Goal: Task Accomplishment & Management: Use online tool/utility

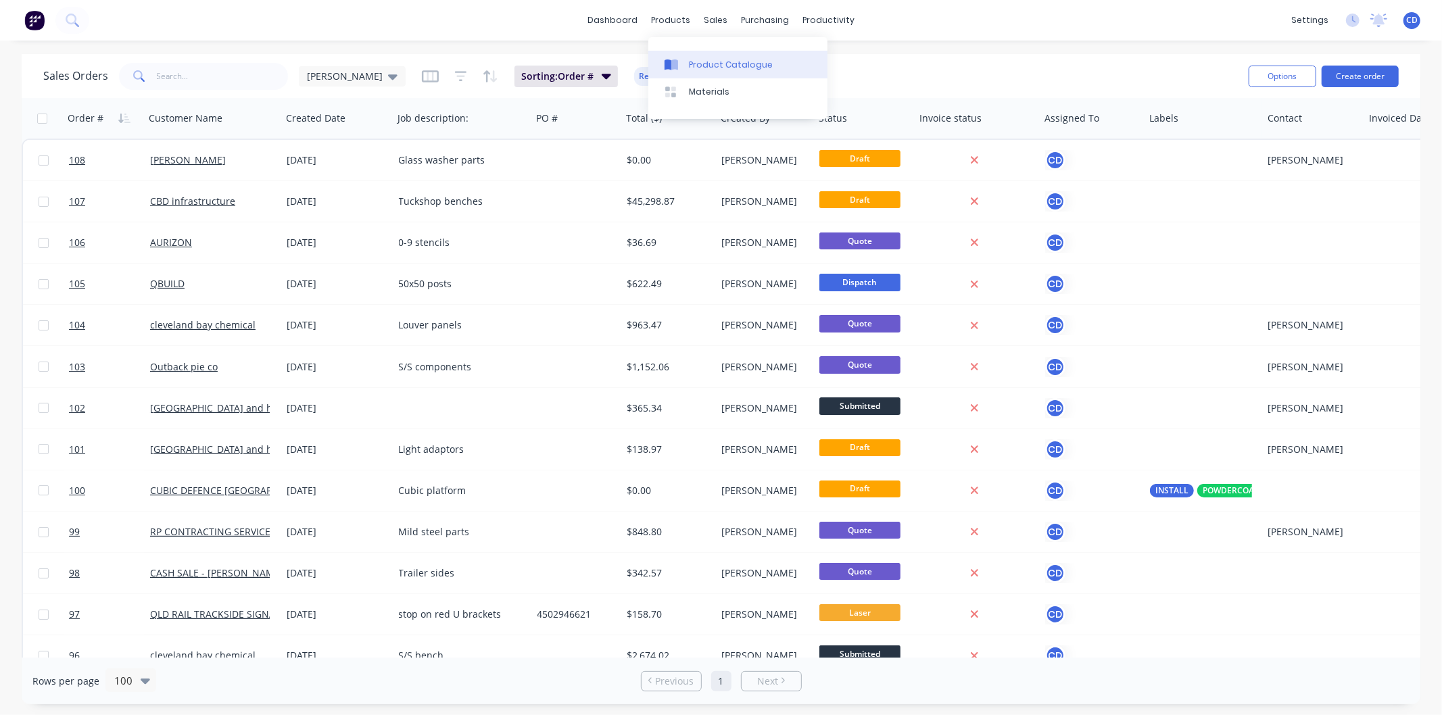
click at [705, 68] on div "Product Catalogue" at bounding box center [731, 65] width 84 height 12
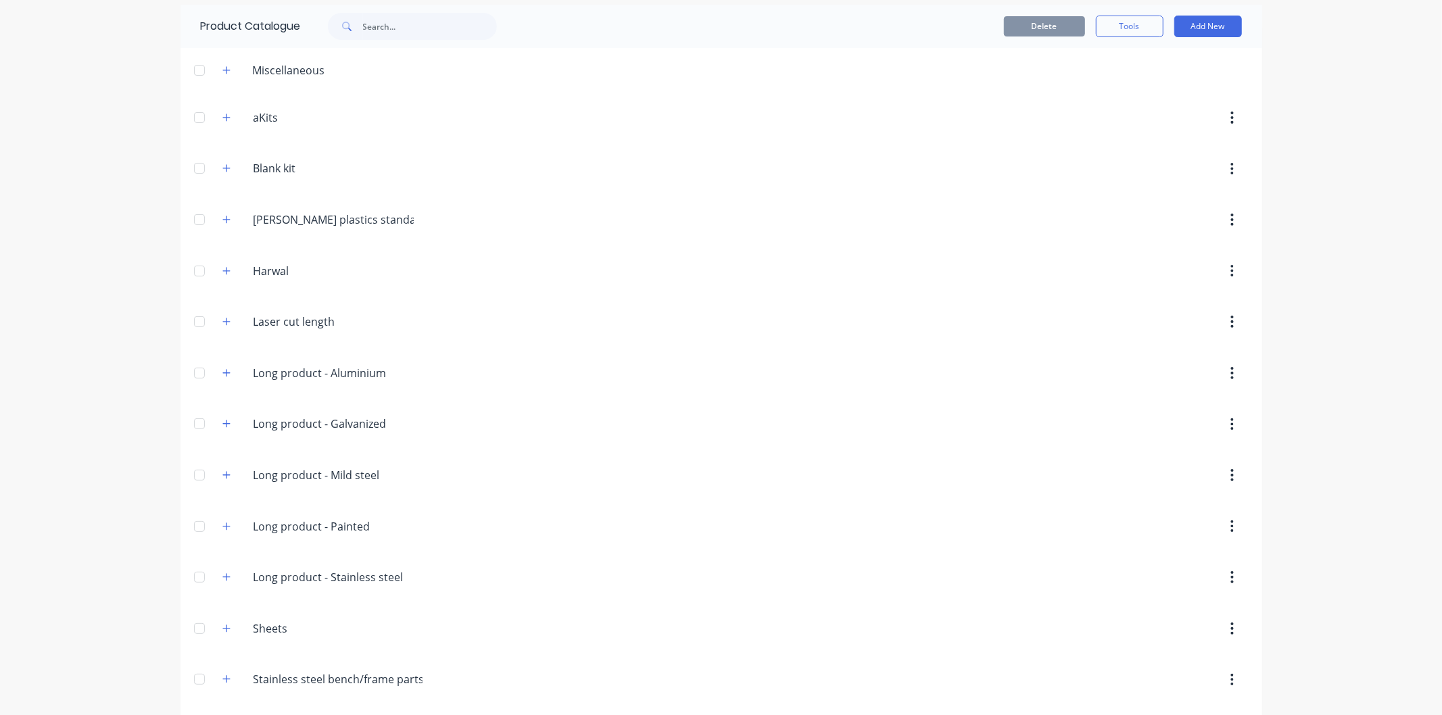
scroll to position [105, 0]
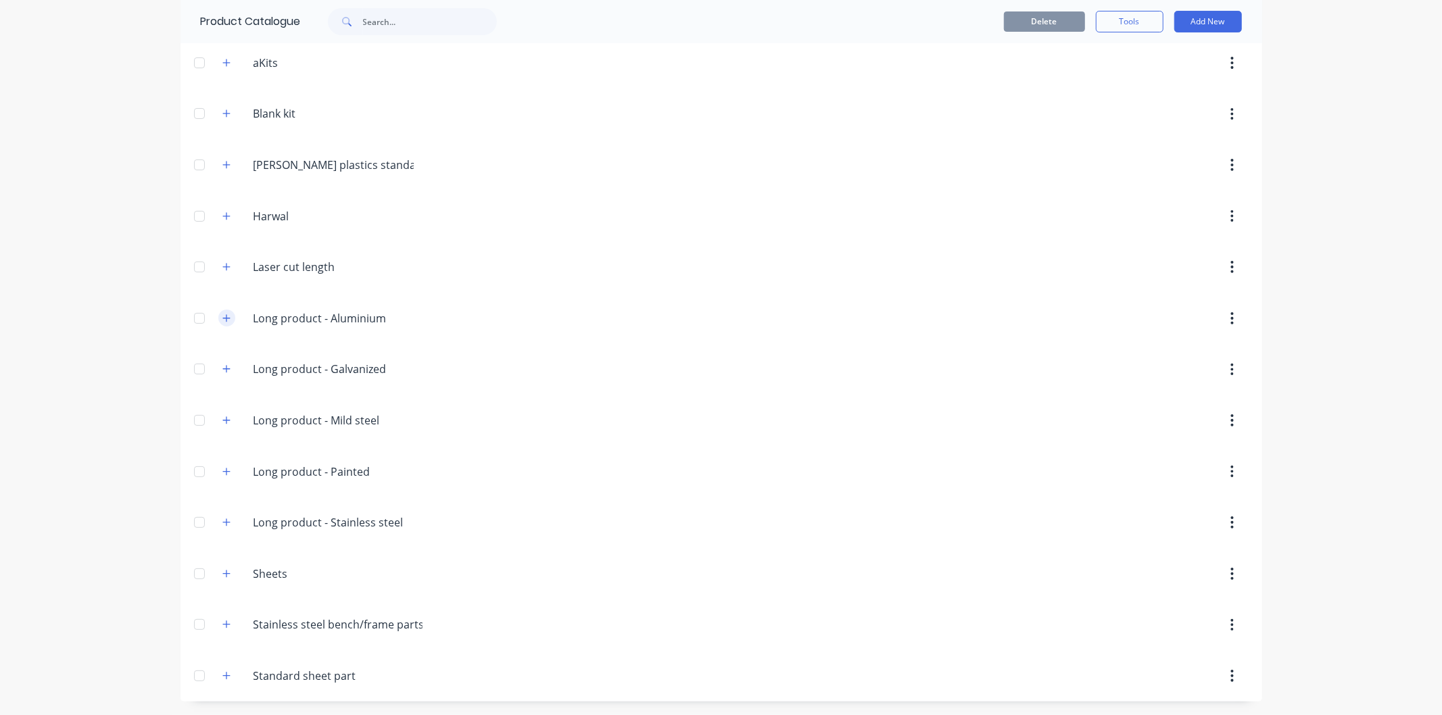
click at [226, 316] on button "button" at bounding box center [226, 318] width 17 height 17
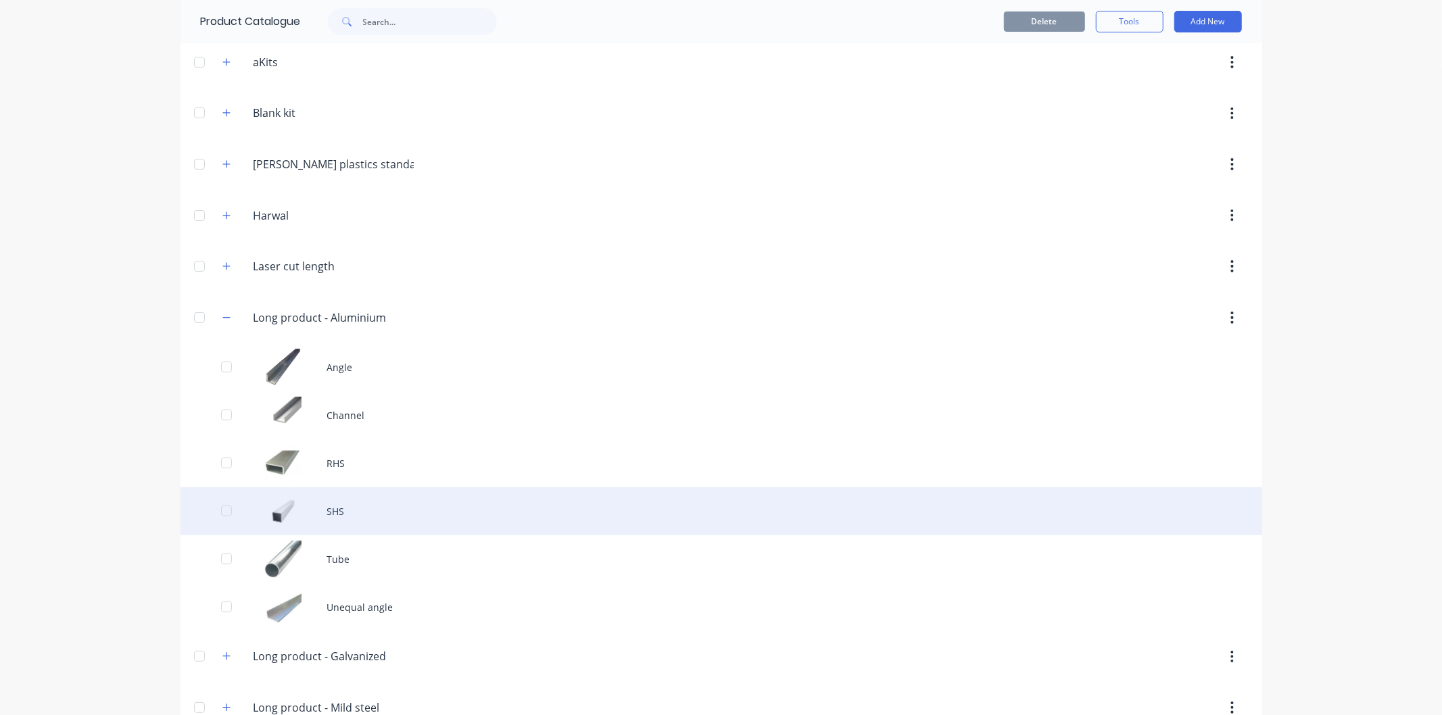
click at [338, 500] on div "SHS" at bounding box center [721, 511] width 1082 height 48
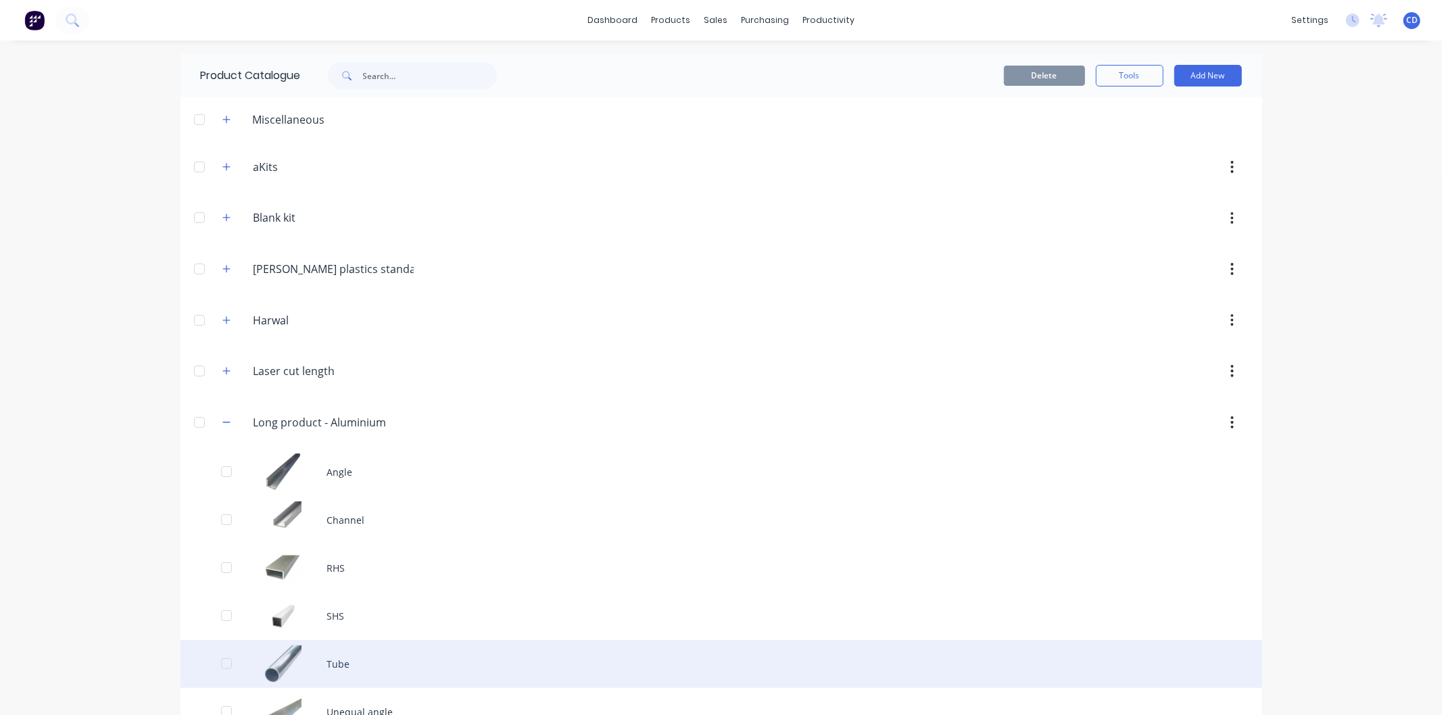
click at [347, 656] on div "Tube" at bounding box center [721, 664] width 1082 height 48
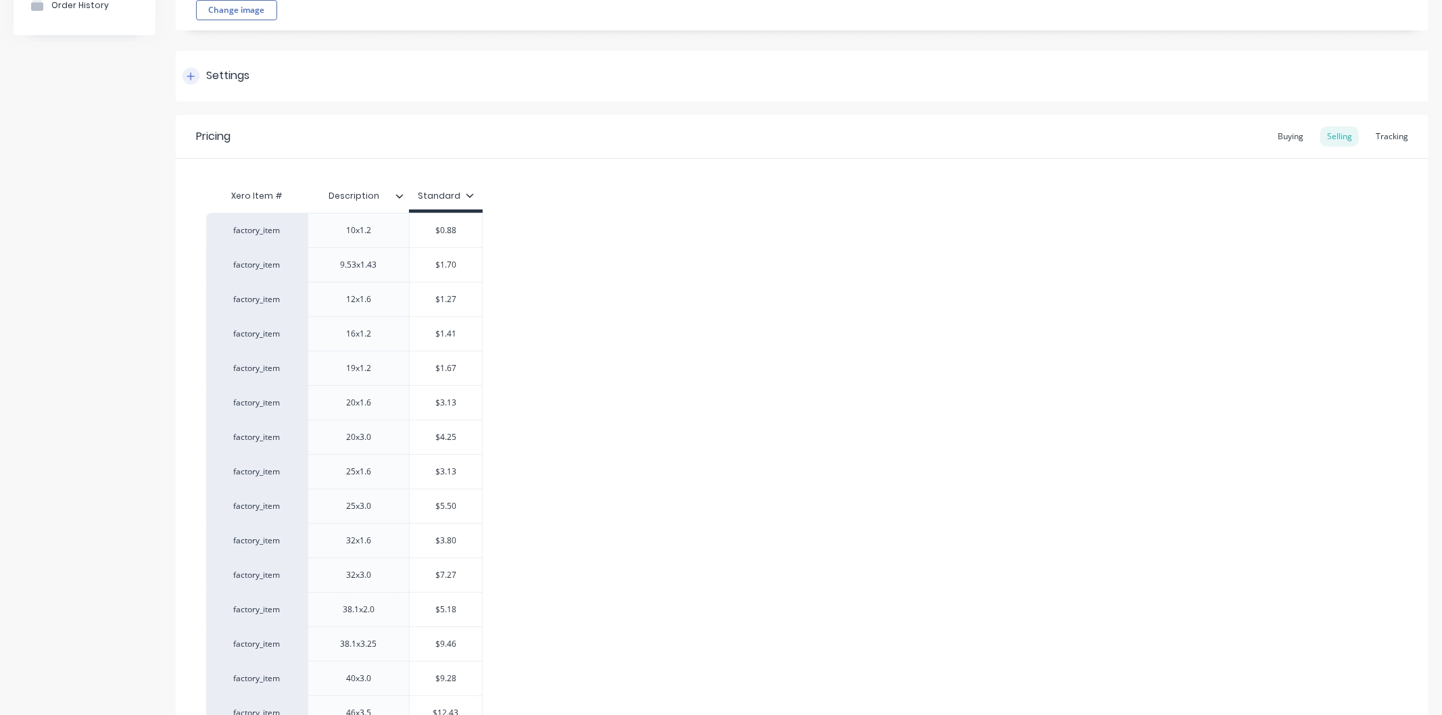
scroll to position [150, 0]
click at [193, 72] on icon at bounding box center [191, 74] width 8 height 9
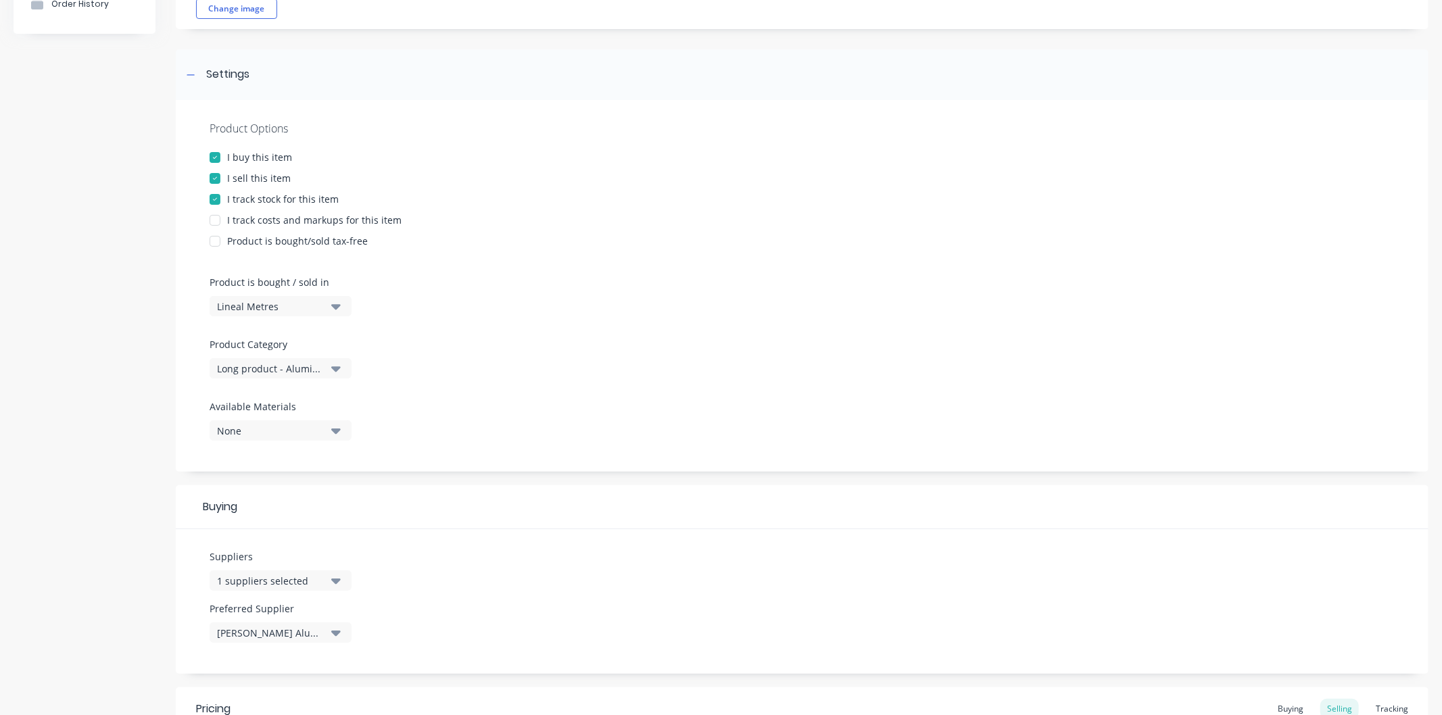
click at [213, 218] on div at bounding box center [214, 220] width 27 height 27
type textarea "x"
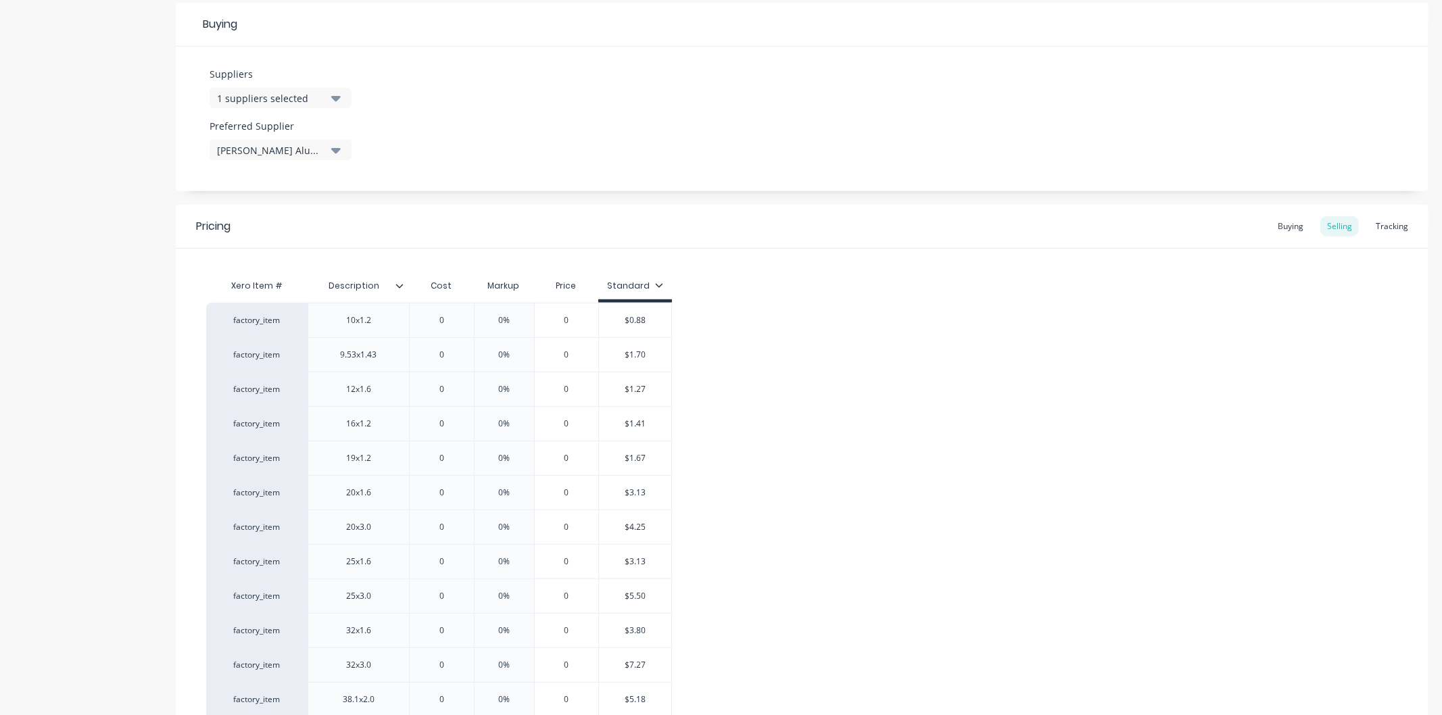
scroll to position [676, 0]
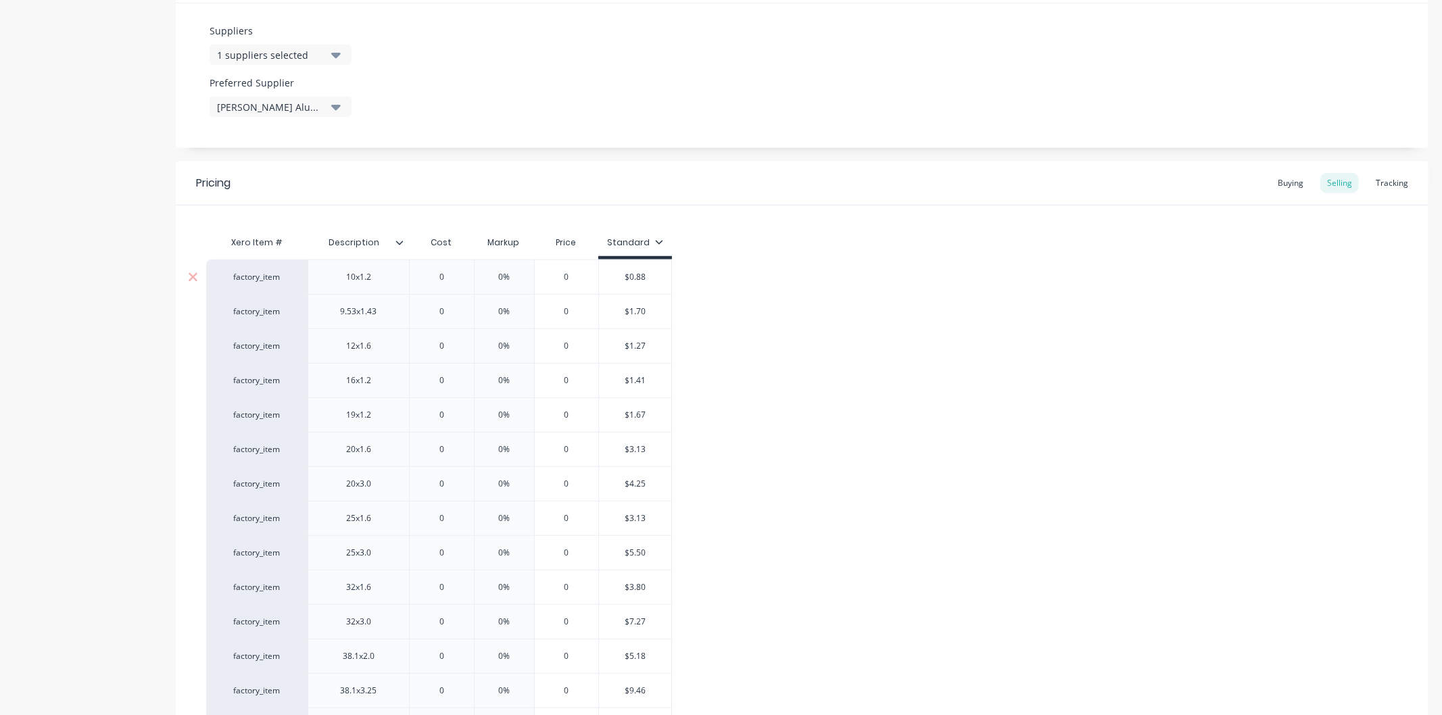
click at [452, 281] on input "0" at bounding box center [442, 277] width 68 height 12
type input "0."
type textarea "x"
type input "0.88"
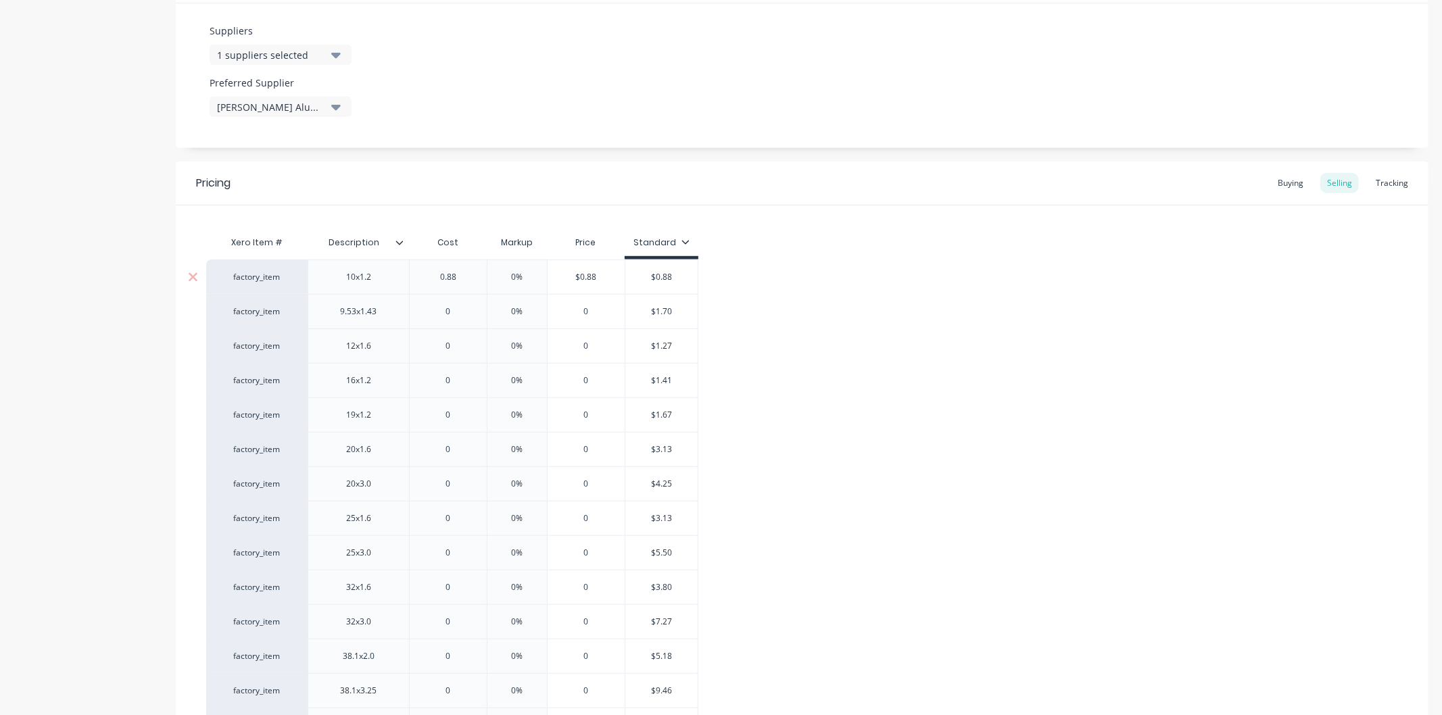
type textarea "x"
type input "0.88"
type input "0%"
click at [524, 273] on input "0%" at bounding box center [517, 277] width 68 height 12
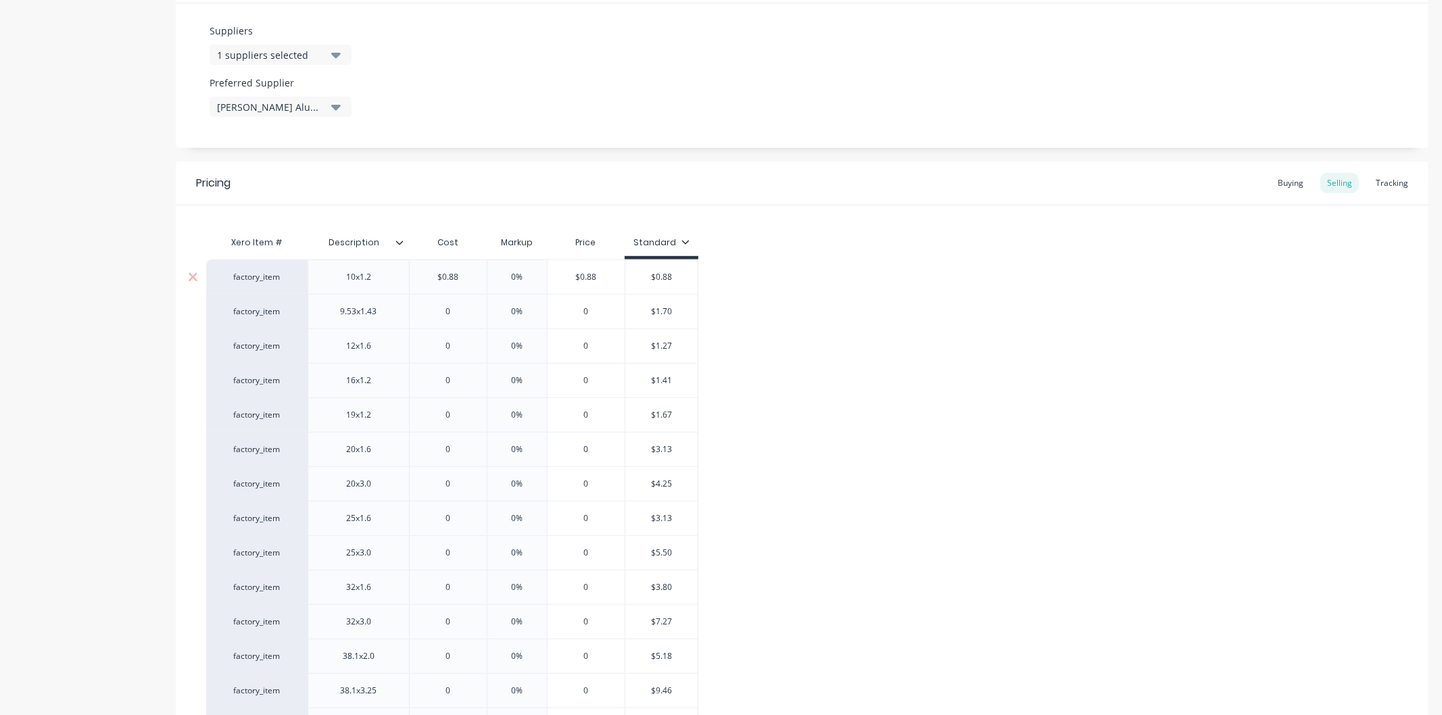
click at [524, 273] on input "0%" at bounding box center [517, 277] width 68 height 12
type textarea "x"
type input "30"
type textarea "x"
type input "30"
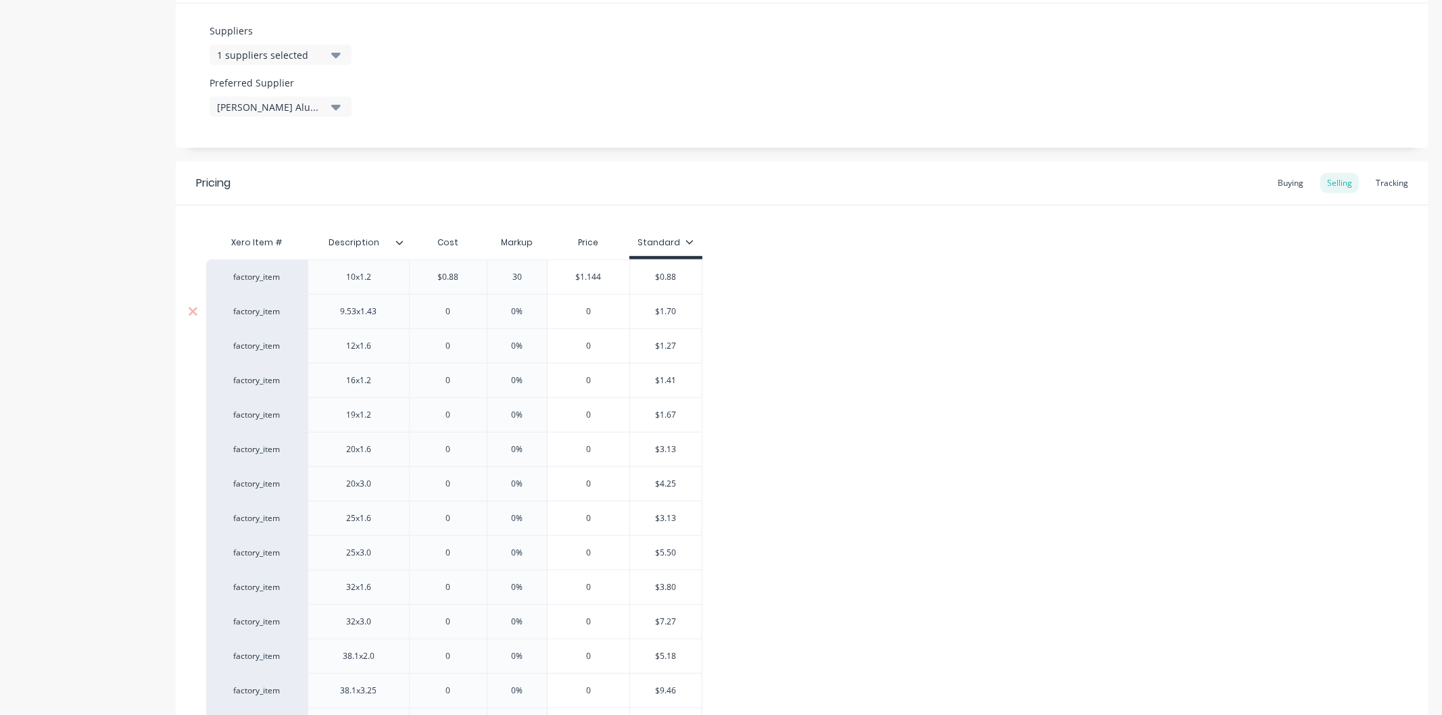
type input "0"
click at [462, 318] on input "0" at bounding box center [448, 312] width 77 height 12
type textarea "x"
type input "1."
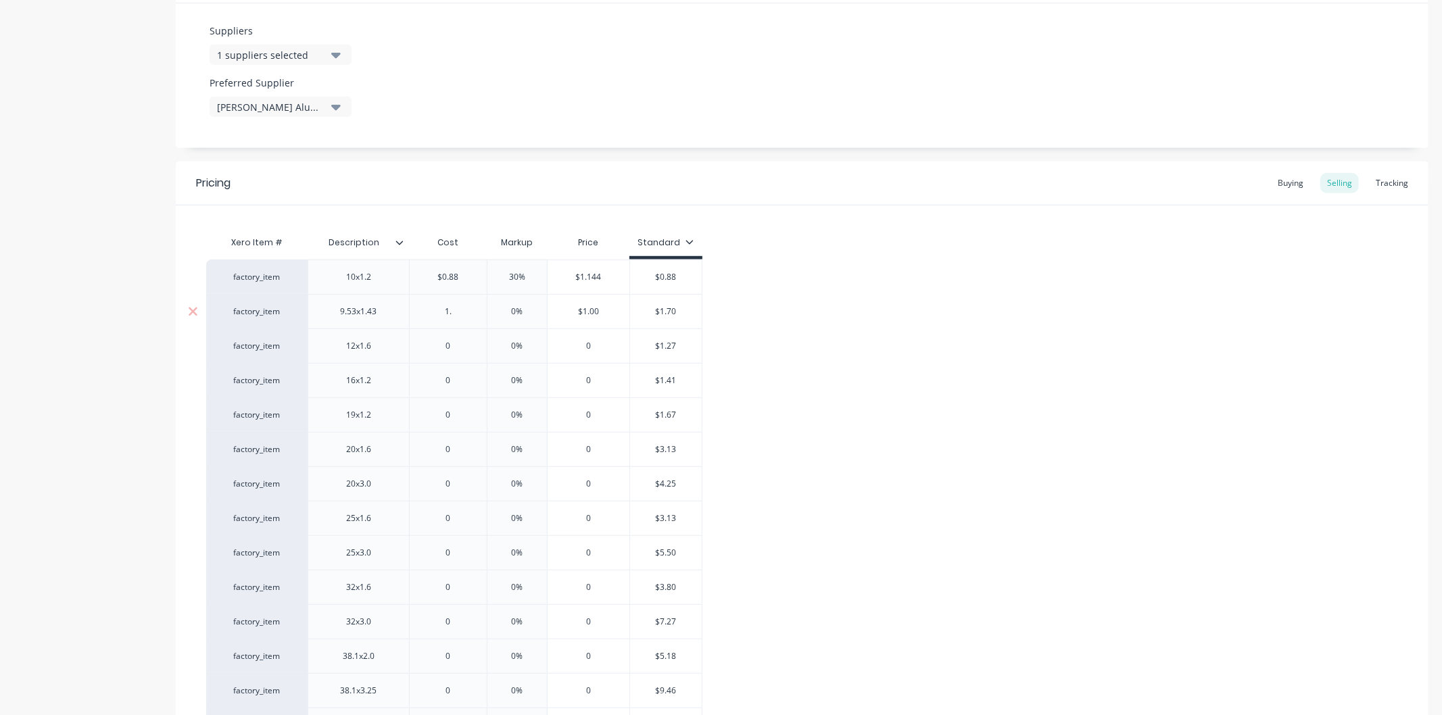
type textarea "x"
type input "1.70"
type input "0%"
click at [525, 314] on input "0%" at bounding box center [517, 312] width 68 height 12
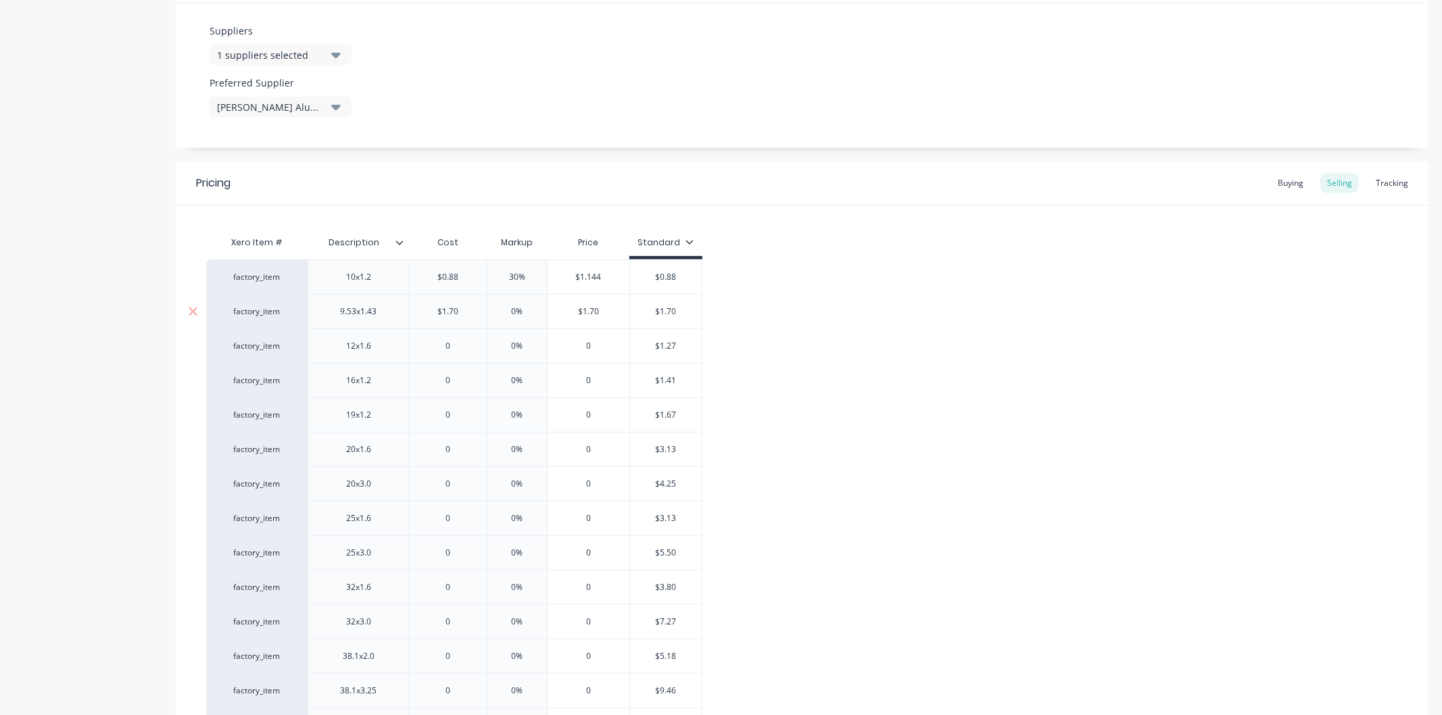
click at [525, 314] on input "0%" at bounding box center [517, 312] width 68 height 12
type textarea "x"
type input "30"
type textarea "x"
type input "30"
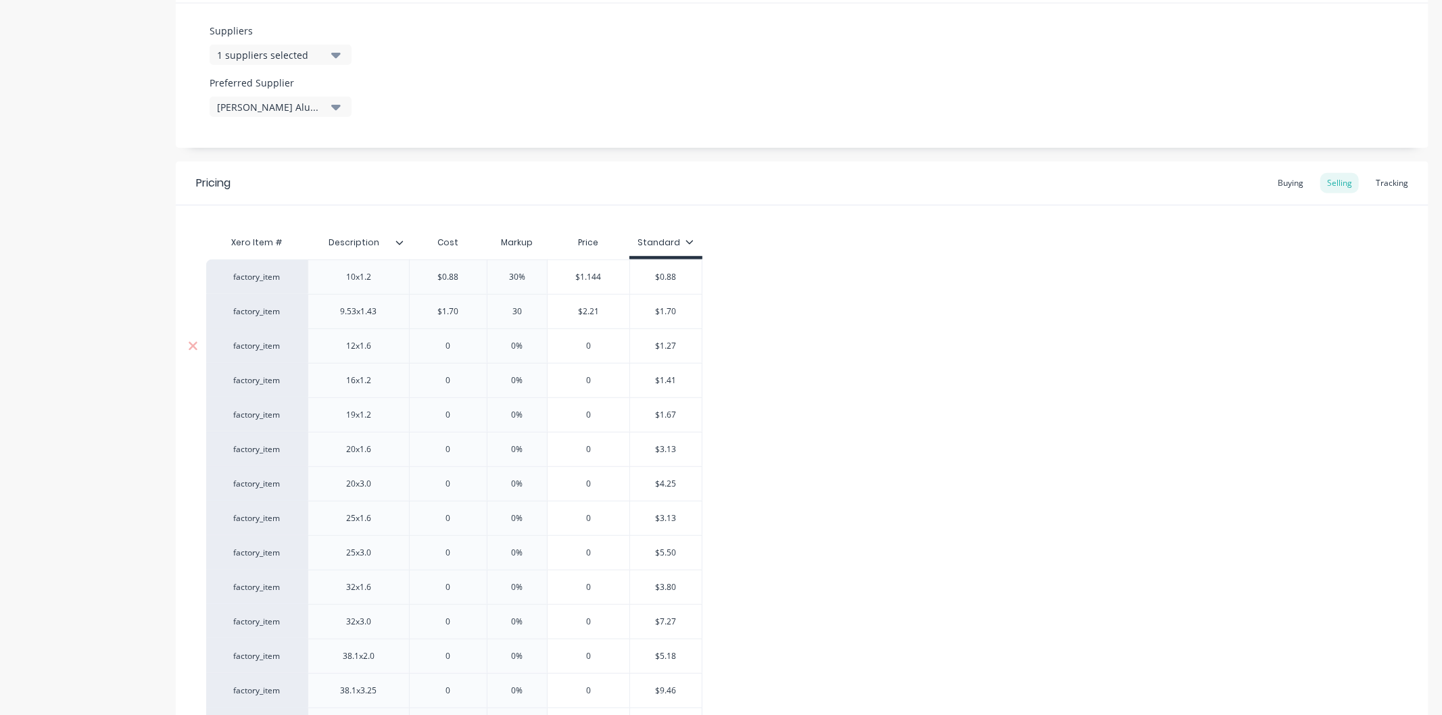
type input "0"
click at [461, 347] on input "0" at bounding box center [448, 346] width 77 height 12
click at [460, 347] on input "0" at bounding box center [448, 346] width 77 height 12
type textarea "x"
type input "1."
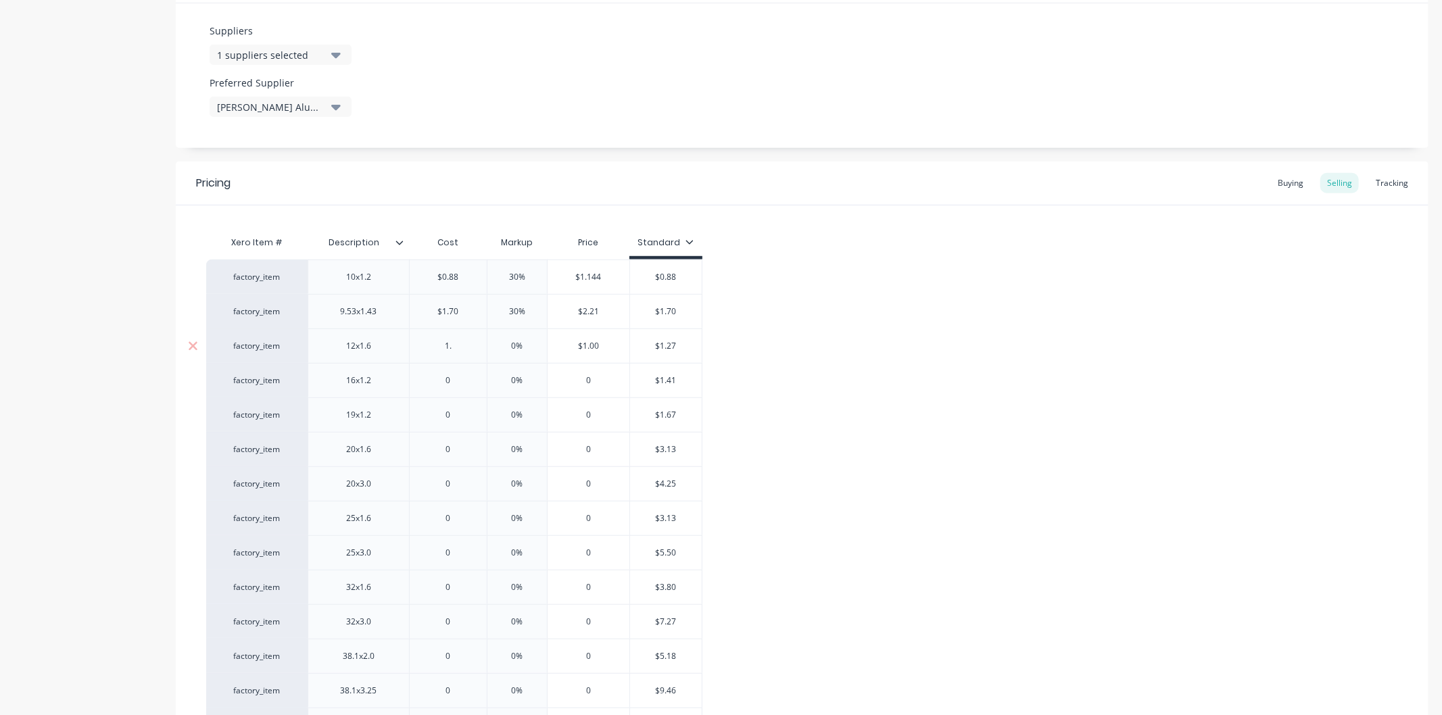
type textarea "x"
type input "1.27"
type textarea "x"
type input "1.27"
type input "0%"
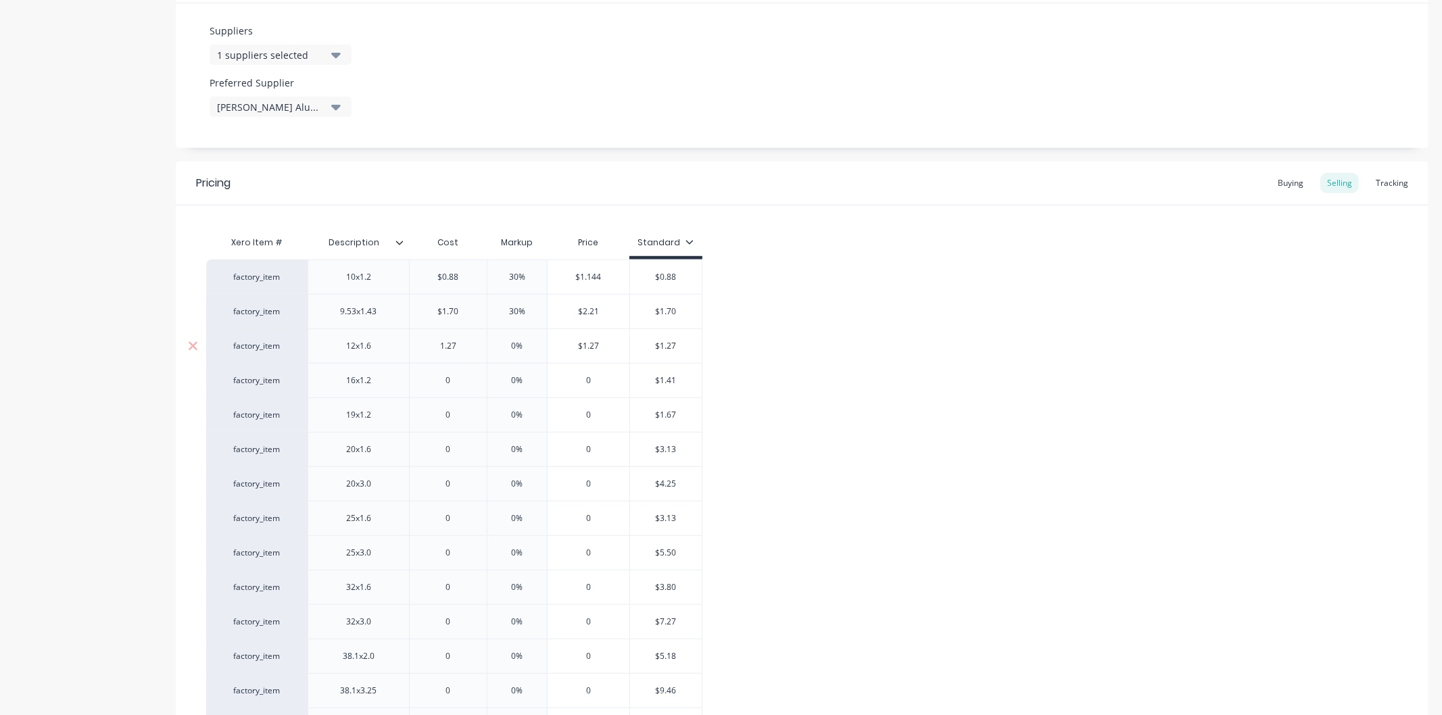
click at [534, 343] on input "0%" at bounding box center [517, 346] width 68 height 12
type textarea "x"
type input "30"
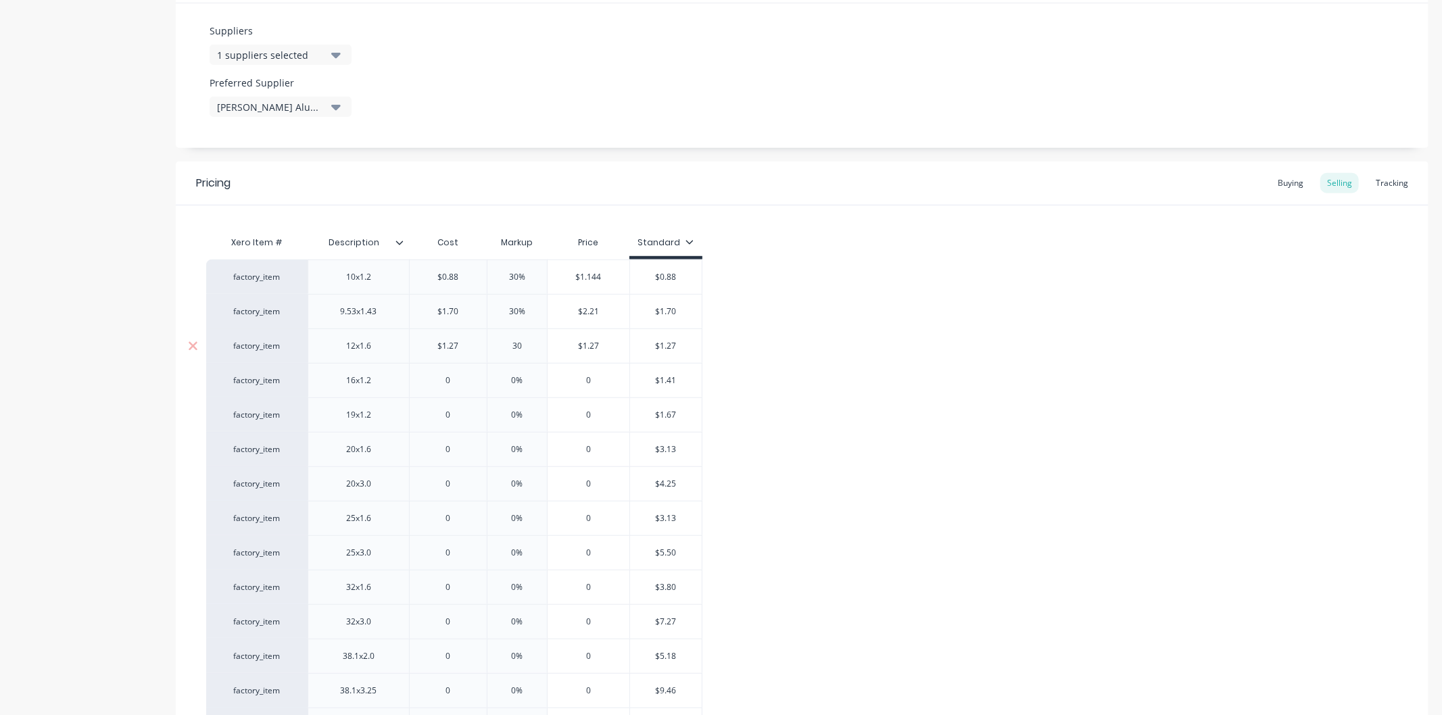
type textarea "x"
type input "30"
type input "0"
click at [455, 382] on input "0" at bounding box center [448, 381] width 77 height 12
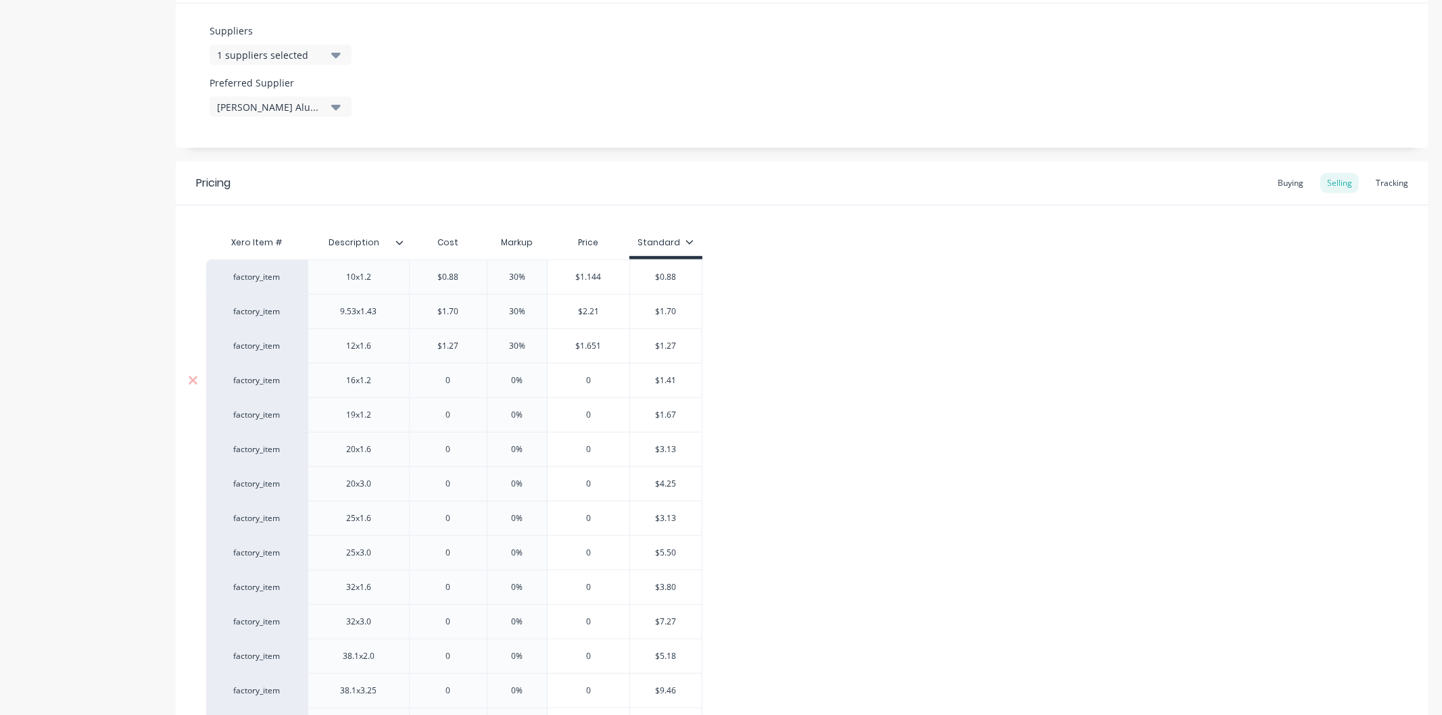
type textarea "x"
type input "1."
type textarea "x"
type input "1.4"
type textarea "x"
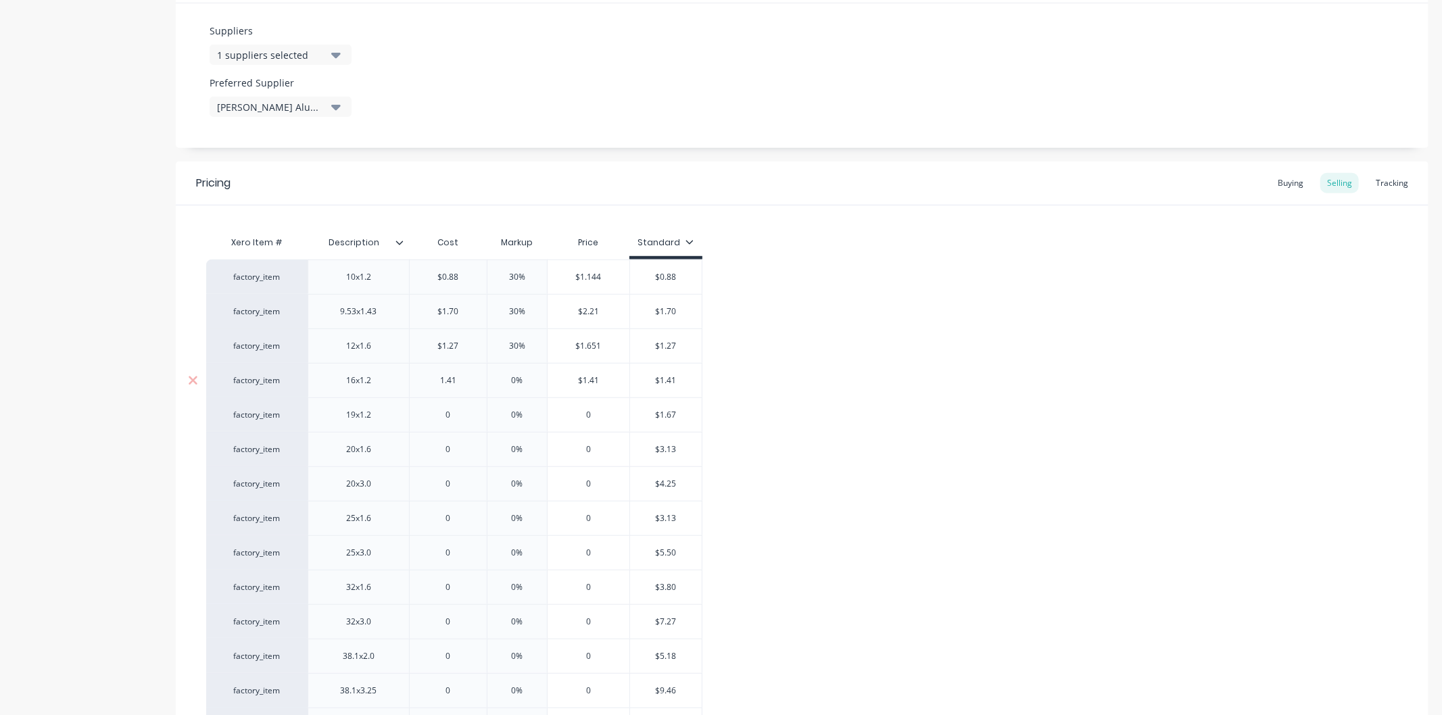
type input "1.41"
type input "0%"
click at [523, 381] on input "0%" at bounding box center [517, 381] width 68 height 12
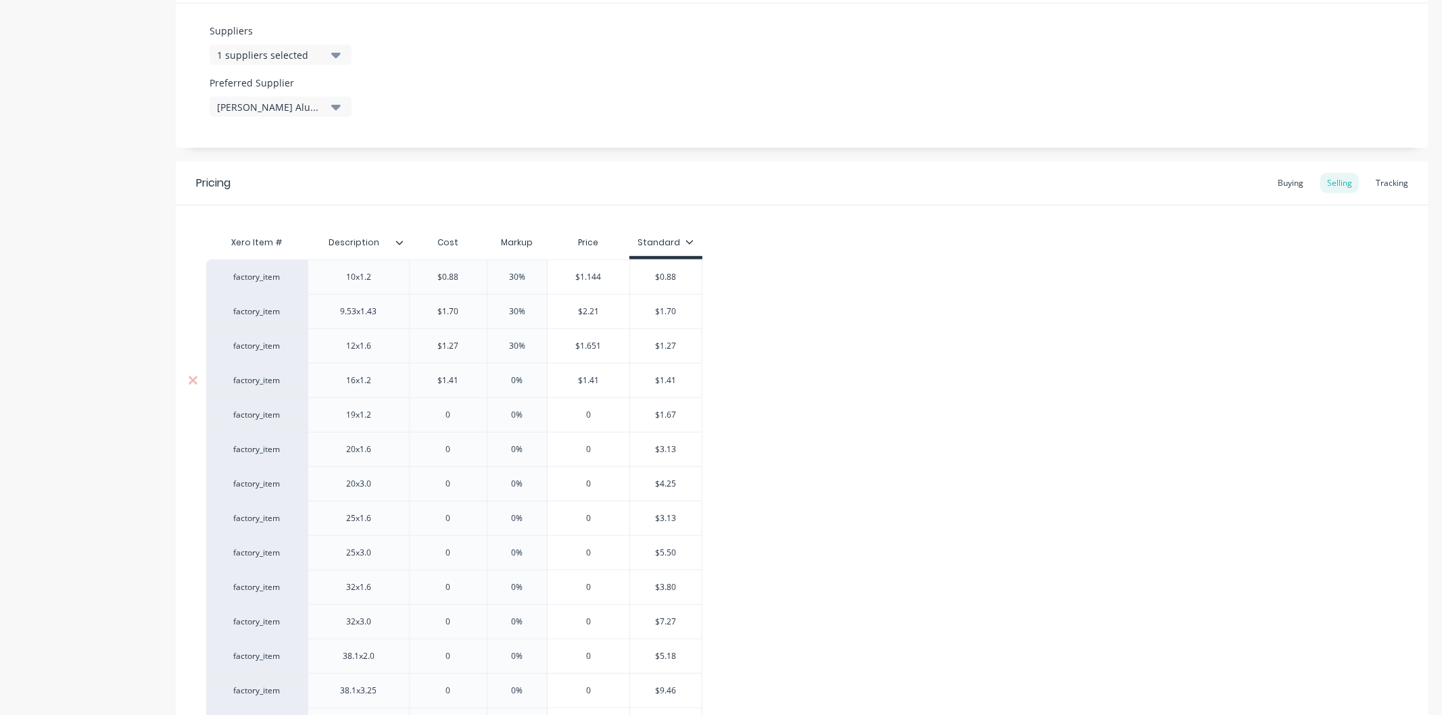
type textarea "x"
type input "30"
type textarea "x"
type input "30"
type input "0"
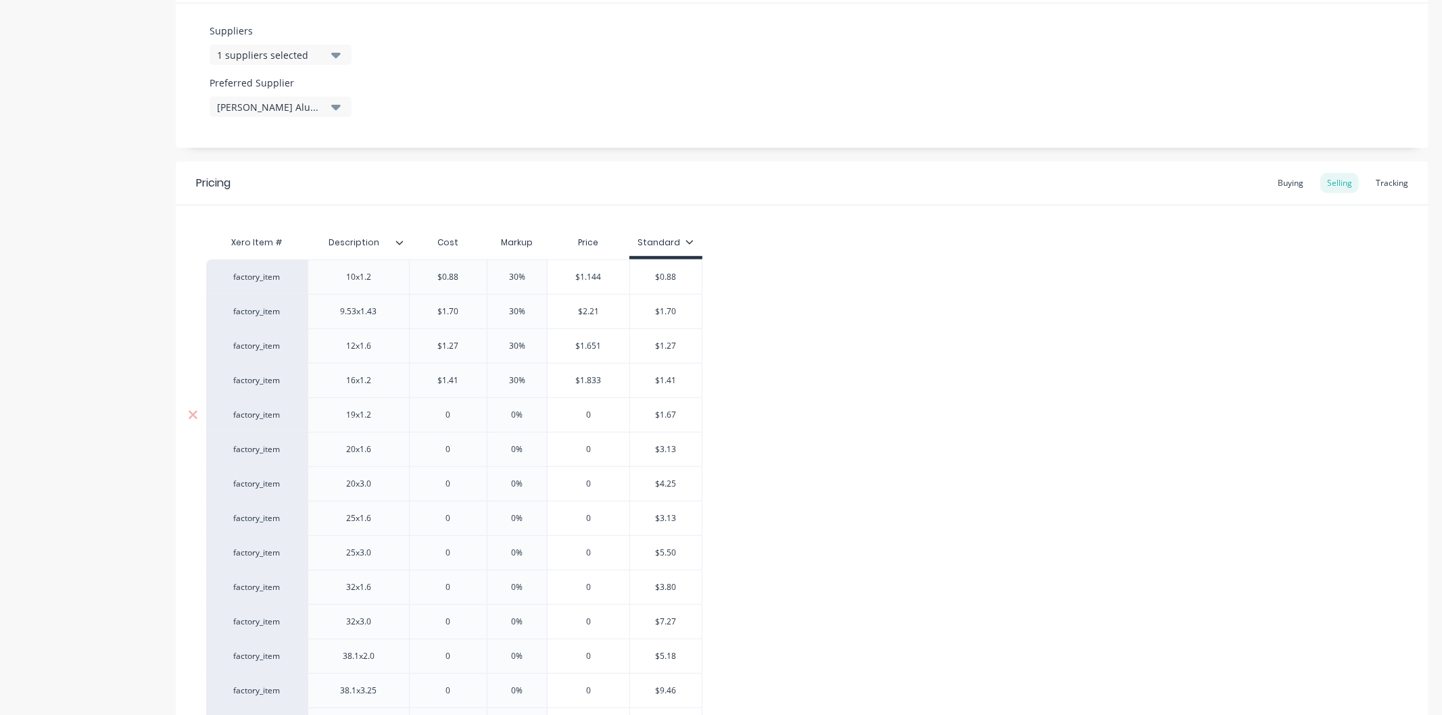
click at [455, 414] on input "0" at bounding box center [448, 415] width 77 height 12
type textarea "x"
type input "1."
type textarea "x"
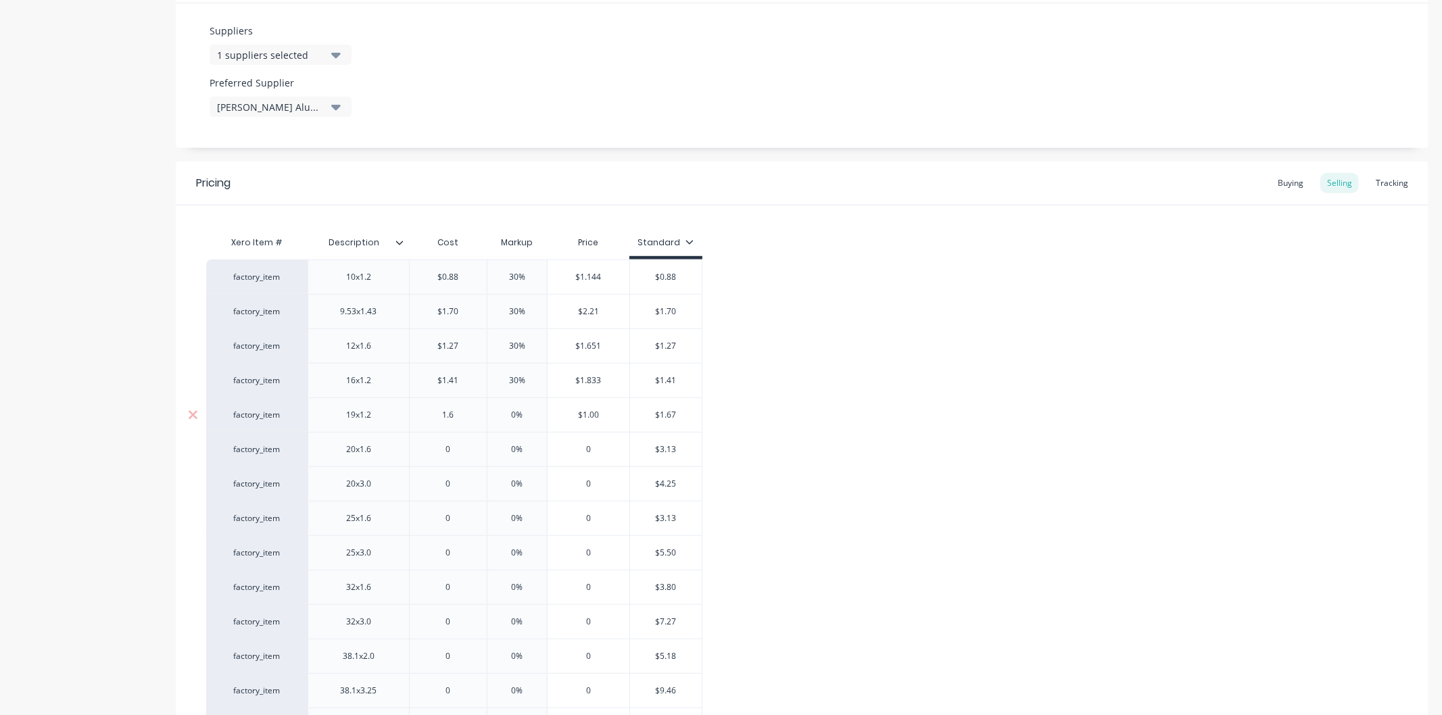
type input "1.67"
type textarea "x"
type input "1.67"
click at [529, 415] on input "0%" at bounding box center [517, 415] width 68 height 12
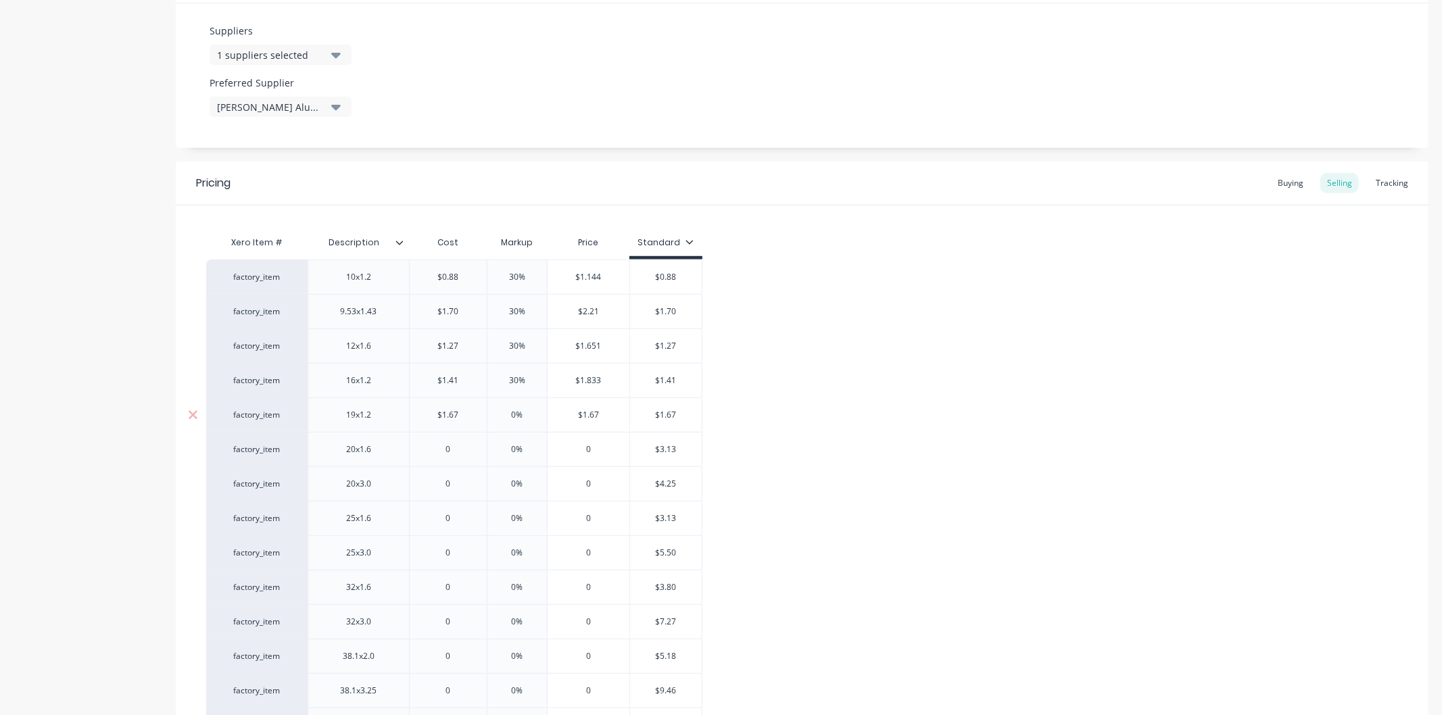
click at [529, 415] on input "0%" at bounding box center [517, 415] width 68 height 12
type input "30"
type textarea "x"
type input "30"
type input "0"
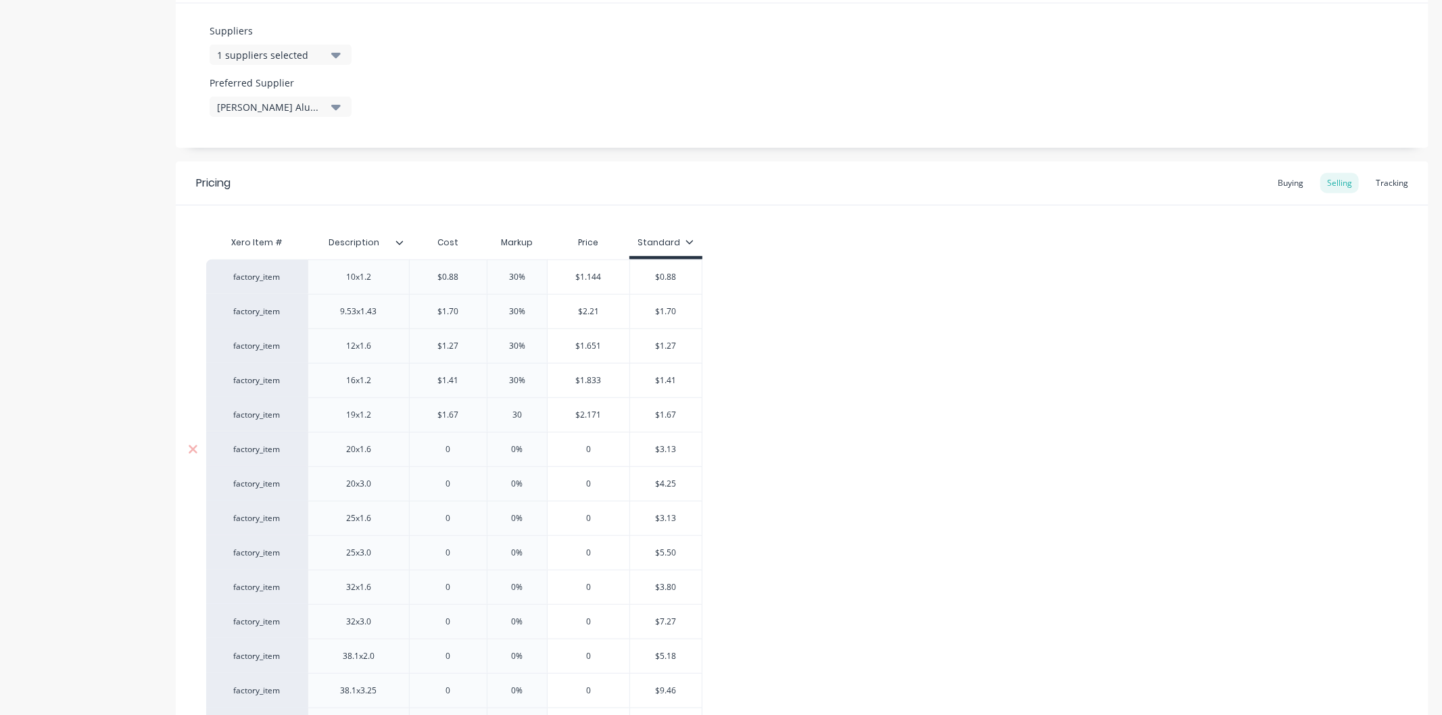
click at [461, 451] on input "0" at bounding box center [448, 449] width 77 height 12
click at [460, 452] on input "0" at bounding box center [448, 449] width 77 height 12
type textarea "x"
type input "3."
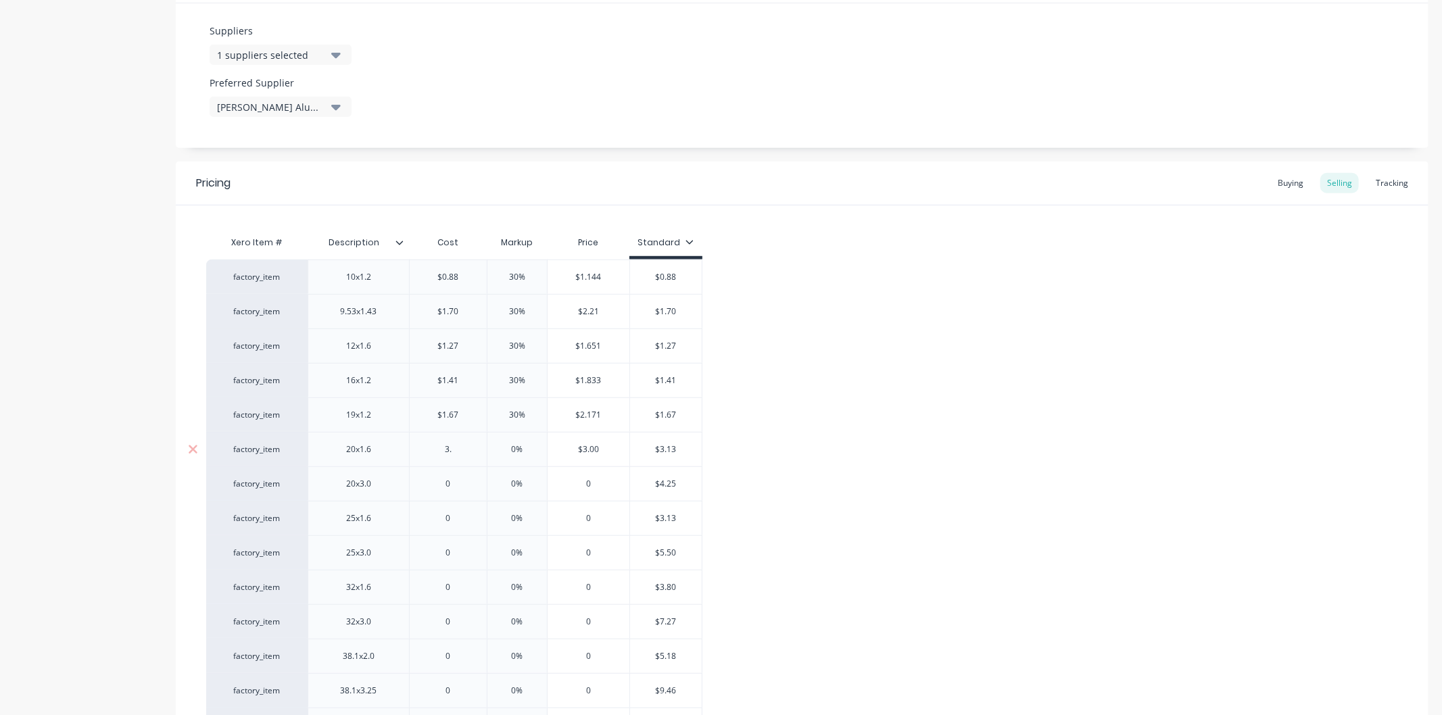
type textarea "x"
type input "3.13"
type textarea "x"
type input "3.13"
type input "0%"
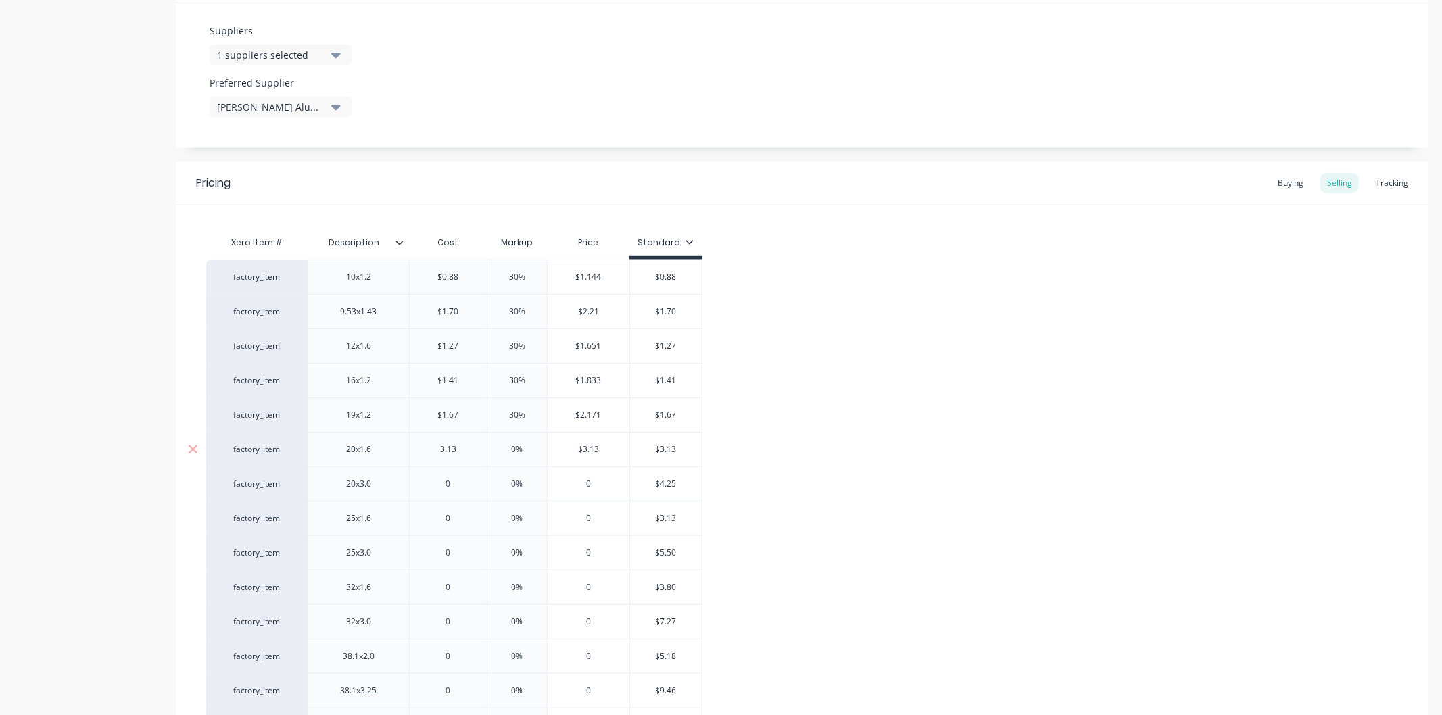
click at [529, 449] on input "0%" at bounding box center [517, 449] width 68 height 12
type textarea "x"
type input "30"
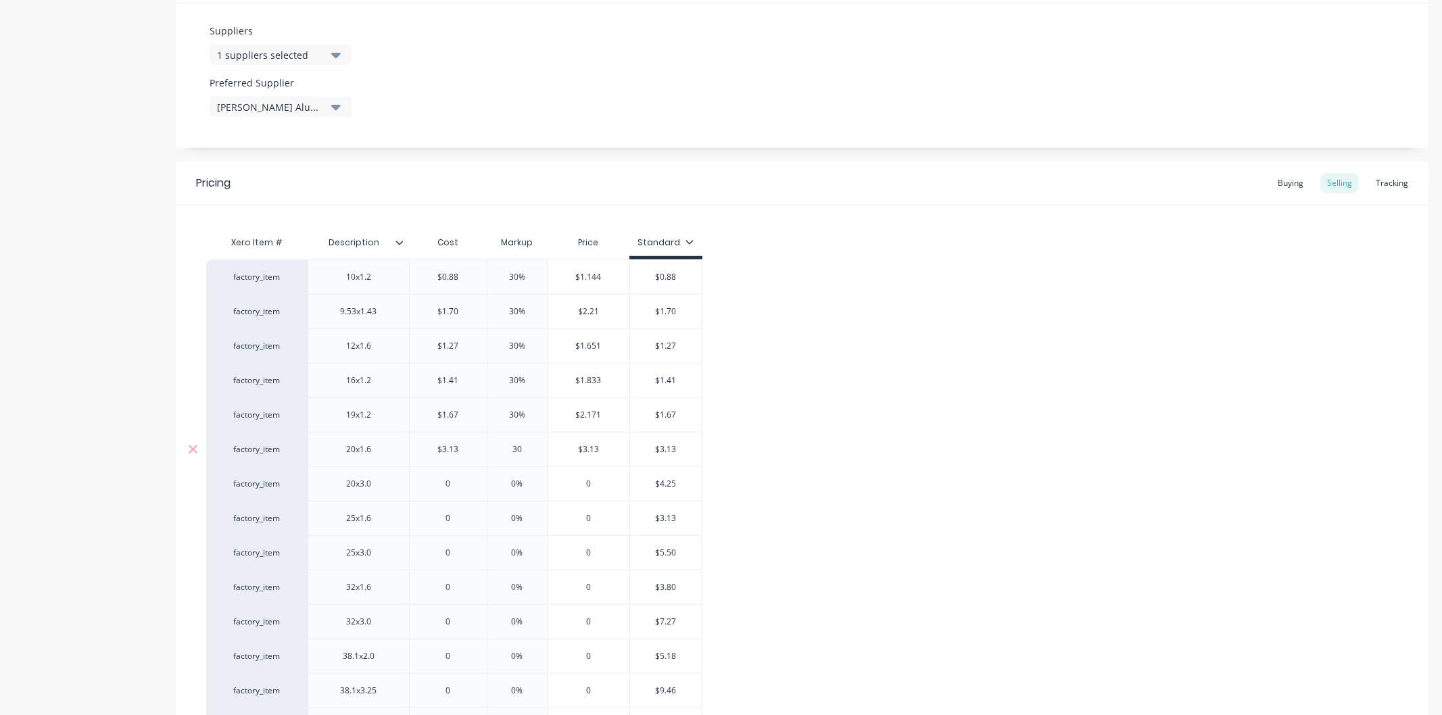
type textarea "x"
type input "30"
type input "0"
click at [461, 488] on input "0" at bounding box center [448, 484] width 77 height 12
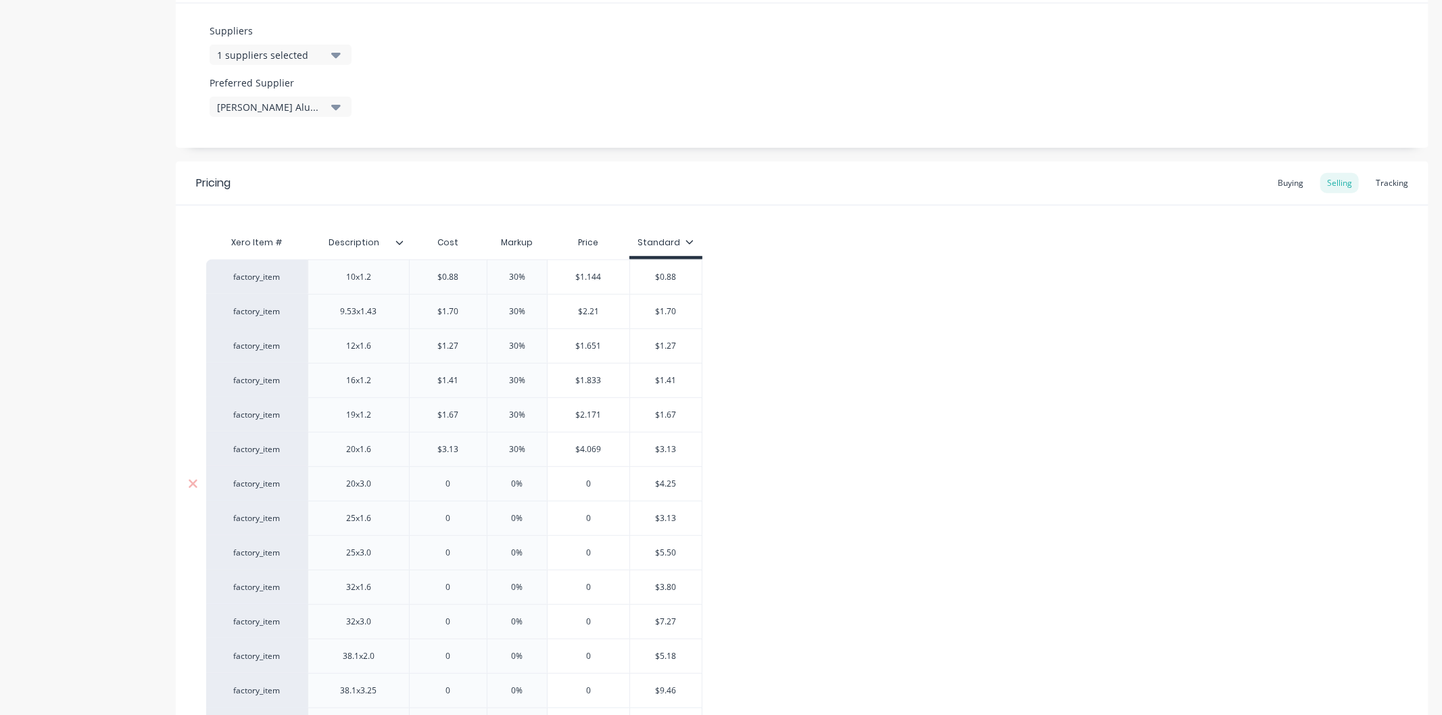
click at [461, 488] on input "0" at bounding box center [448, 484] width 77 height 12
type textarea "x"
type input "4."
type textarea "x"
type input "4.2"
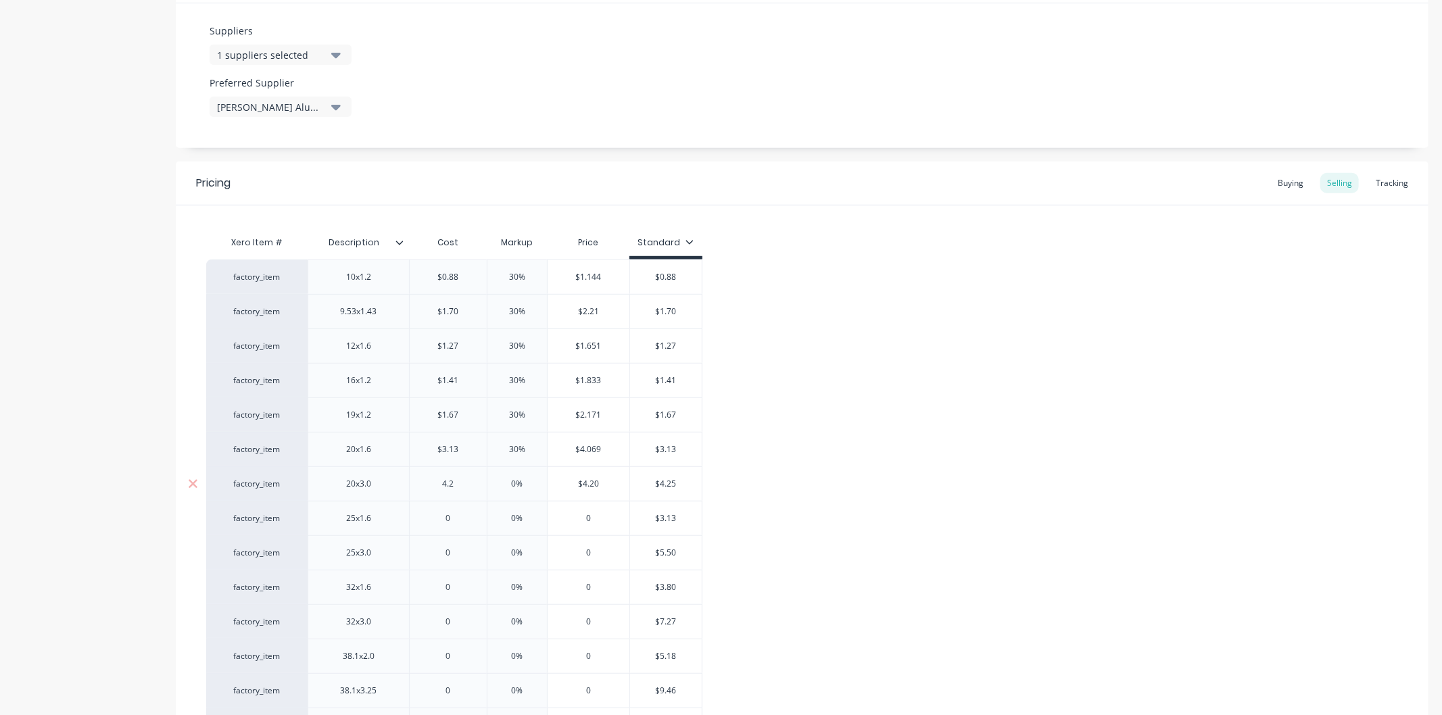
type textarea "x"
type input "4.25"
click at [531, 484] on input "0%" at bounding box center [517, 484] width 68 height 12
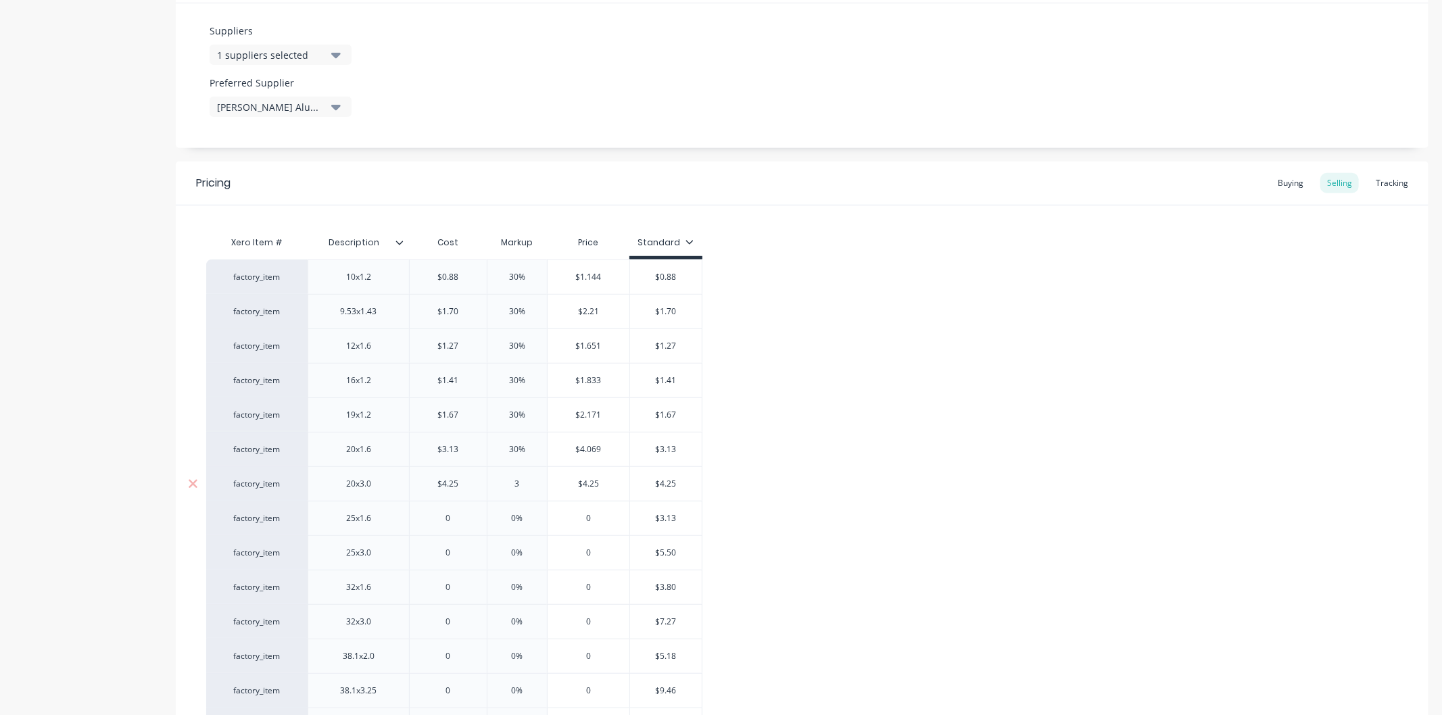
type input "30"
type textarea "x"
type input "30"
type input "0"
click at [462, 516] on input "0" at bounding box center [448, 518] width 77 height 12
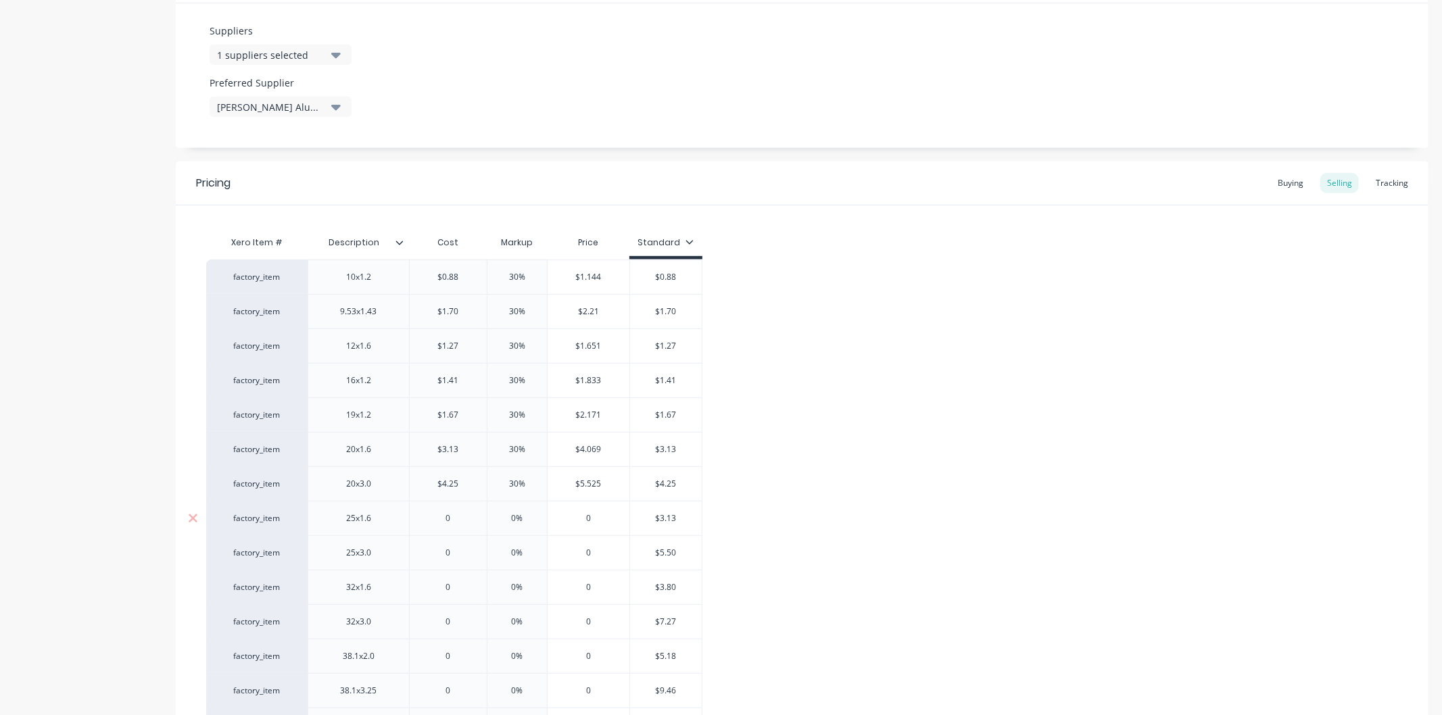
click at [462, 516] on input "0" at bounding box center [448, 518] width 77 height 12
type textarea "x"
type input "3."
type textarea "x"
type input "3.1"
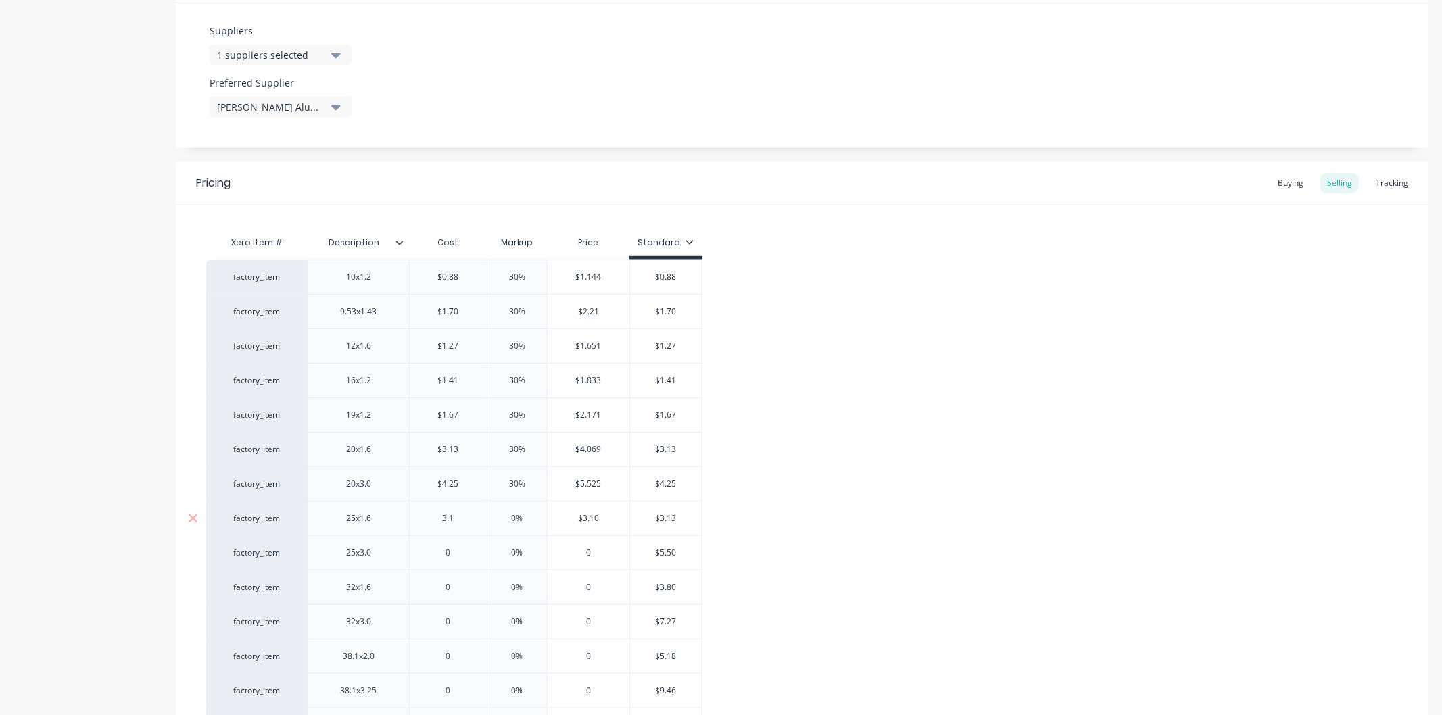
type textarea "x"
type input "3.13"
type input "0%"
click at [525, 521] on input "0%" at bounding box center [517, 518] width 68 height 12
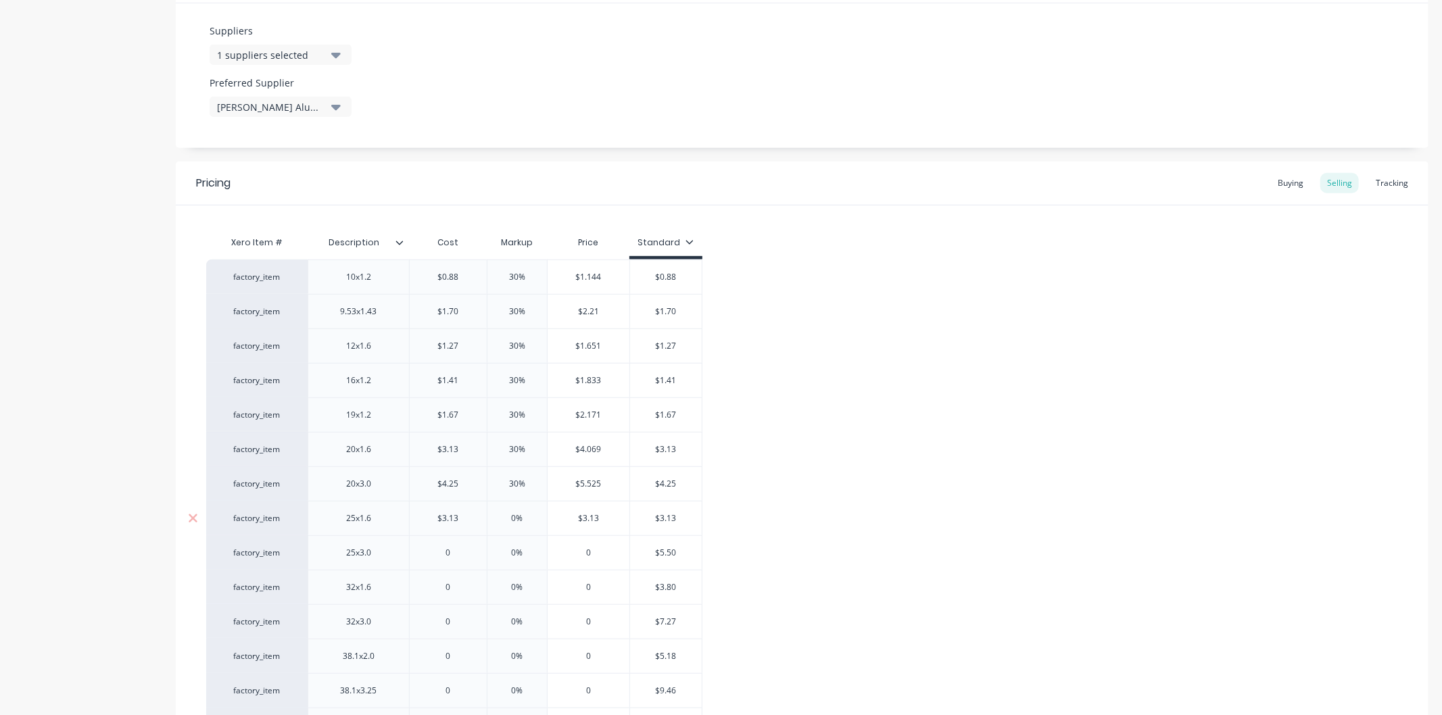
click at [525, 521] on input "0%" at bounding box center [517, 518] width 68 height 12
type textarea "x"
type input "0%30"
type textarea "x"
type input "0%3"
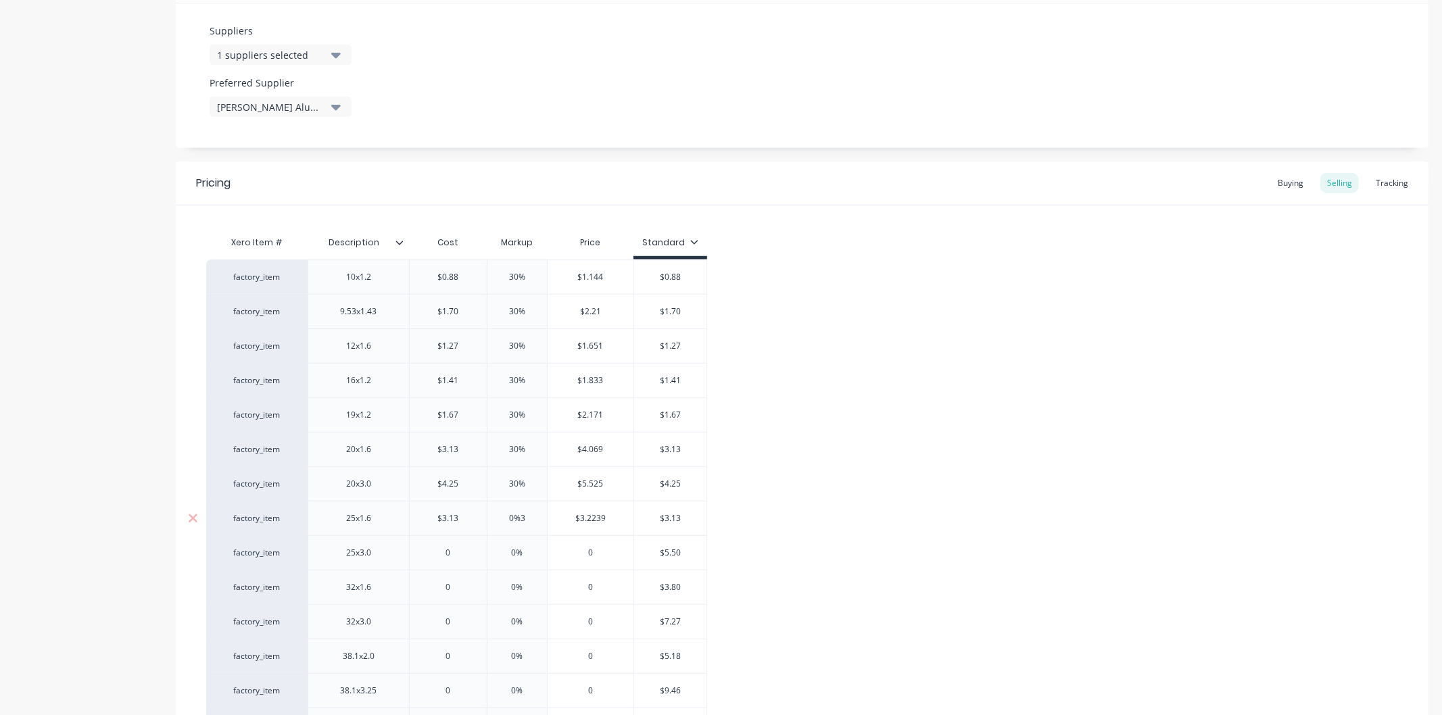
type textarea "x"
type input "0"
type textarea "x"
type input "30"
type textarea "x"
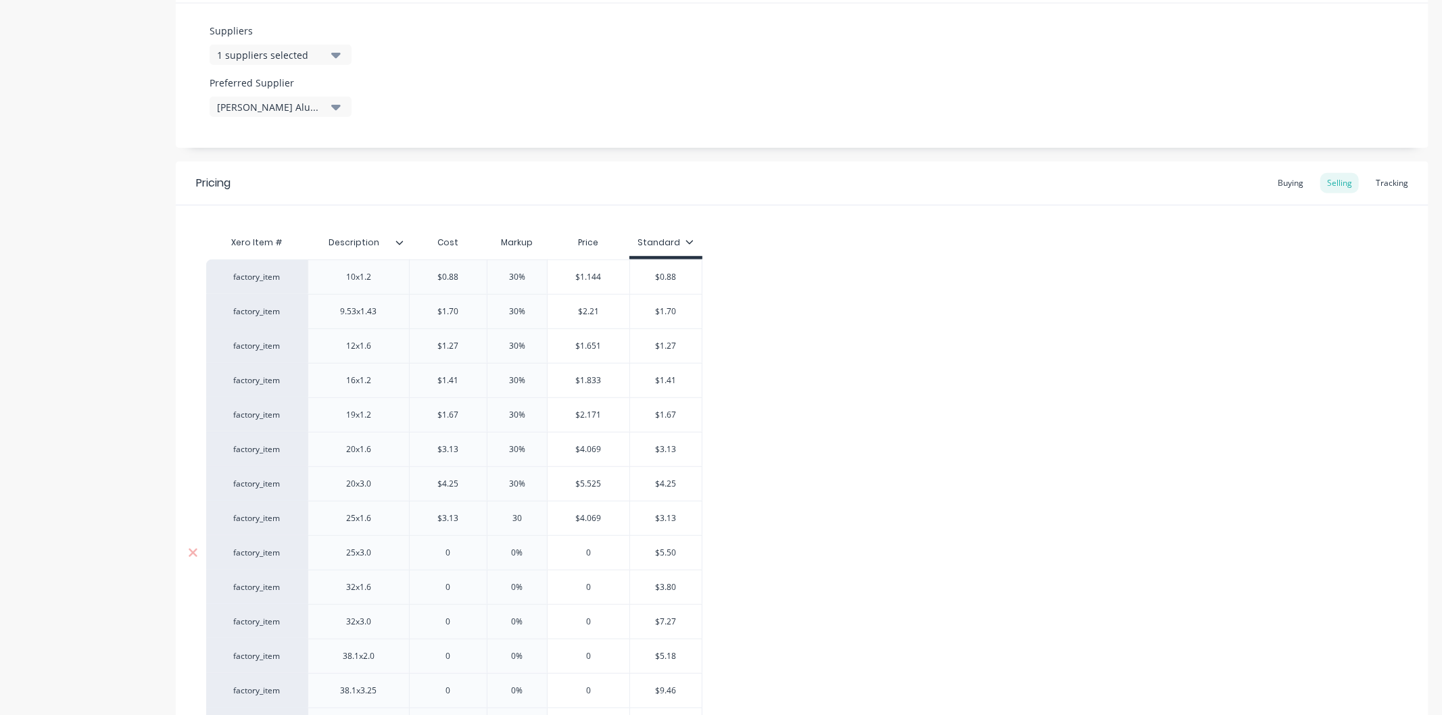
type input "30"
type input "0"
click at [462, 550] on input "0" at bounding box center [448, 553] width 77 height 12
click at [461, 550] on input "0" at bounding box center [448, 553] width 77 height 12
type textarea "x"
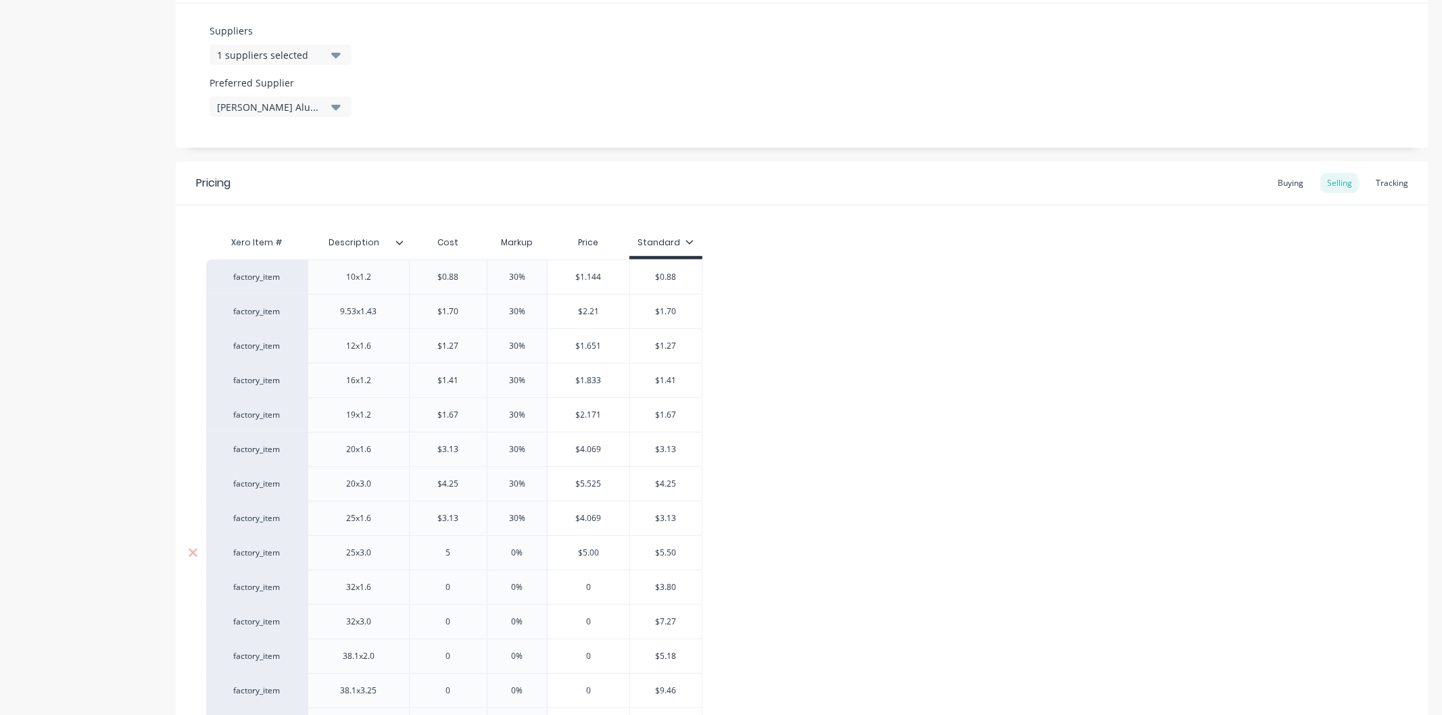
type input "5."
type textarea "x"
type input "5.50"
type input "0%"
click at [525, 554] on input "0%" at bounding box center [517, 553] width 68 height 12
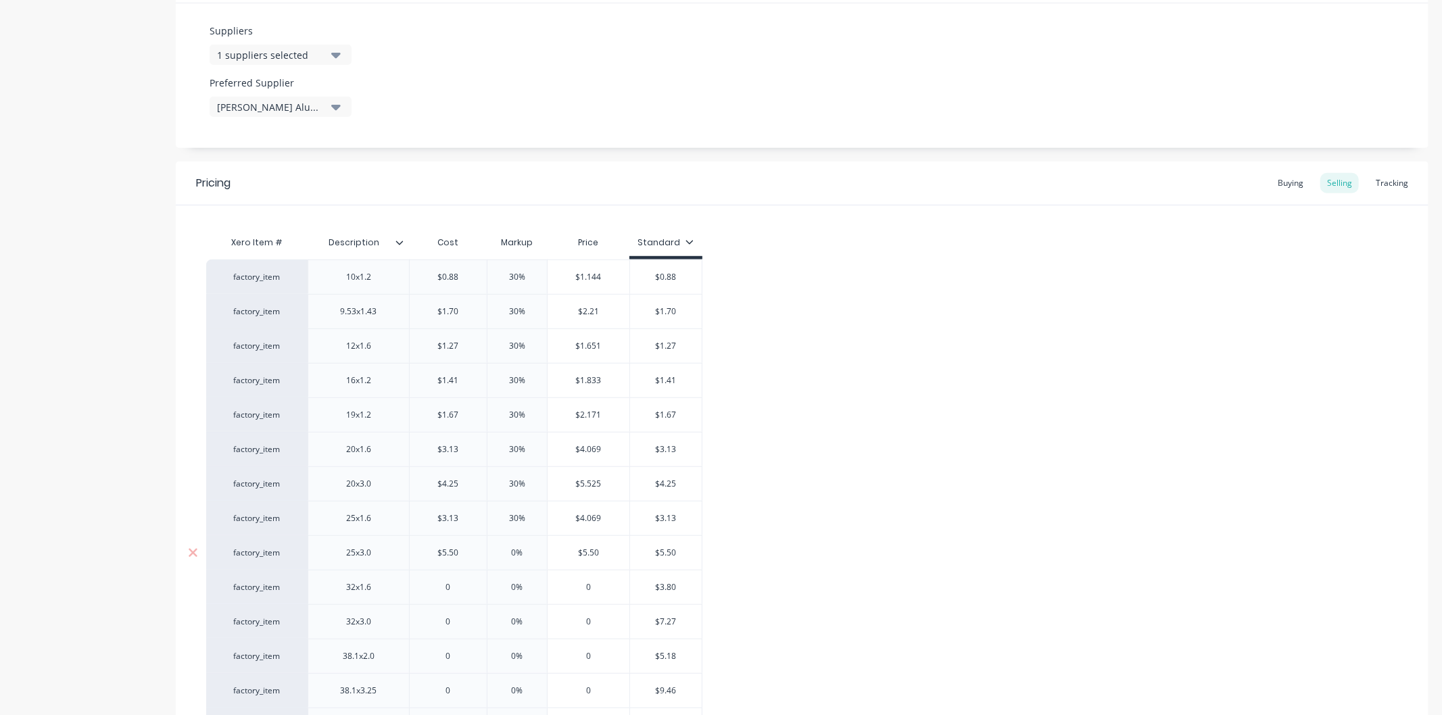
click at [525, 554] on input "0%" at bounding box center [517, 553] width 68 height 12
type textarea "x"
type input "30"
type textarea "x"
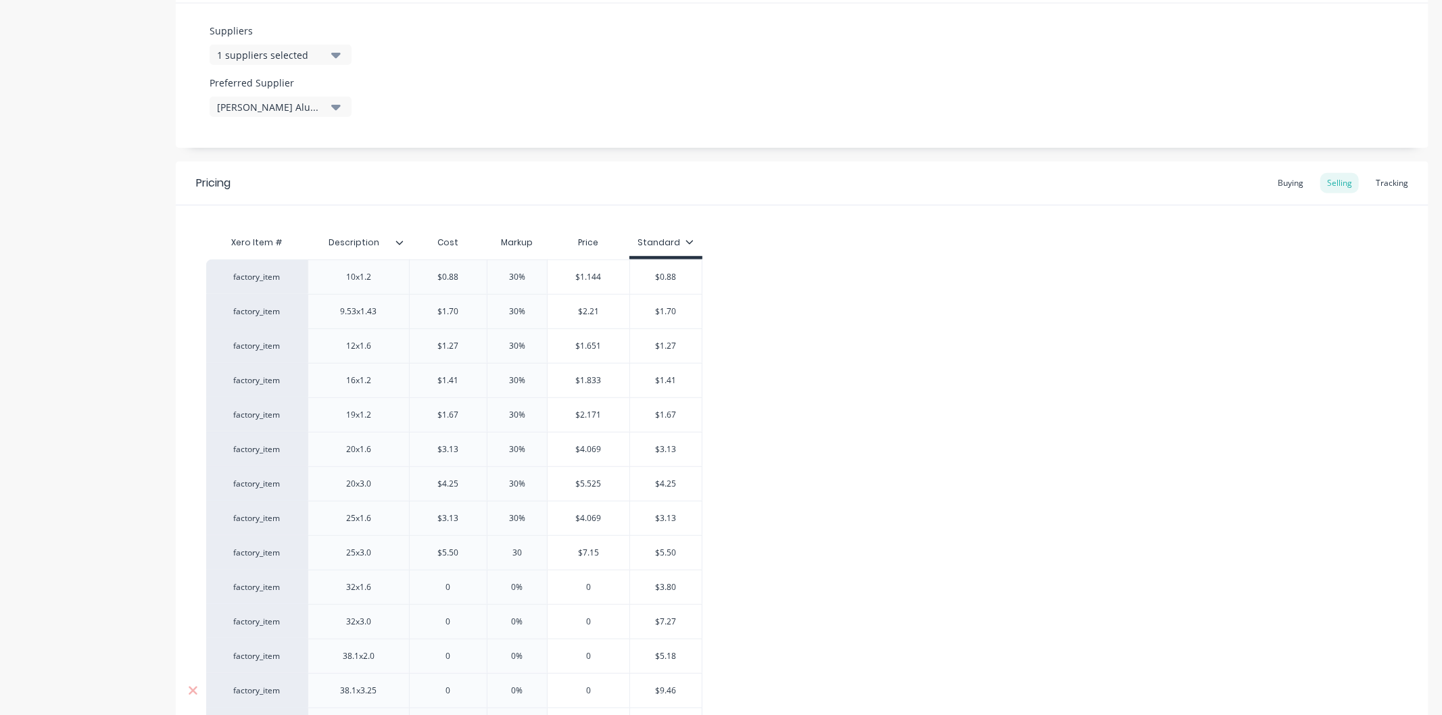
scroll to position [826, 0]
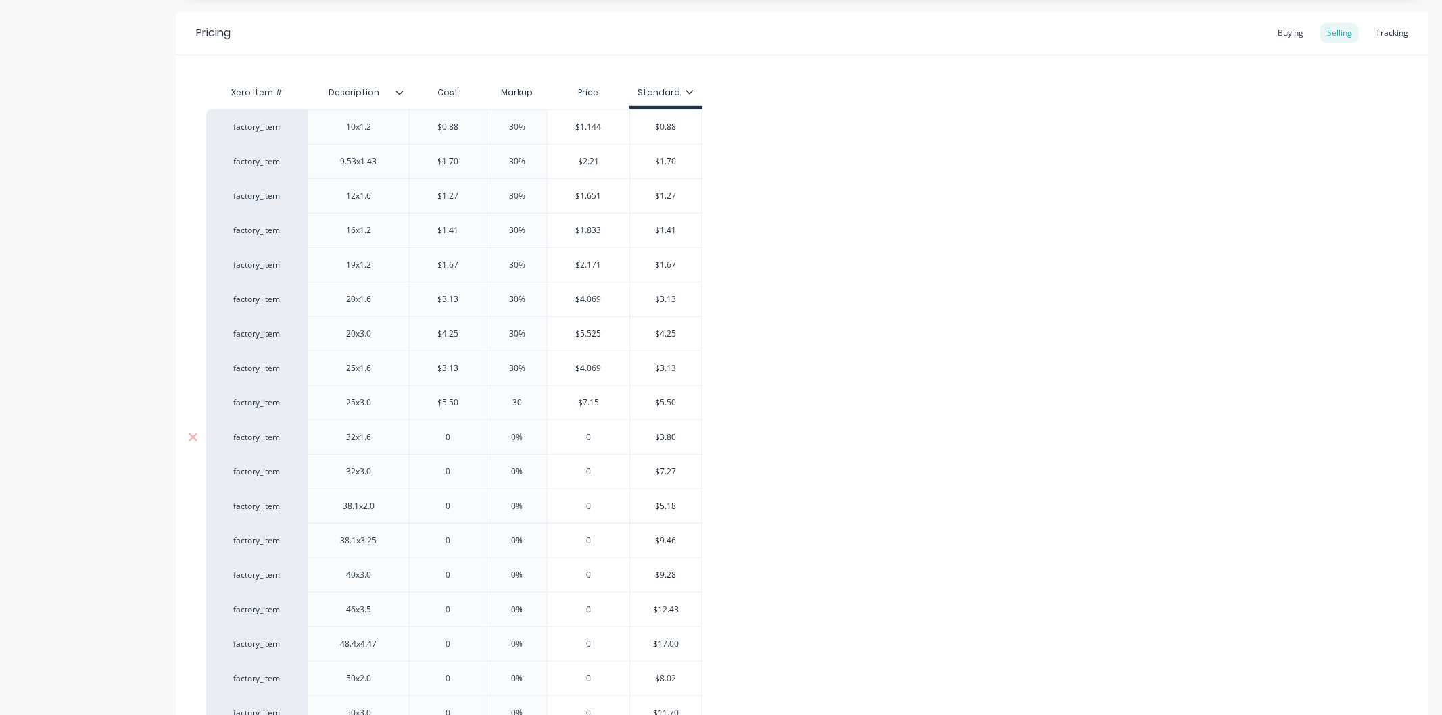
type input "30"
type input "0"
click at [467, 442] on input "0" at bounding box center [448, 437] width 77 height 12
type textarea "x"
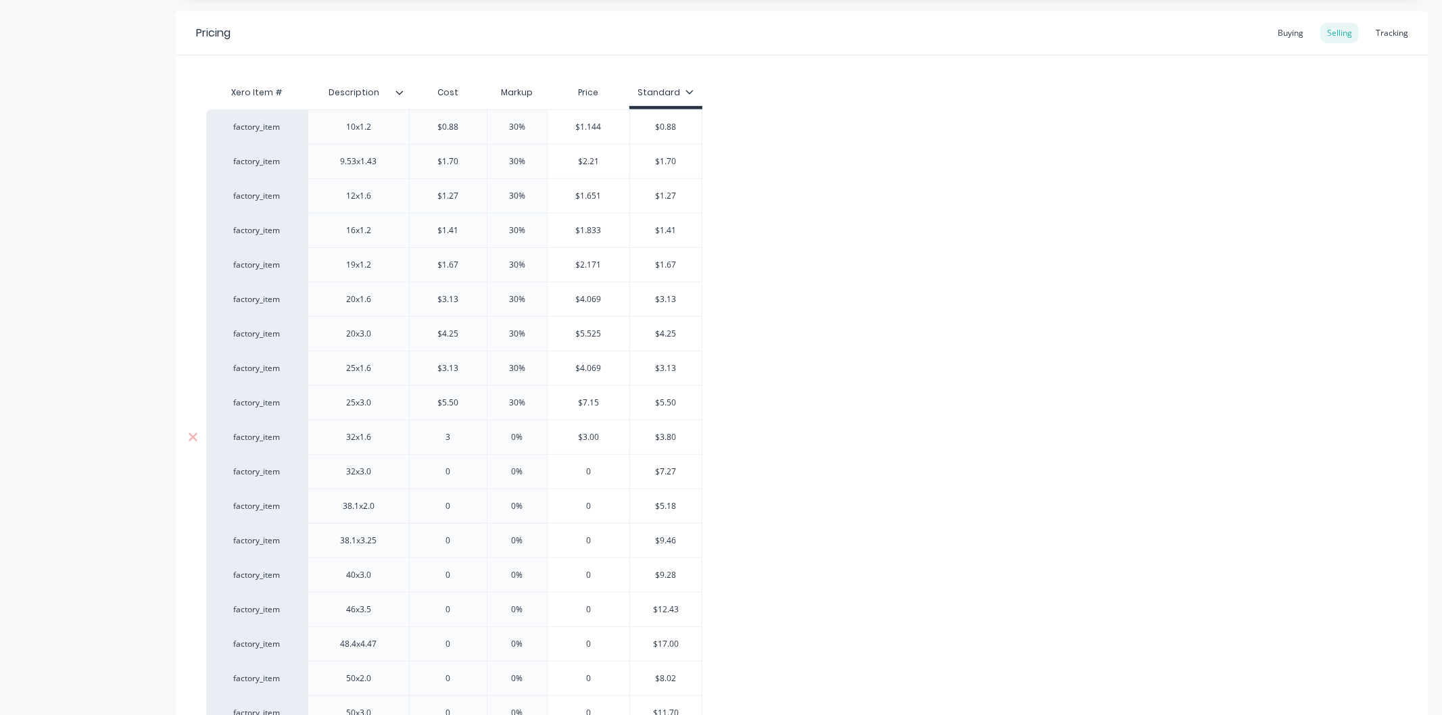
type input "3."
type textarea "x"
type input "3.80"
type input "0%"
click at [519, 436] on input "0%" at bounding box center [517, 437] width 68 height 12
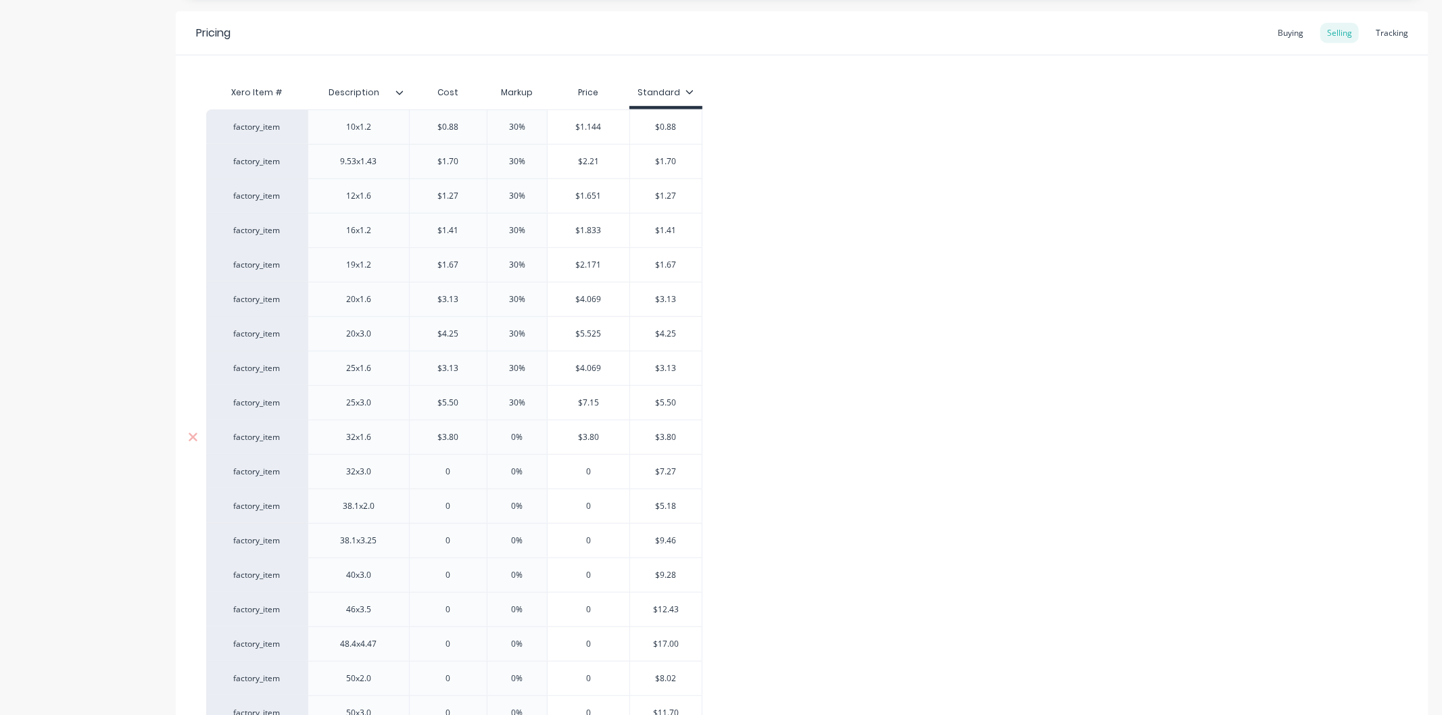
click at [519, 436] on input "0%" at bounding box center [517, 437] width 68 height 12
type textarea "x"
type input "3"
type textarea "x"
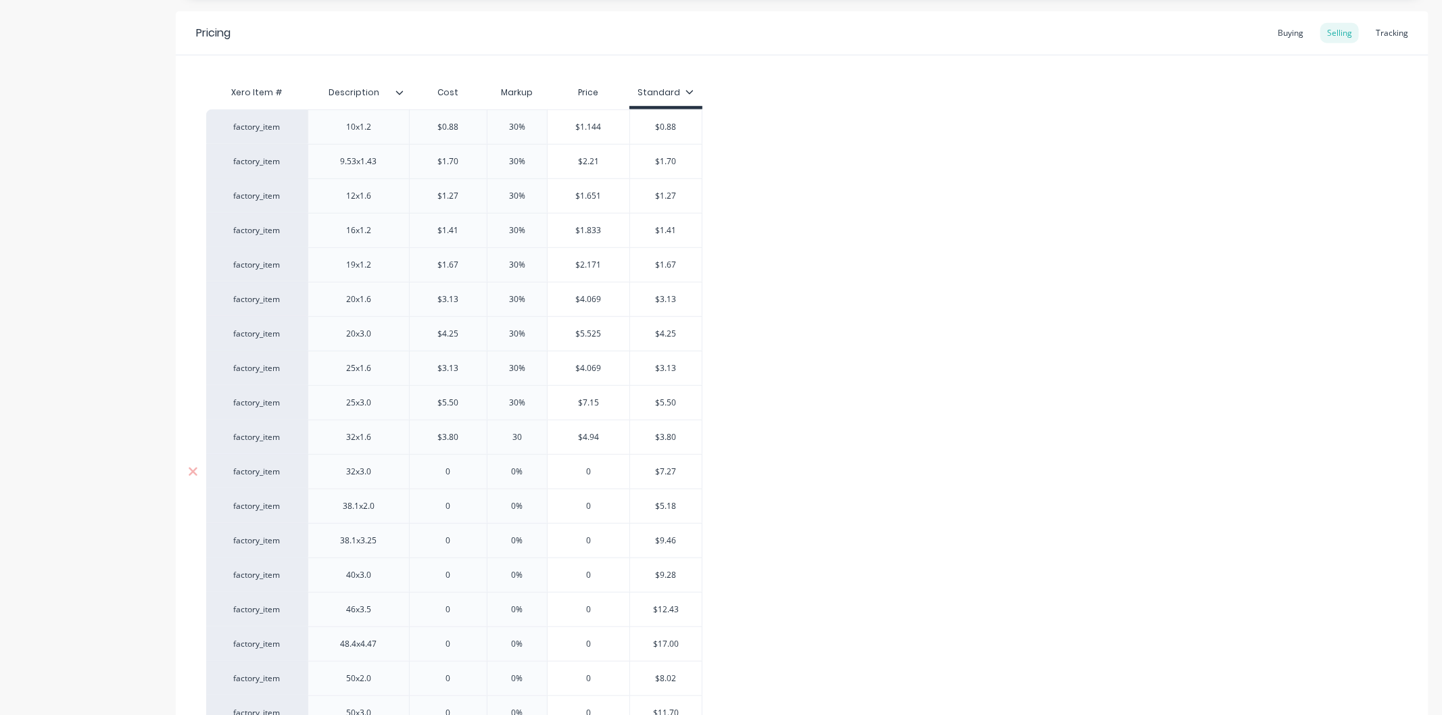
type input "30"
type input "0"
click at [450, 469] on input "0" at bounding box center [448, 472] width 77 height 12
type textarea "x"
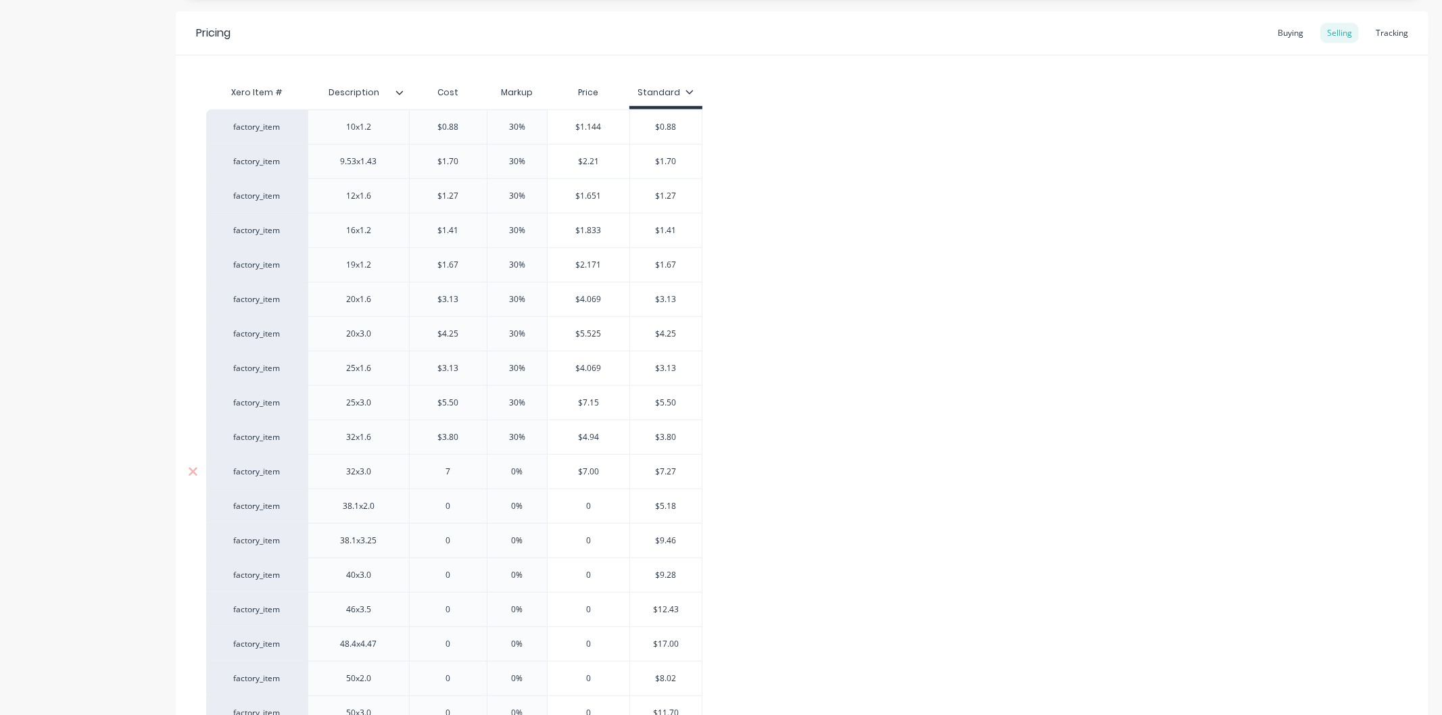
type input "7."
type textarea "x"
type input "7.27"
type textarea "x"
type input "7.27"
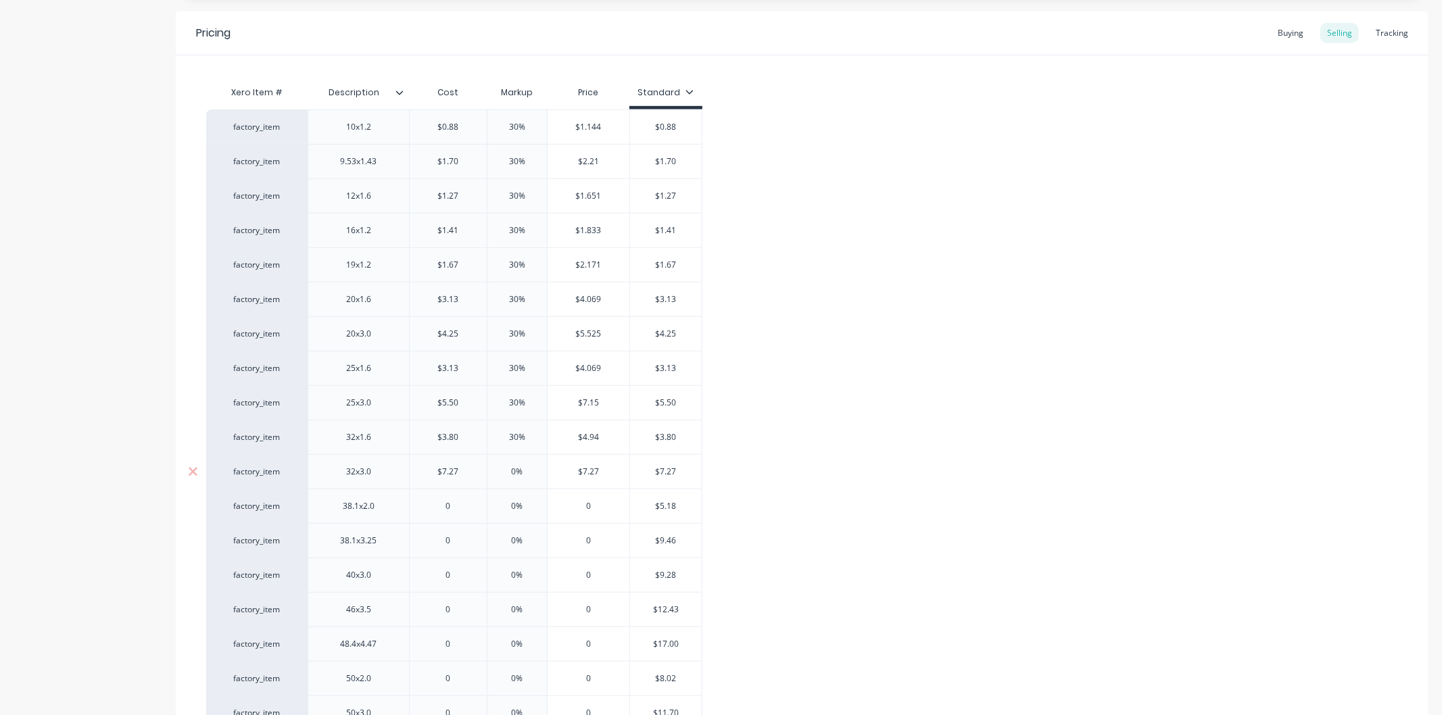
click at [533, 471] on input "0%" at bounding box center [517, 472] width 68 height 12
type input "30"
type textarea "x"
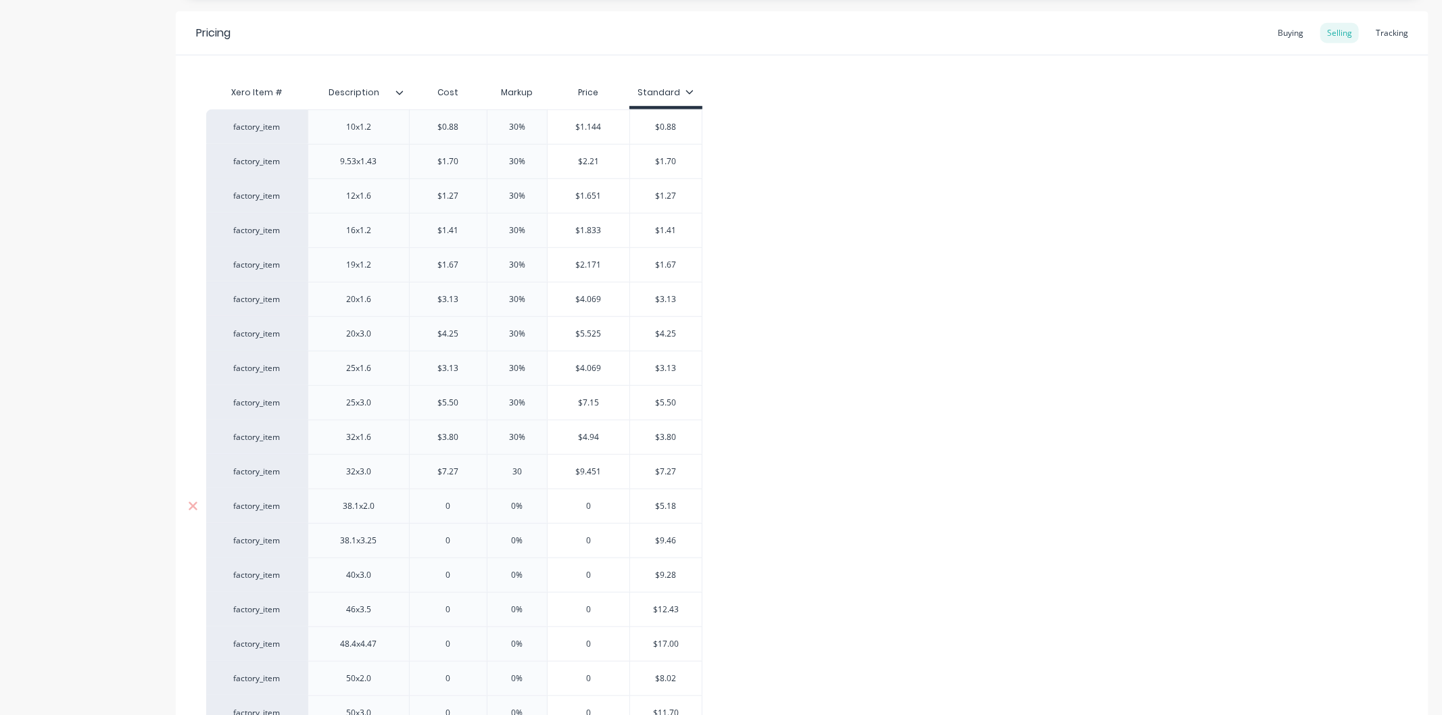
type input "30"
type input "0"
click at [456, 507] on input "0" at bounding box center [448, 506] width 77 height 12
click at [455, 506] on input "0" at bounding box center [448, 506] width 77 height 12
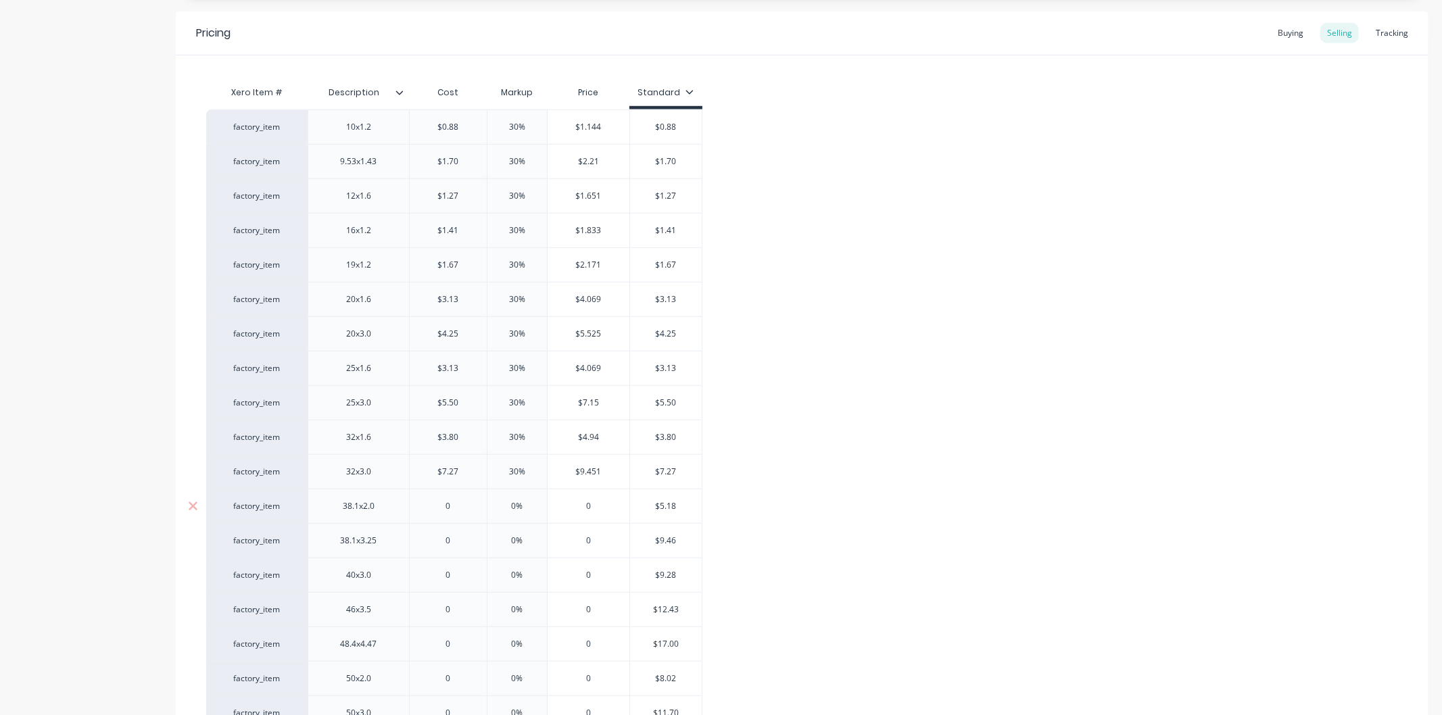
type textarea "x"
type input "5."
type textarea "x"
type input "5.18"
type textarea "x"
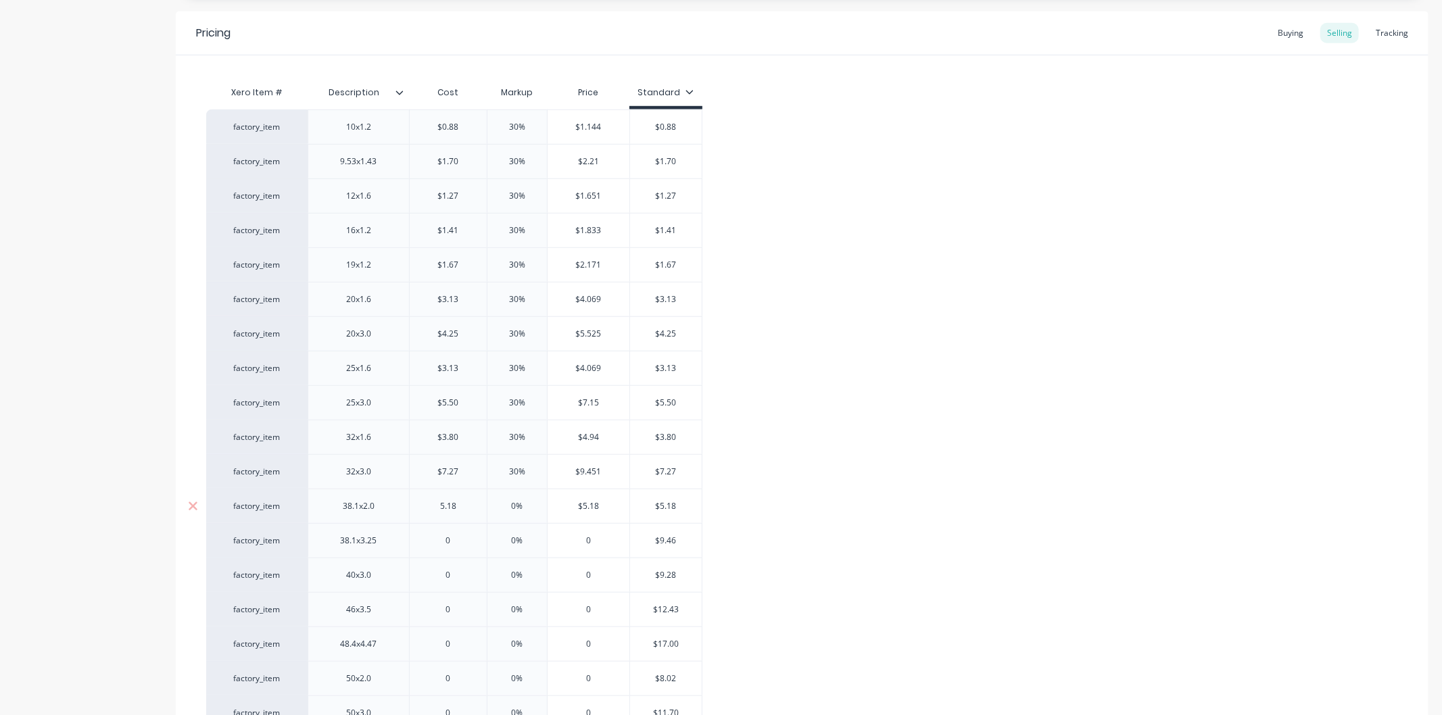
type input "5.18"
click at [522, 509] on input "0%" at bounding box center [517, 506] width 68 height 12
type input "30"
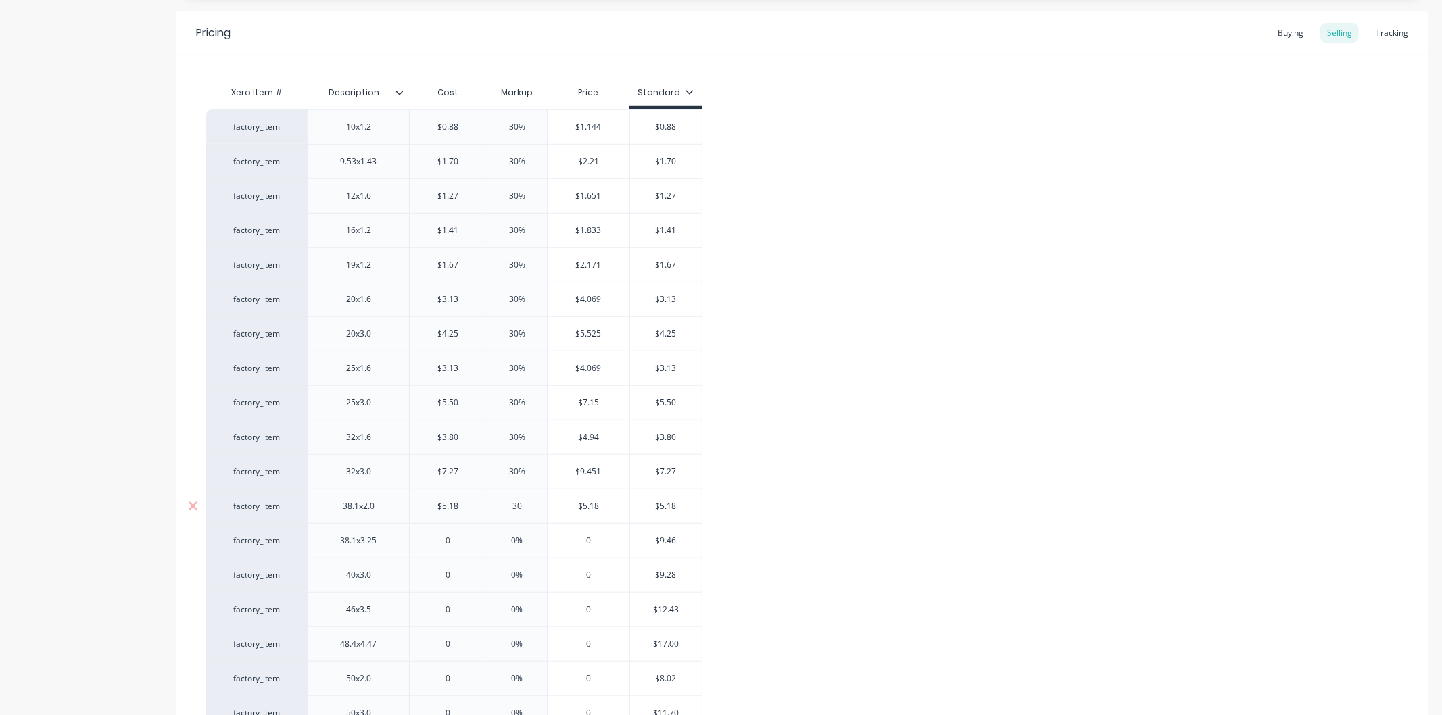
type textarea "x"
type input "30"
type input "0"
click at [456, 539] on input "0" at bounding box center [448, 541] width 77 height 12
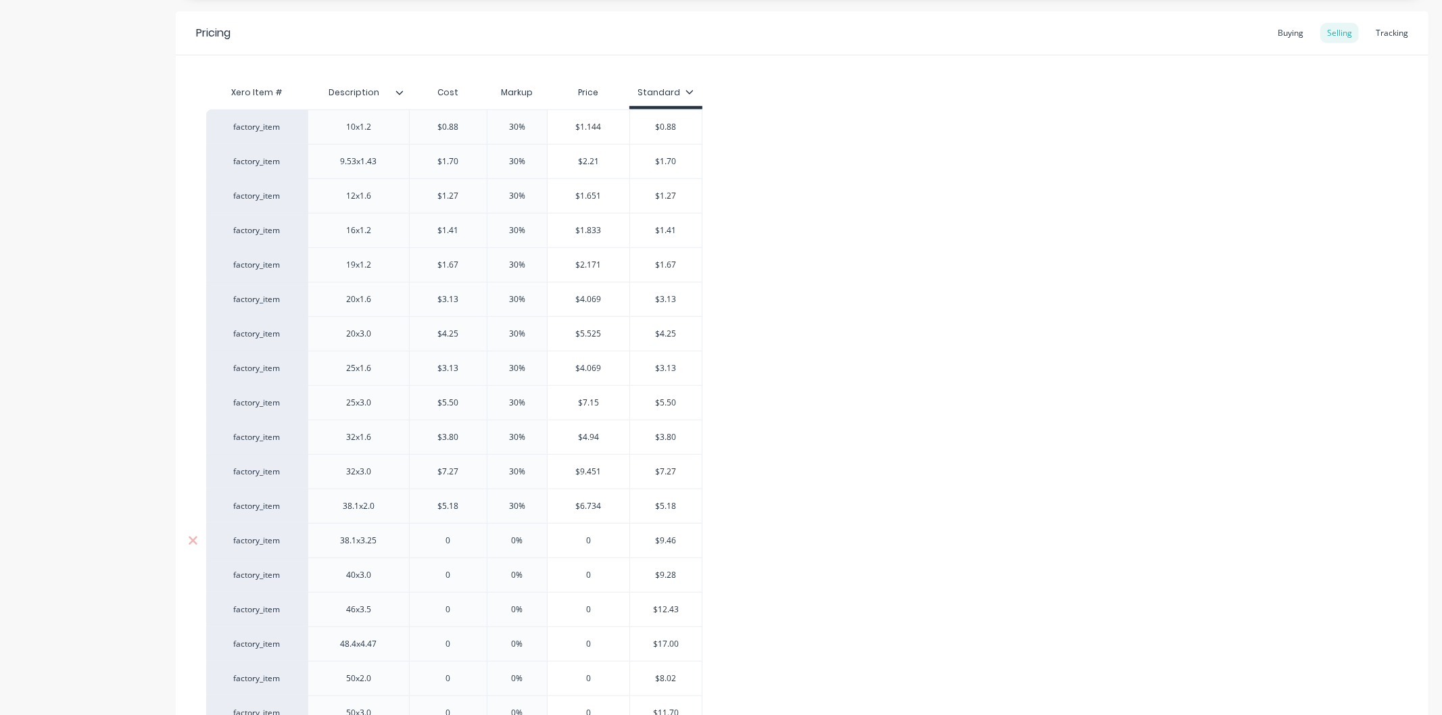
type textarea "x"
type input "9."
type textarea "x"
type input "9.46"
type textarea "x"
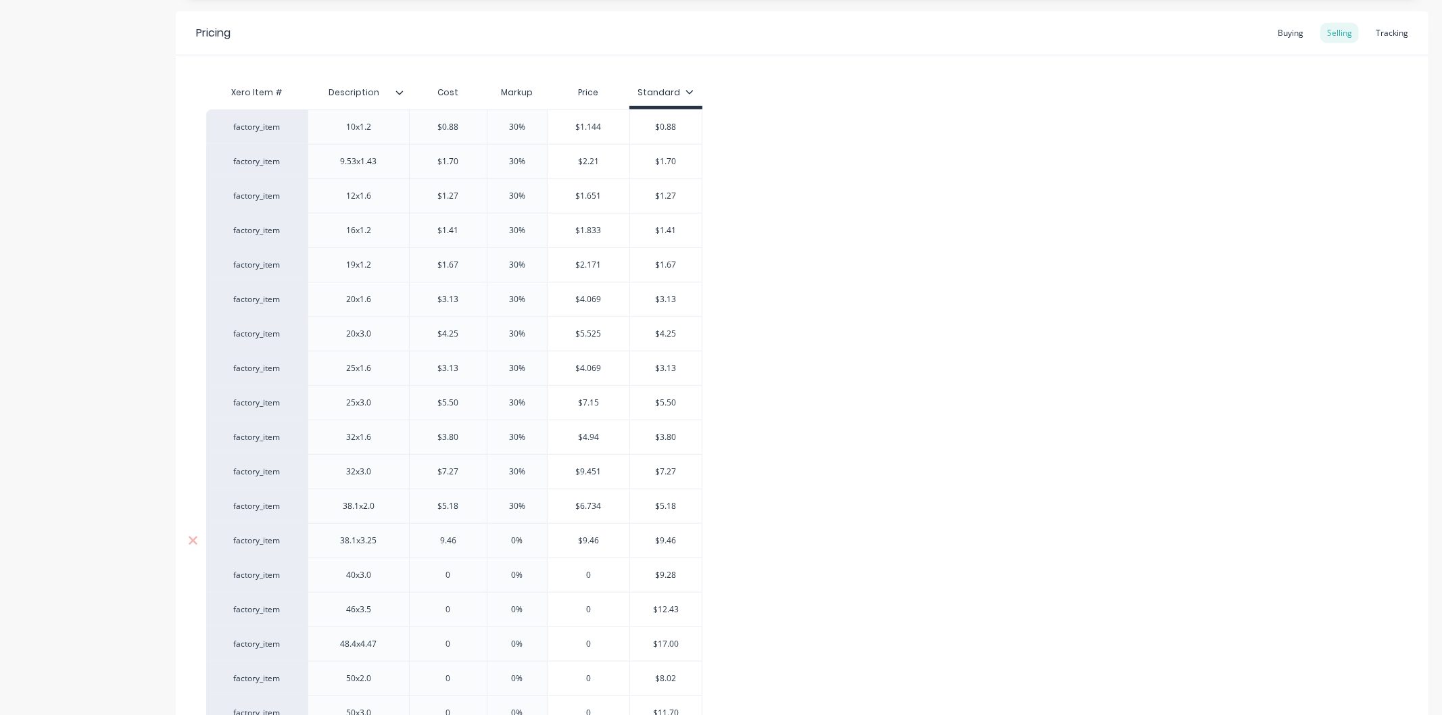
type input "9.46"
click at [528, 537] on input "0%" at bounding box center [517, 541] width 68 height 12
type input "30"
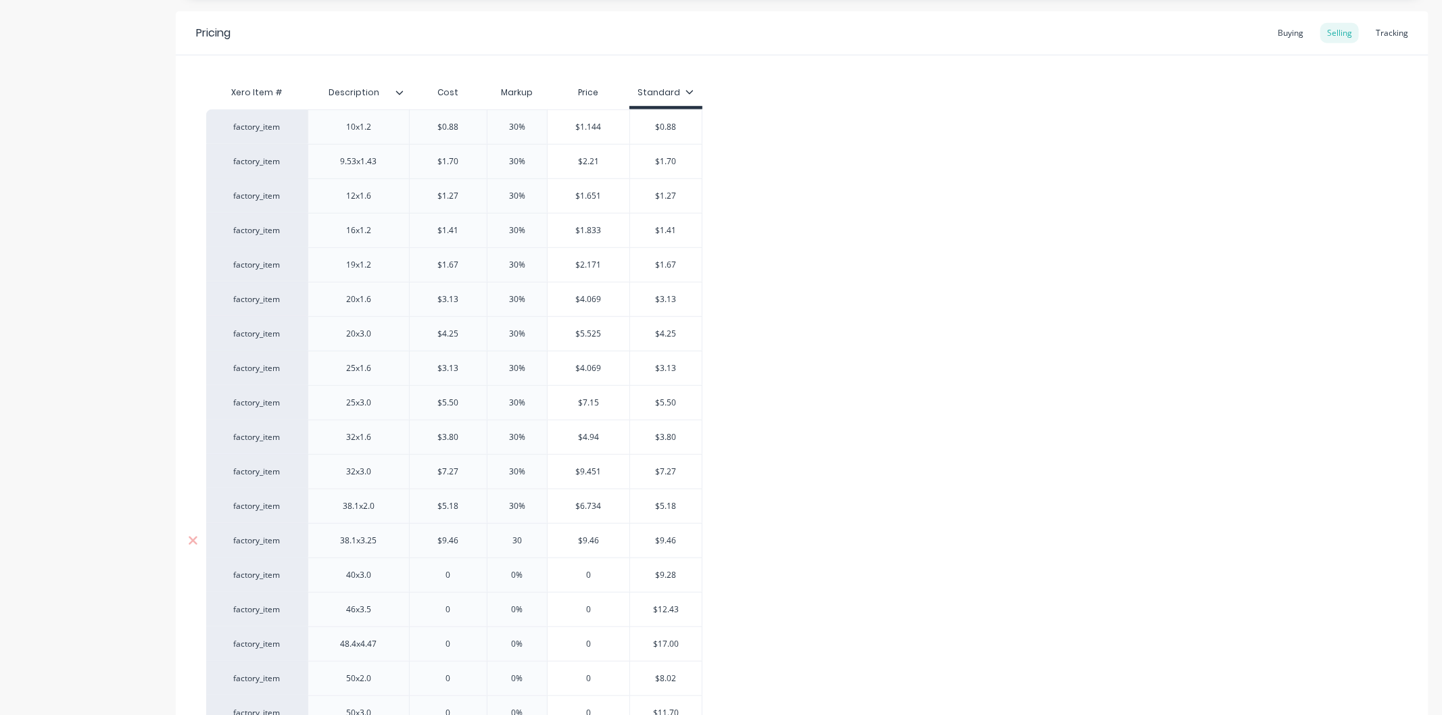
type textarea "x"
type input "30"
type input "0"
click at [462, 576] on input "0" at bounding box center [448, 575] width 77 height 12
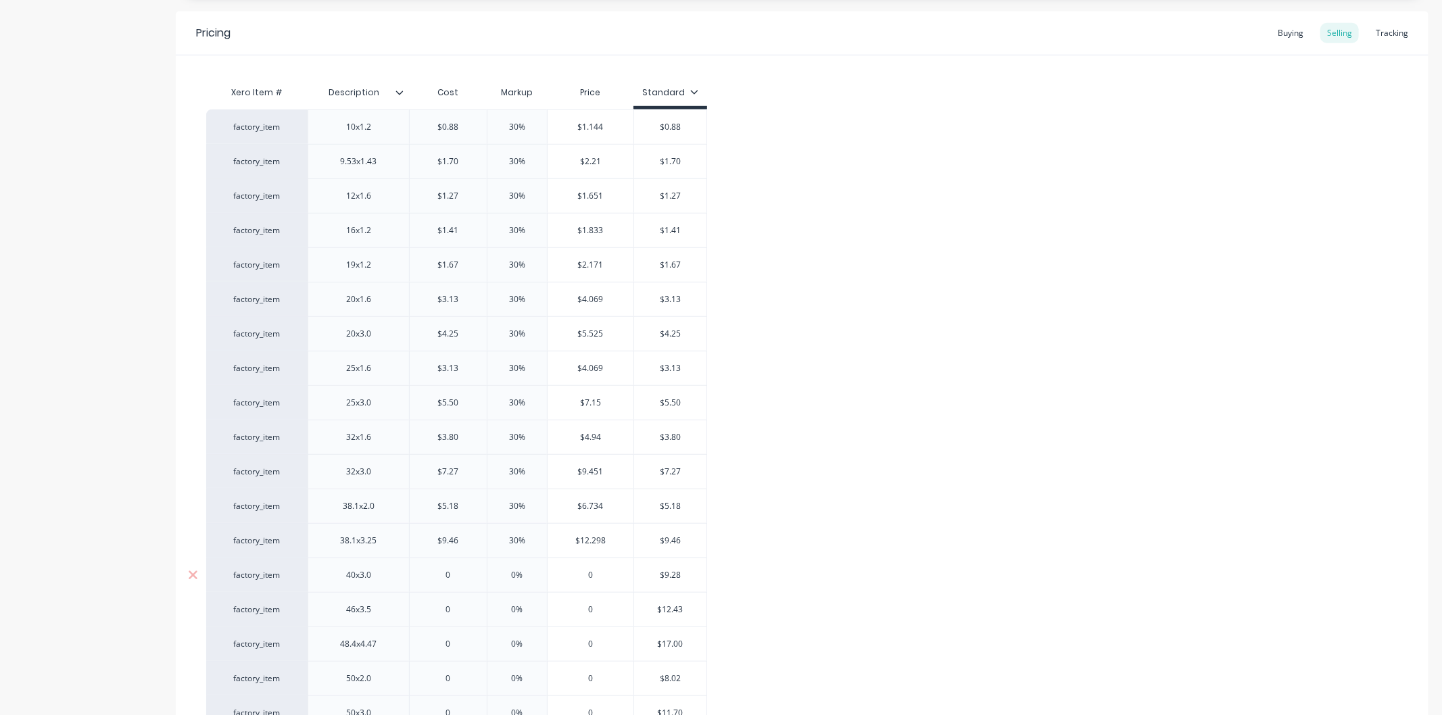
type textarea "x"
type input "9."
type textarea "x"
type input "9.28"
type textarea "x"
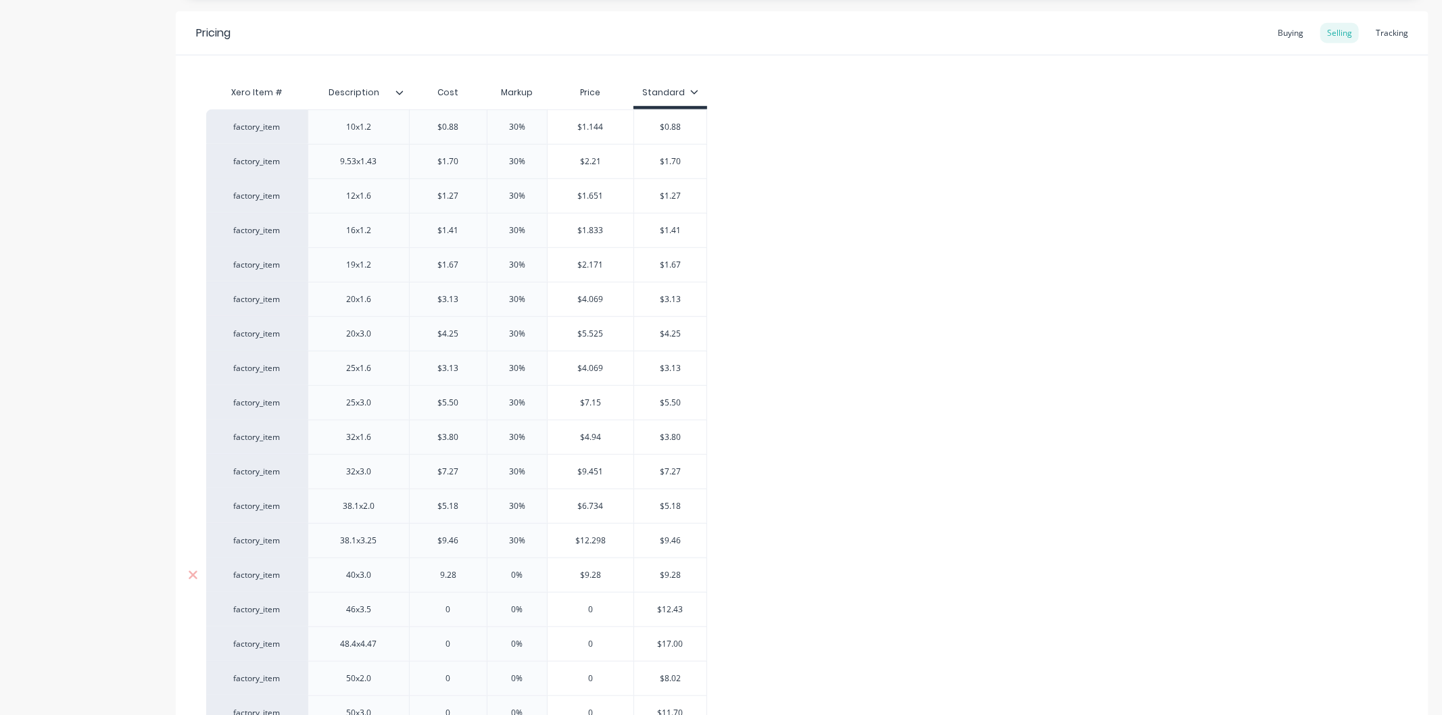
type input "9.28"
click at [536, 578] on input "0%" at bounding box center [517, 575] width 68 height 12
type input "30"
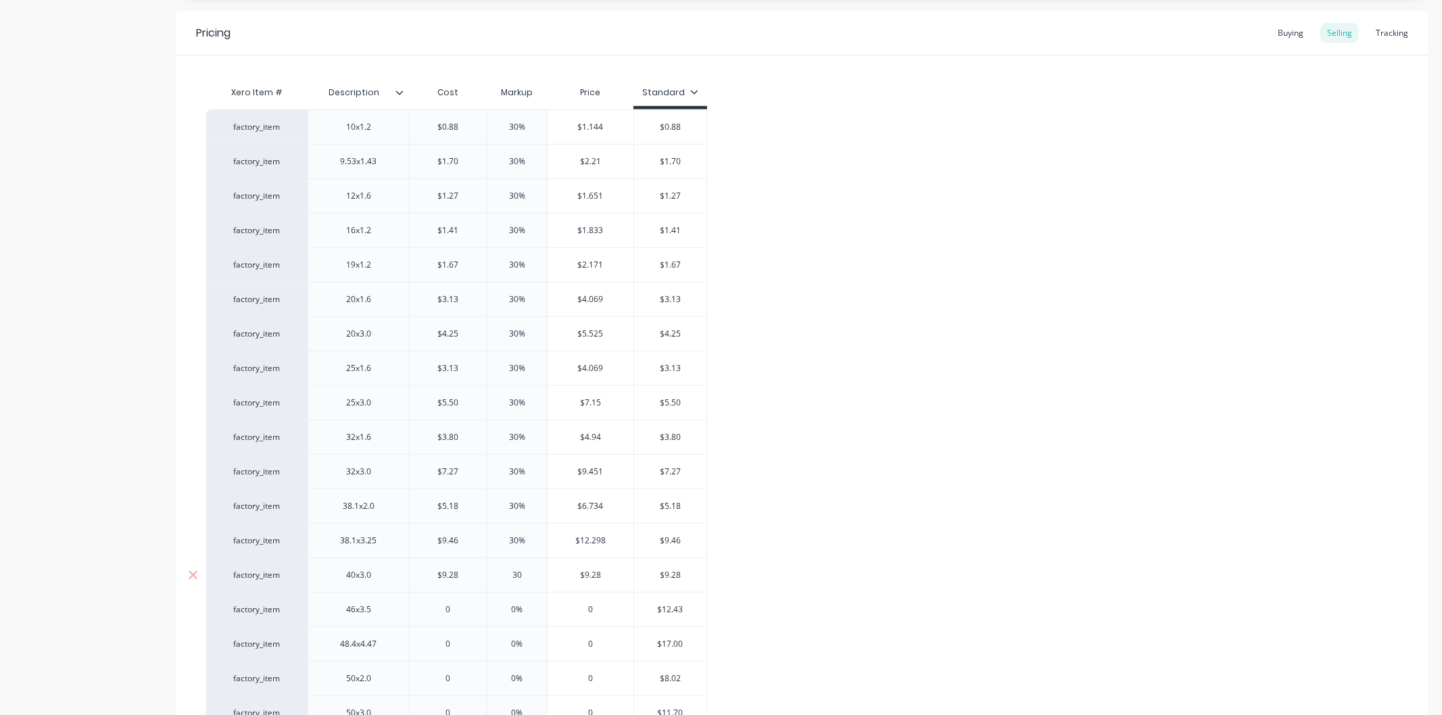
type textarea "x"
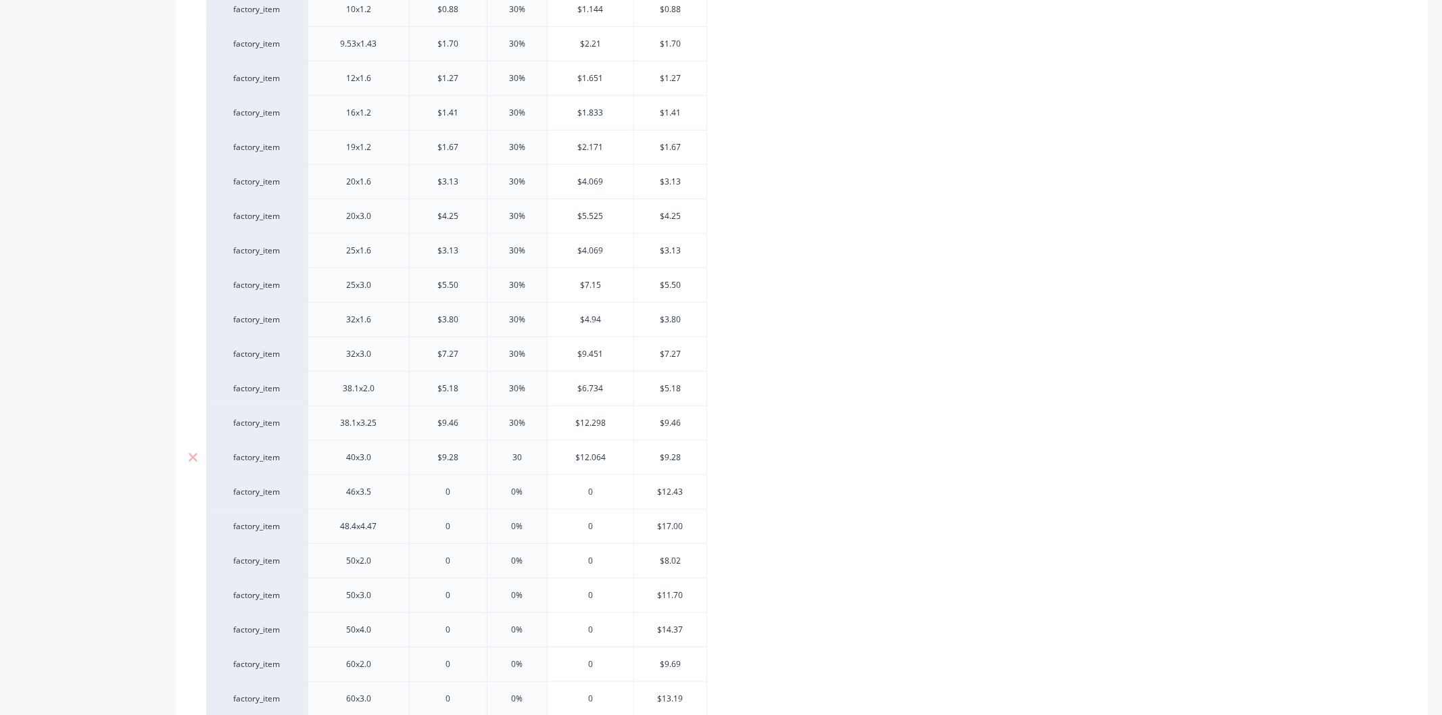
scroll to position [1051, 0]
type input "30"
type input "0"
click at [455, 386] on input "0" at bounding box center [448, 385] width 77 height 12
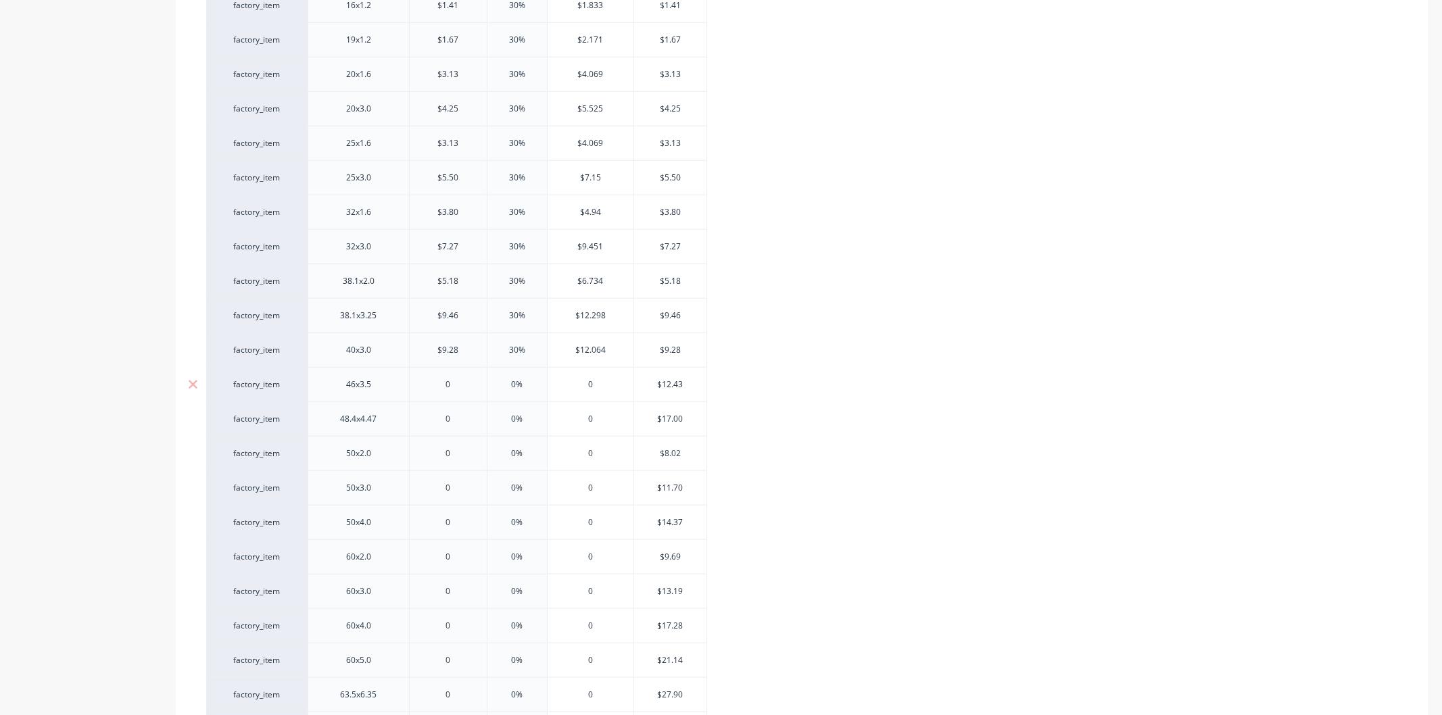
click at [455, 386] on input "0" at bounding box center [448, 385] width 77 height 12
type textarea "x"
type input "12"
type textarea "x"
type input "12."
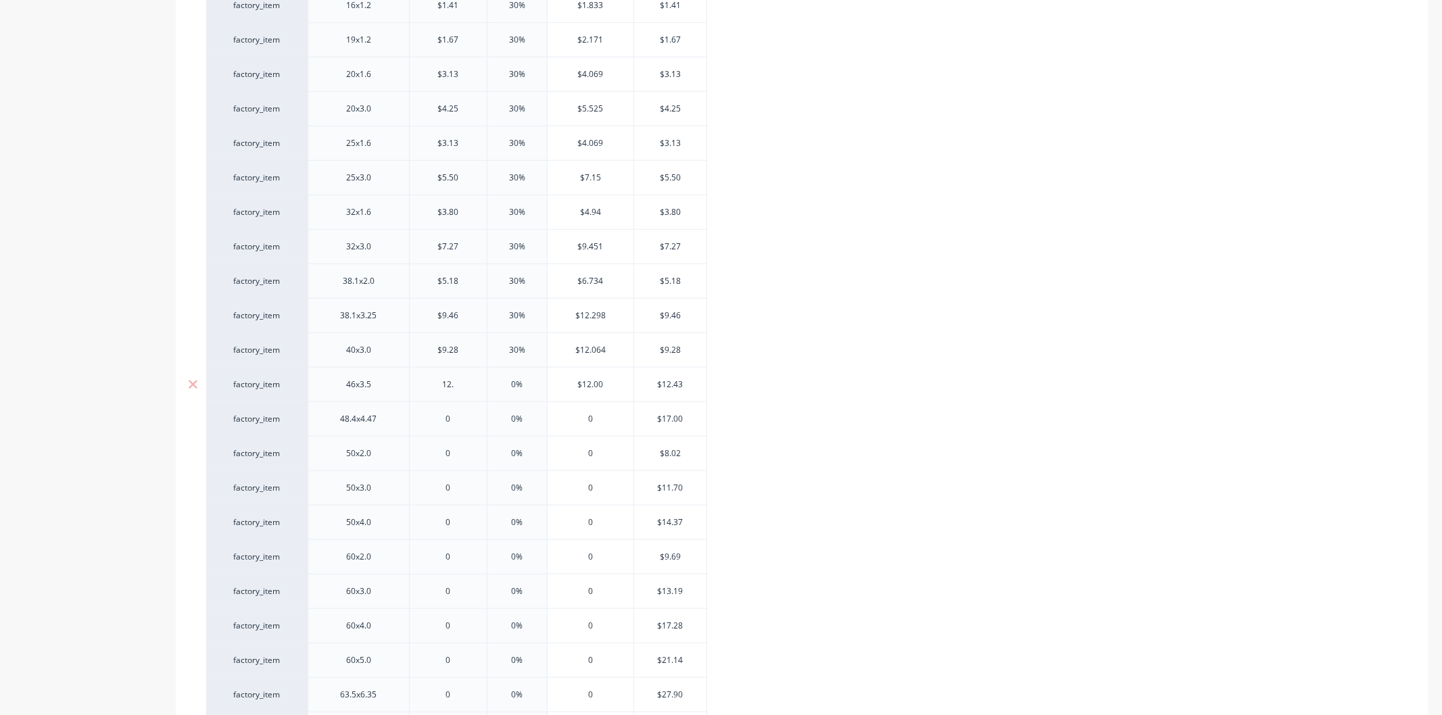
type textarea "x"
type input "12.4"
type textarea "x"
type input "12.43"
type input "0%"
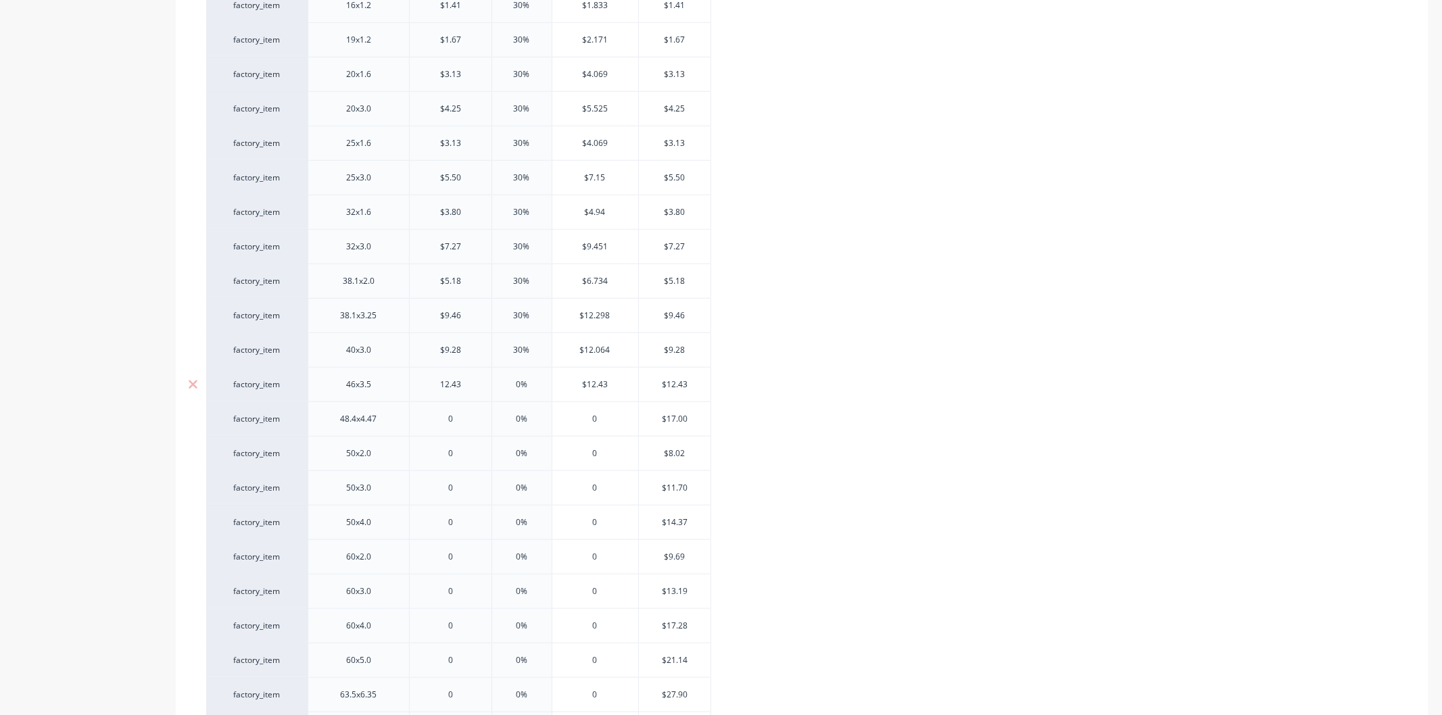
click at [529, 382] on input "0%" at bounding box center [522, 385] width 68 height 12
type textarea "x"
type input "30"
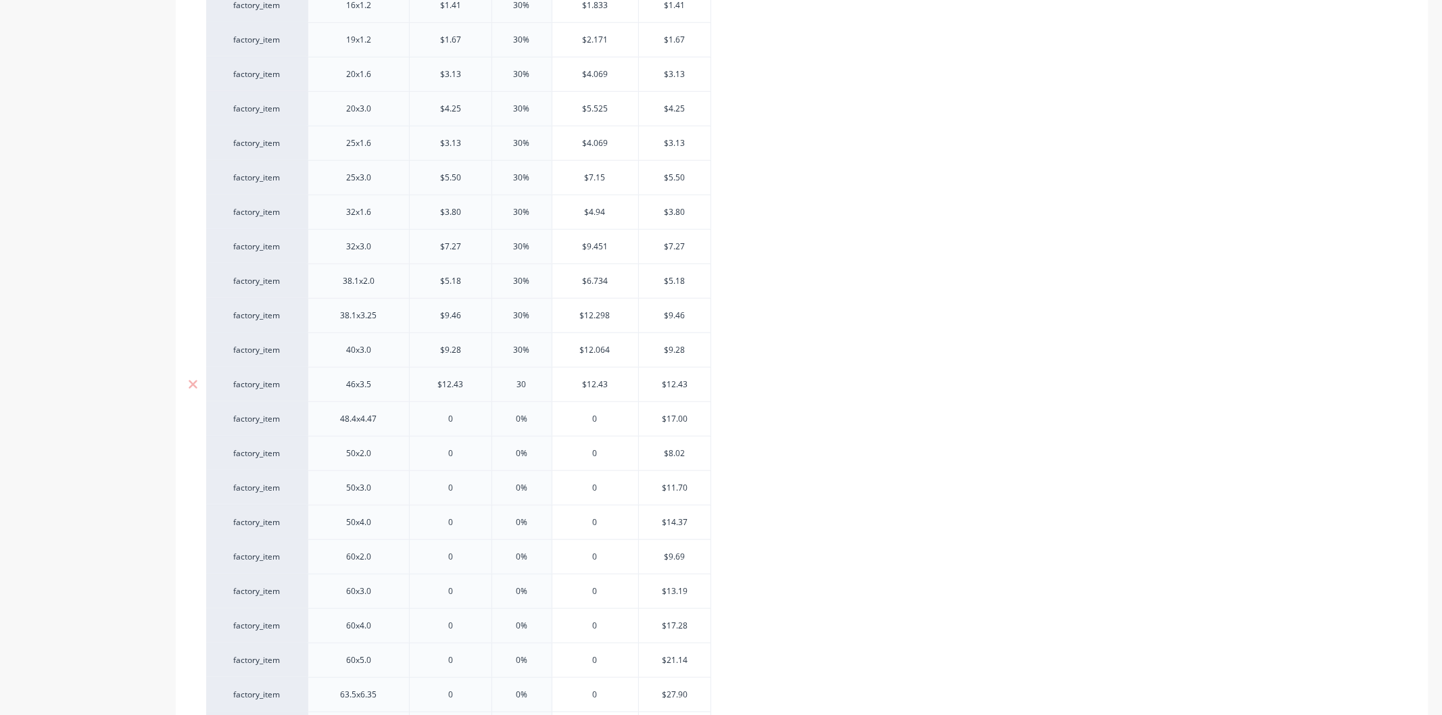
type textarea "x"
type input "30"
type input "0"
click at [458, 420] on input "0" at bounding box center [451, 419] width 82 height 12
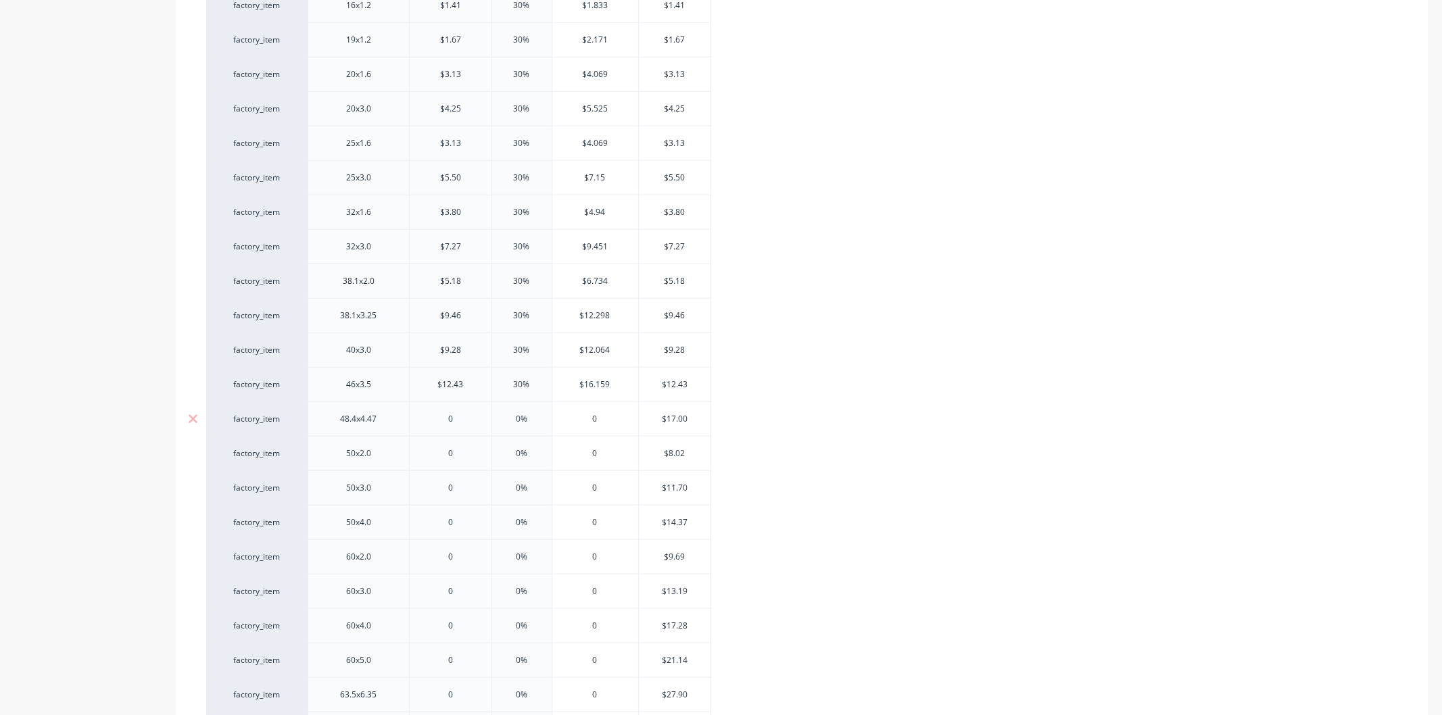
type textarea "x"
type input "17"
type textarea "x"
type input "17"
click at [531, 419] on input "0%" at bounding box center [522, 419] width 68 height 12
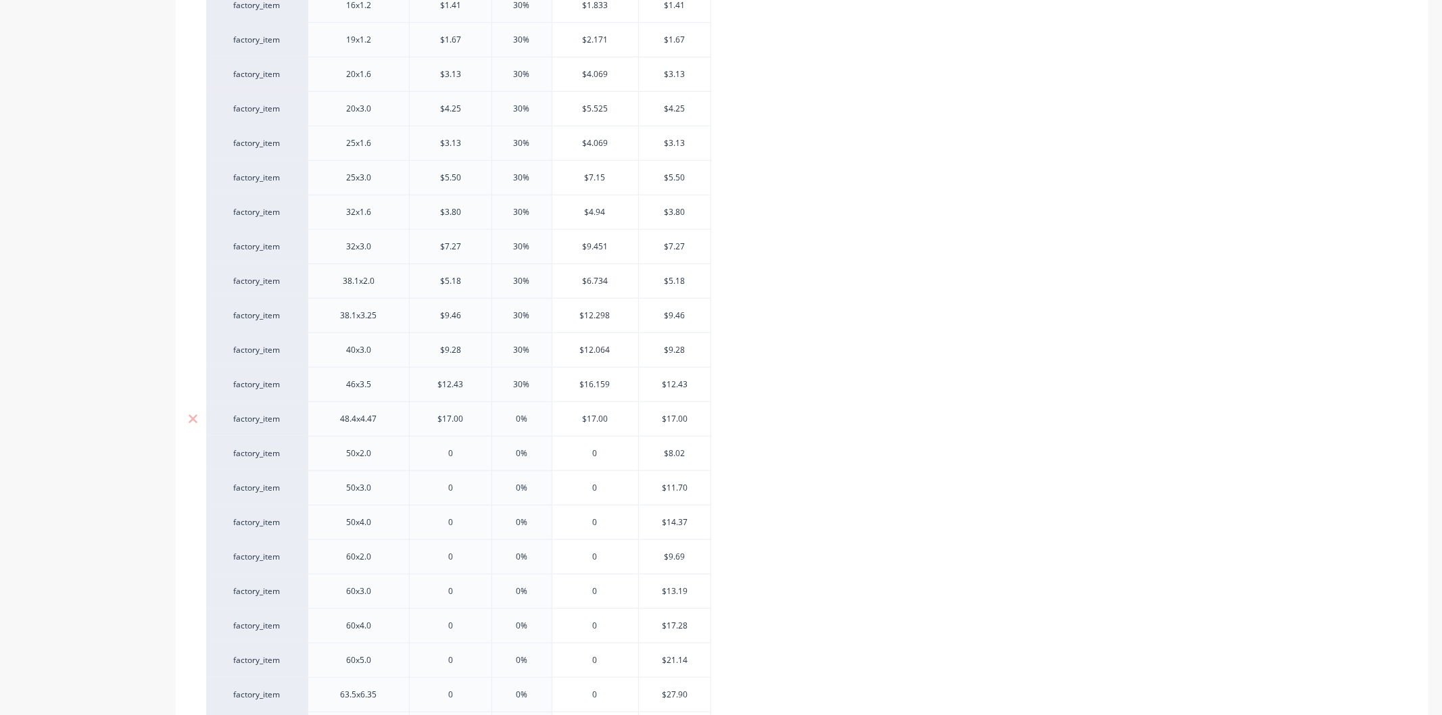
click at [531, 419] on input "0%" at bounding box center [522, 419] width 68 height 12
type input "3"
type textarea "x"
type input "30"
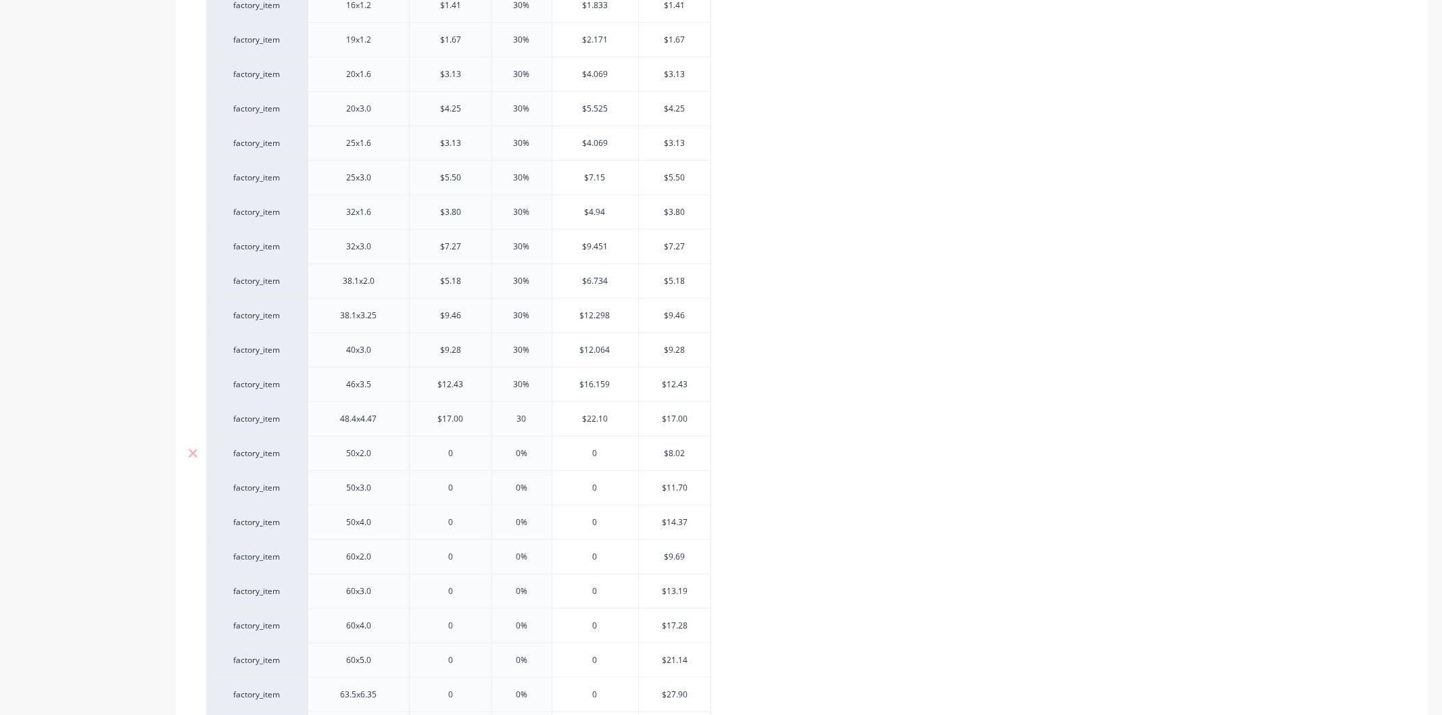
type input "0"
click at [456, 455] on input "0" at bounding box center [451, 454] width 82 height 12
type textarea "x"
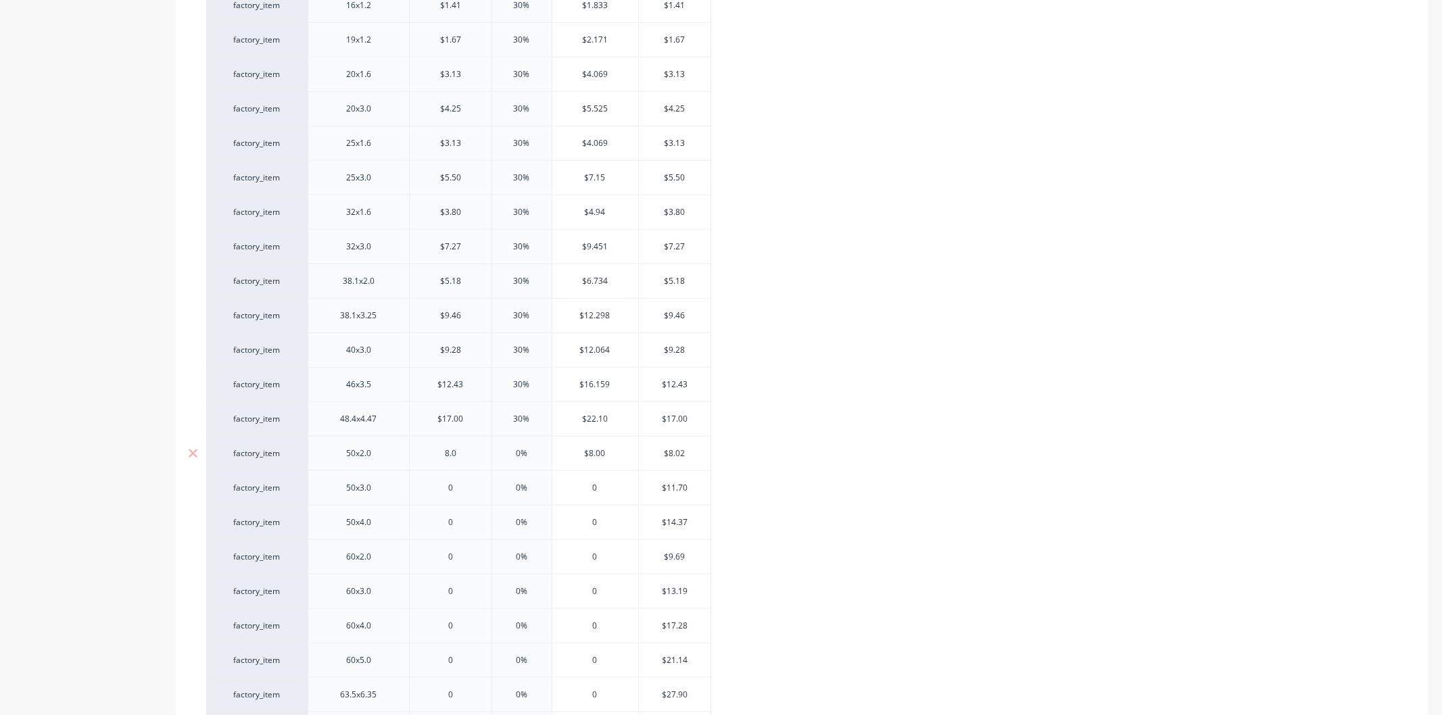
type input "8.02"
type textarea "x"
type input "8.02"
type input "0%"
click at [529, 452] on input "0%" at bounding box center [522, 454] width 68 height 12
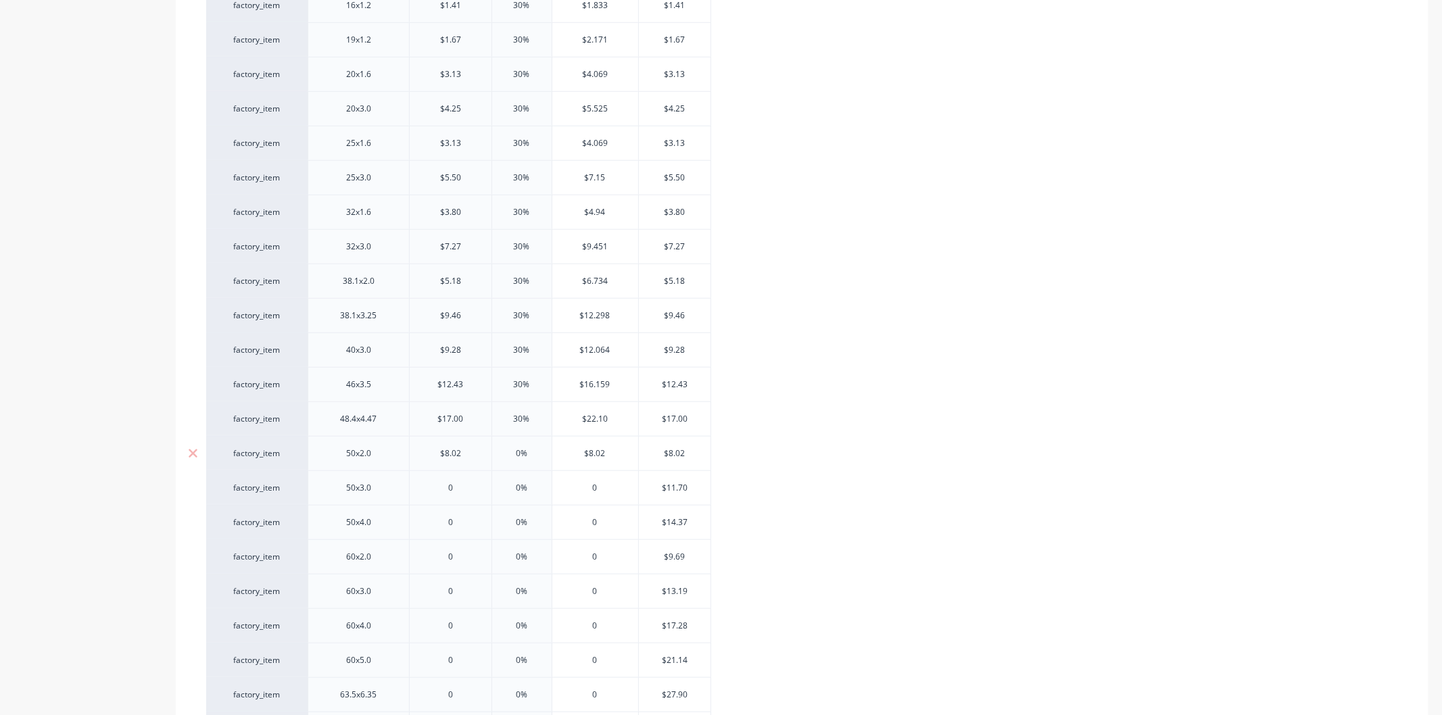
click at [529, 452] on input "0%" at bounding box center [522, 454] width 68 height 12
type textarea "x"
type input "30"
type textarea "x"
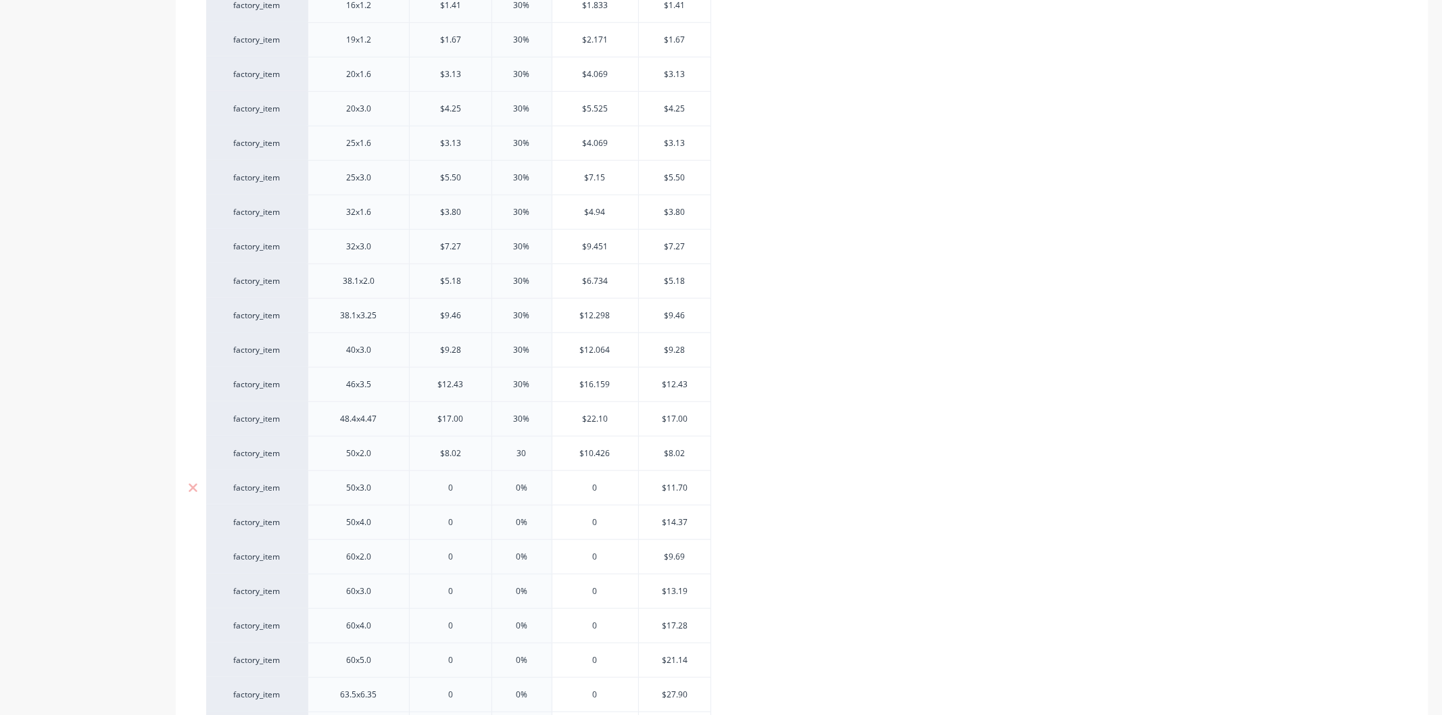
type input "30"
type input "0"
click at [457, 488] on input "0" at bounding box center [451, 488] width 82 height 12
type textarea "x"
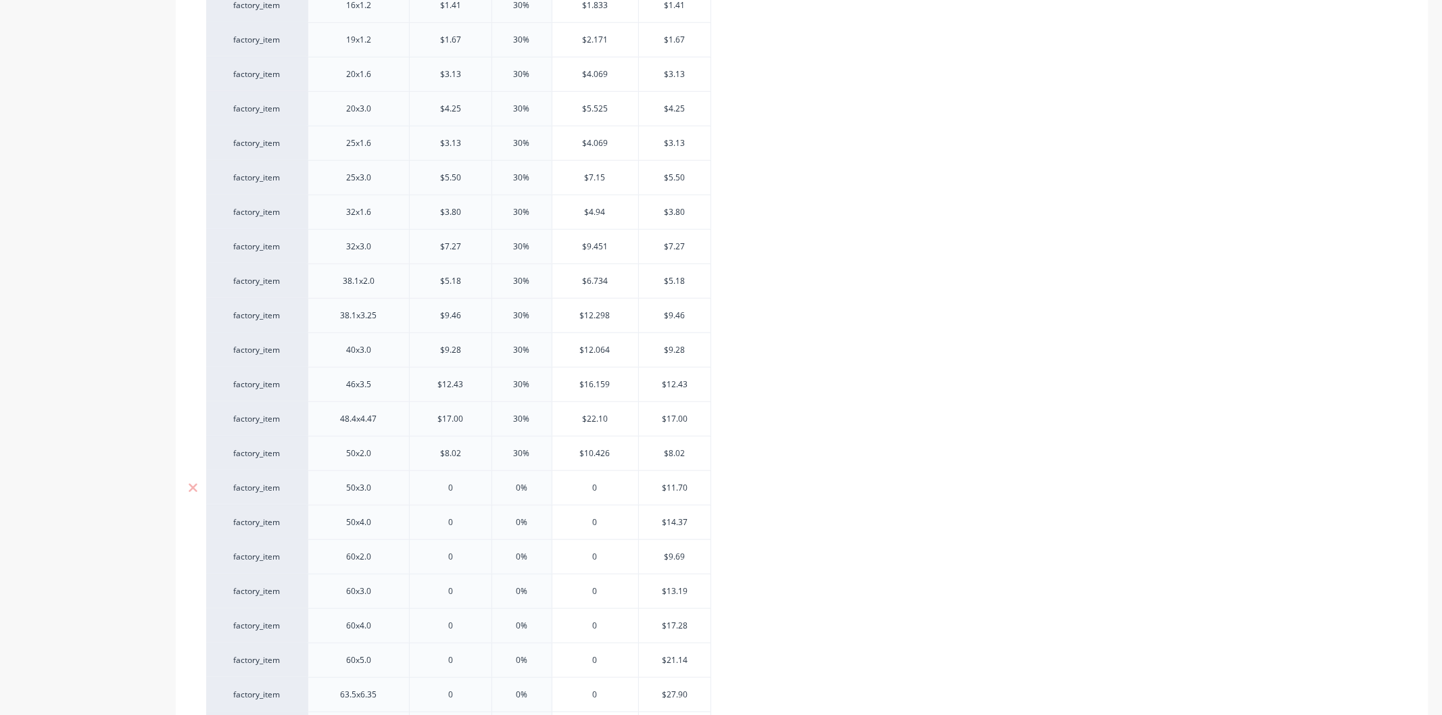
type input "1"
type textarea "x"
type input "11."
type textarea "x"
type input "11.70"
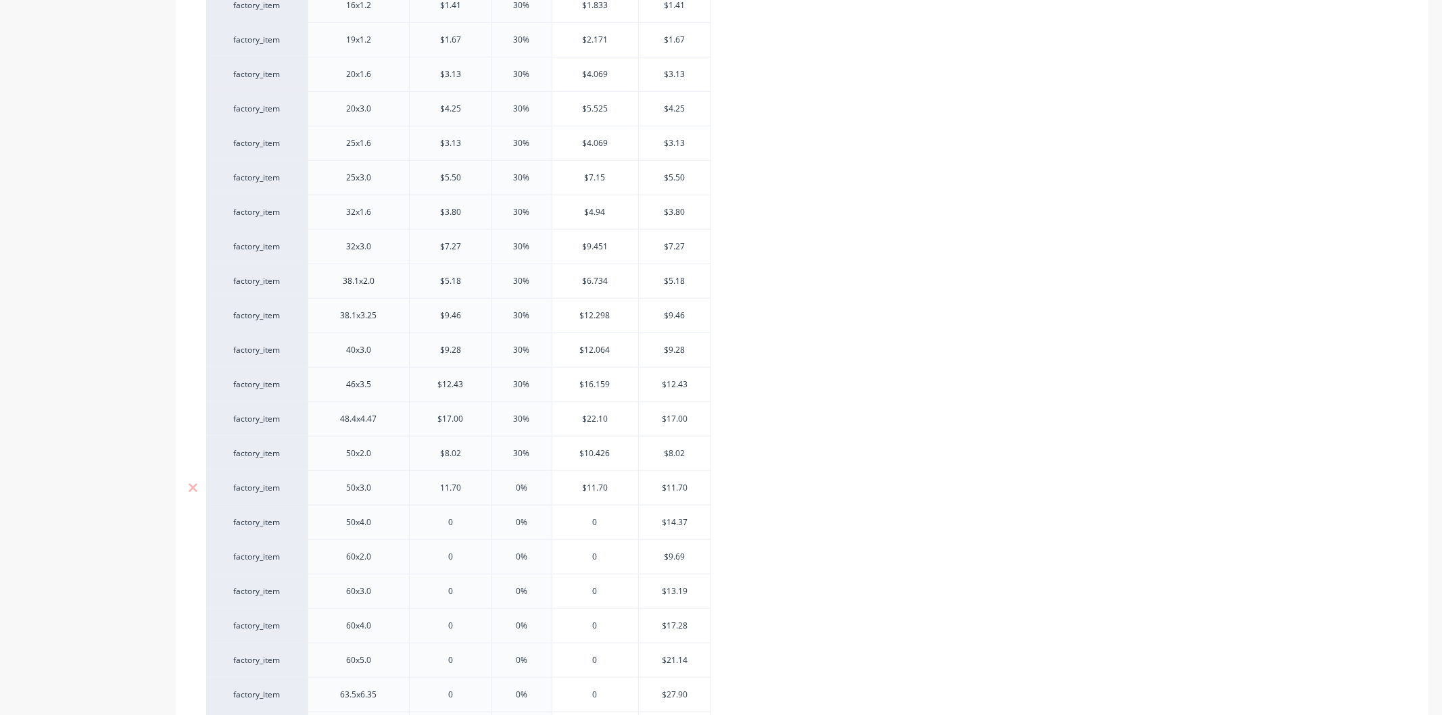
click at [530, 485] on input "0%" at bounding box center [522, 488] width 68 height 12
type input "30"
type textarea "x"
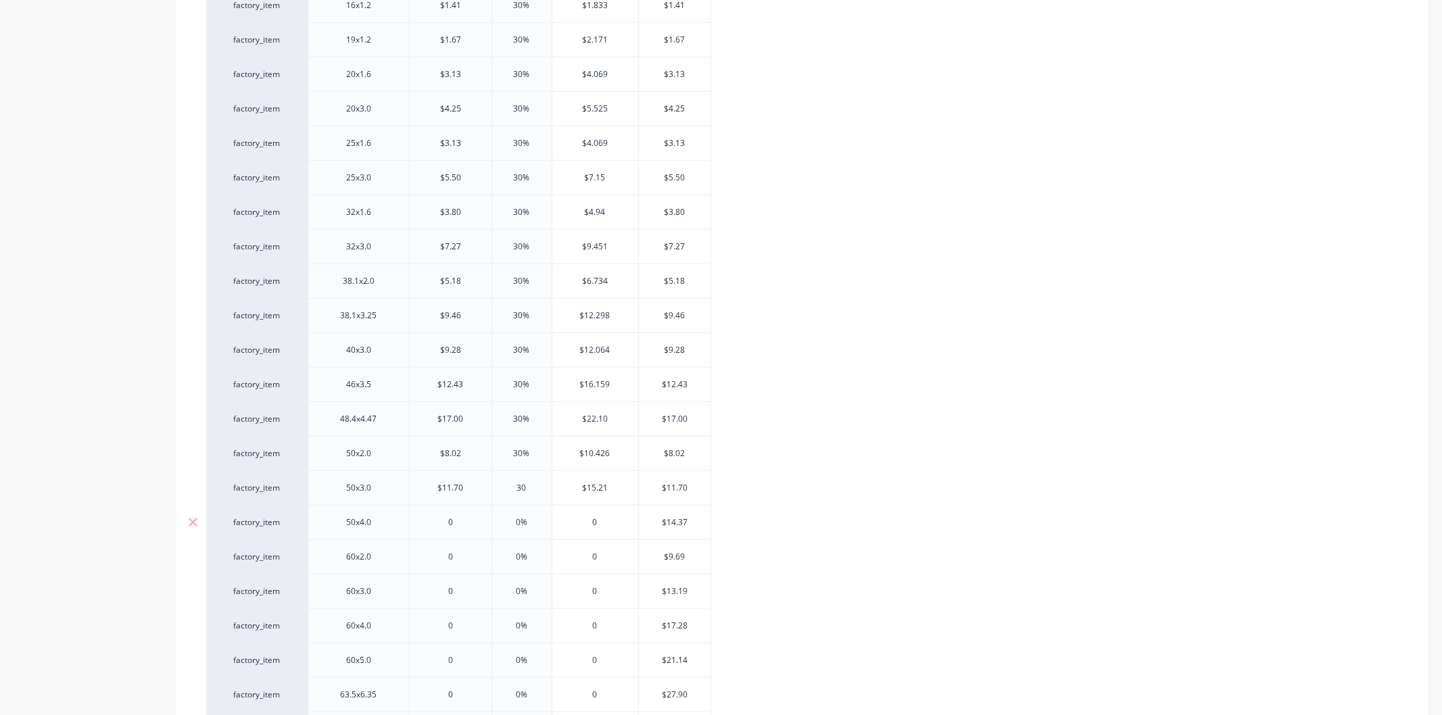
type input "30"
type input "0"
click at [456, 525] on input "0" at bounding box center [451, 522] width 82 height 12
type textarea "x"
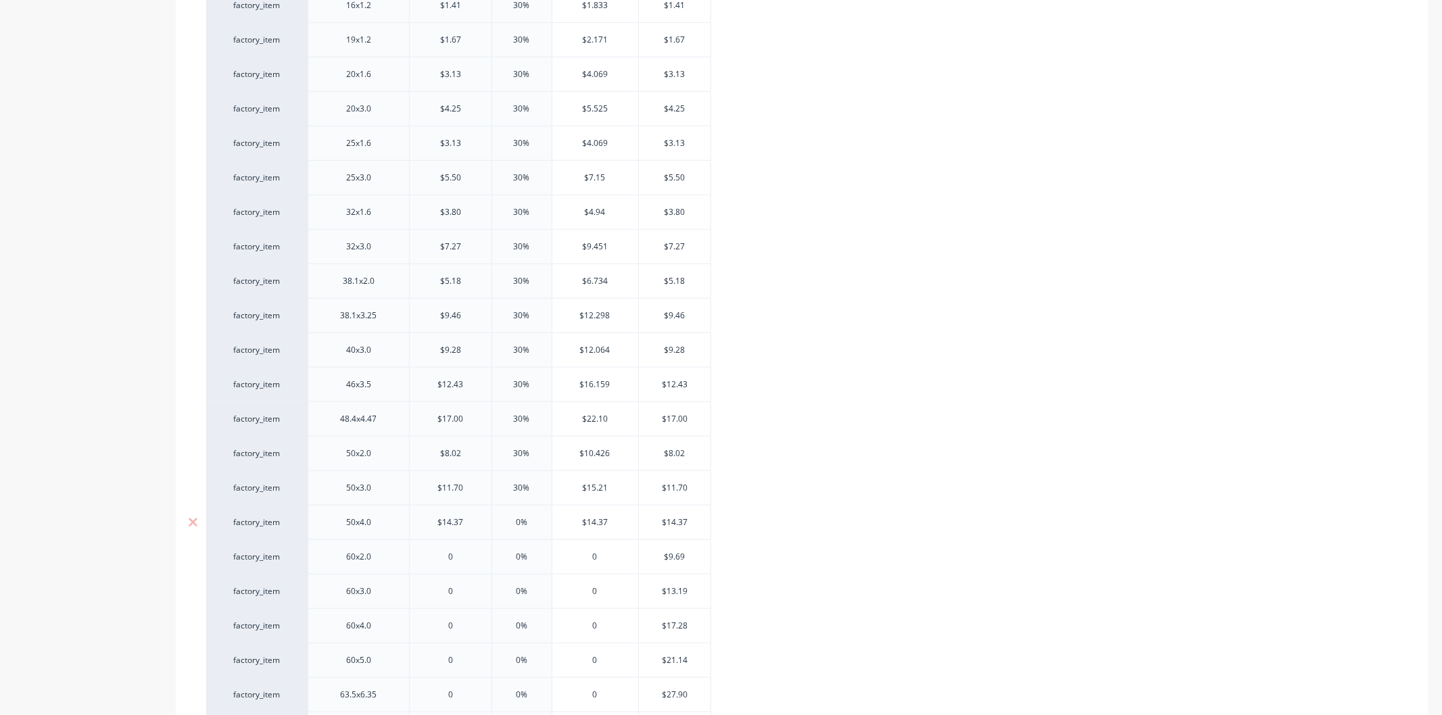
click at [532, 526] on input "0%" at bounding box center [522, 522] width 68 height 12
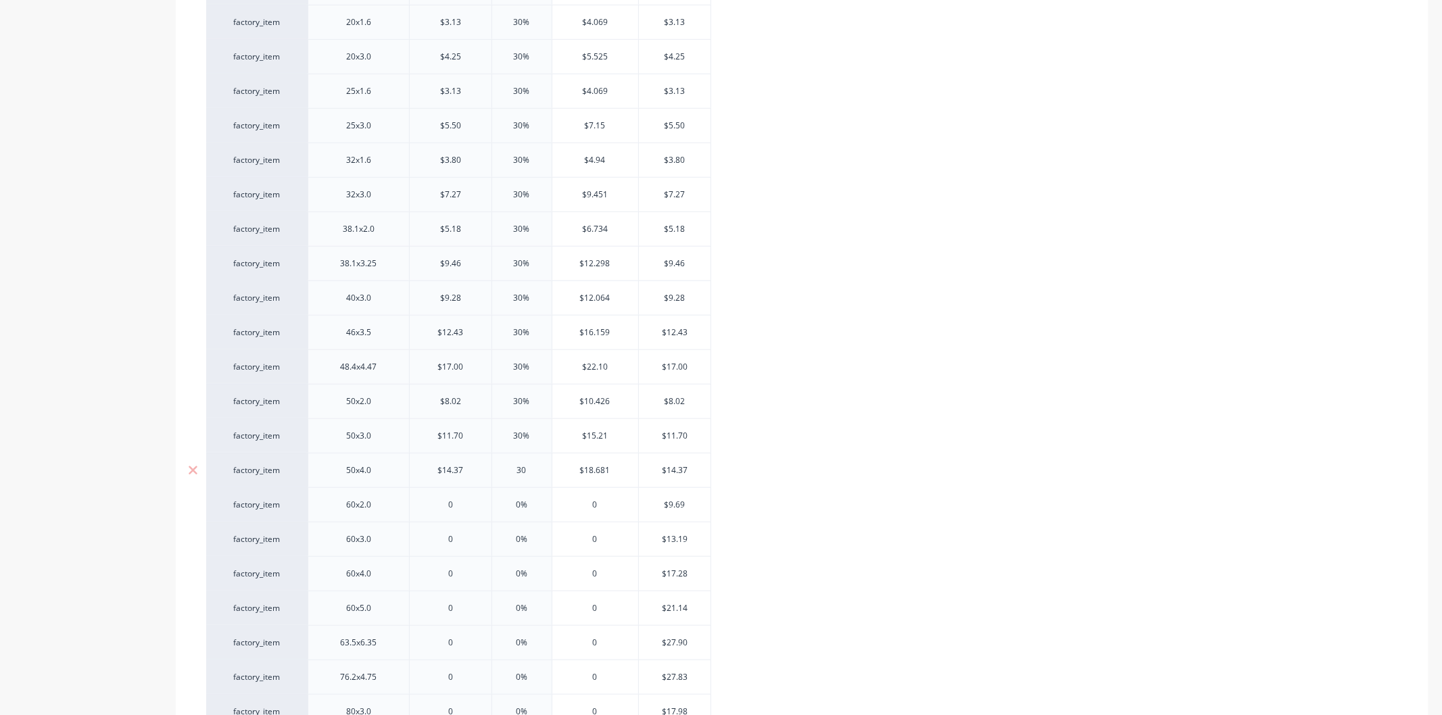
scroll to position [1126, 0]
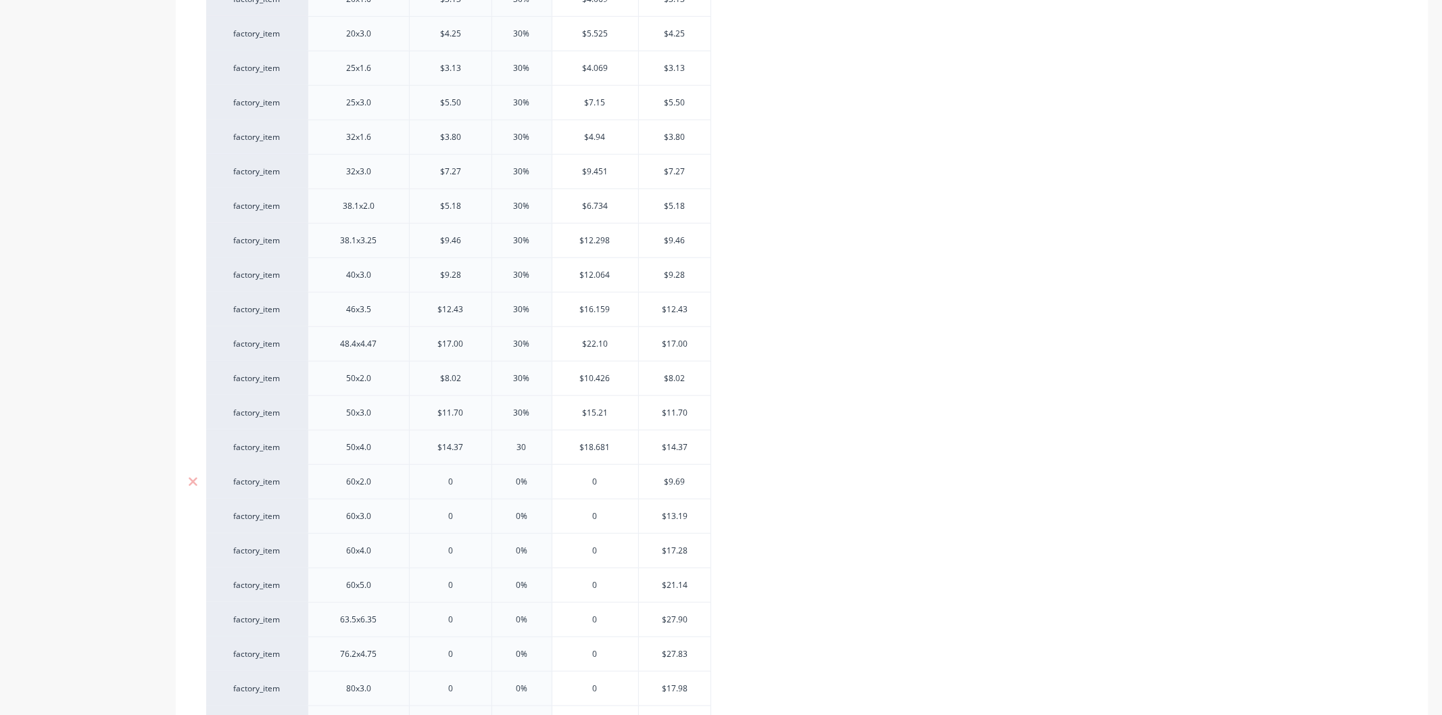
click at [458, 480] on input "text" at bounding box center [451, 482] width 82 height 12
click at [458, 480] on input "0" at bounding box center [451, 482] width 82 height 12
click at [528, 481] on input "0%" at bounding box center [522, 482] width 68 height 12
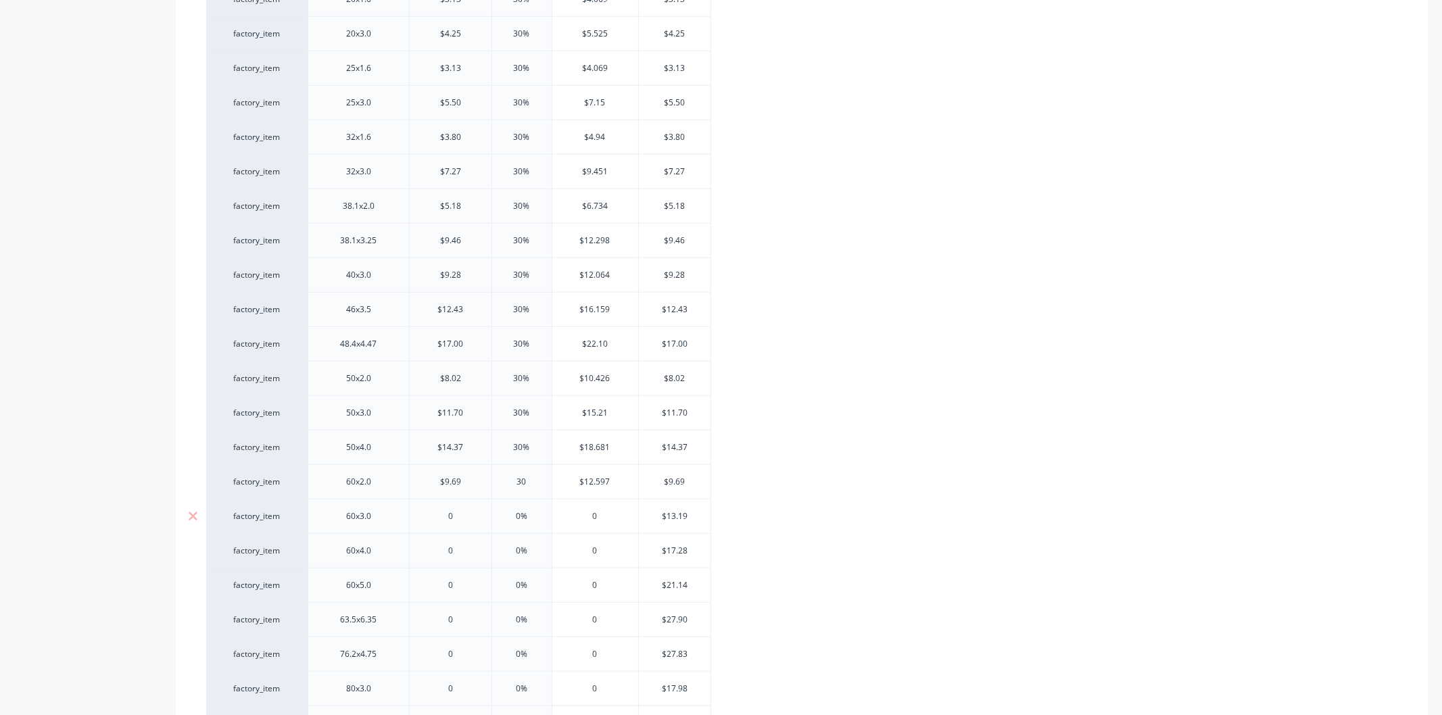
click at [460, 517] on input "0" at bounding box center [451, 516] width 82 height 12
click at [530, 516] on input "0%" at bounding box center [522, 516] width 68 height 12
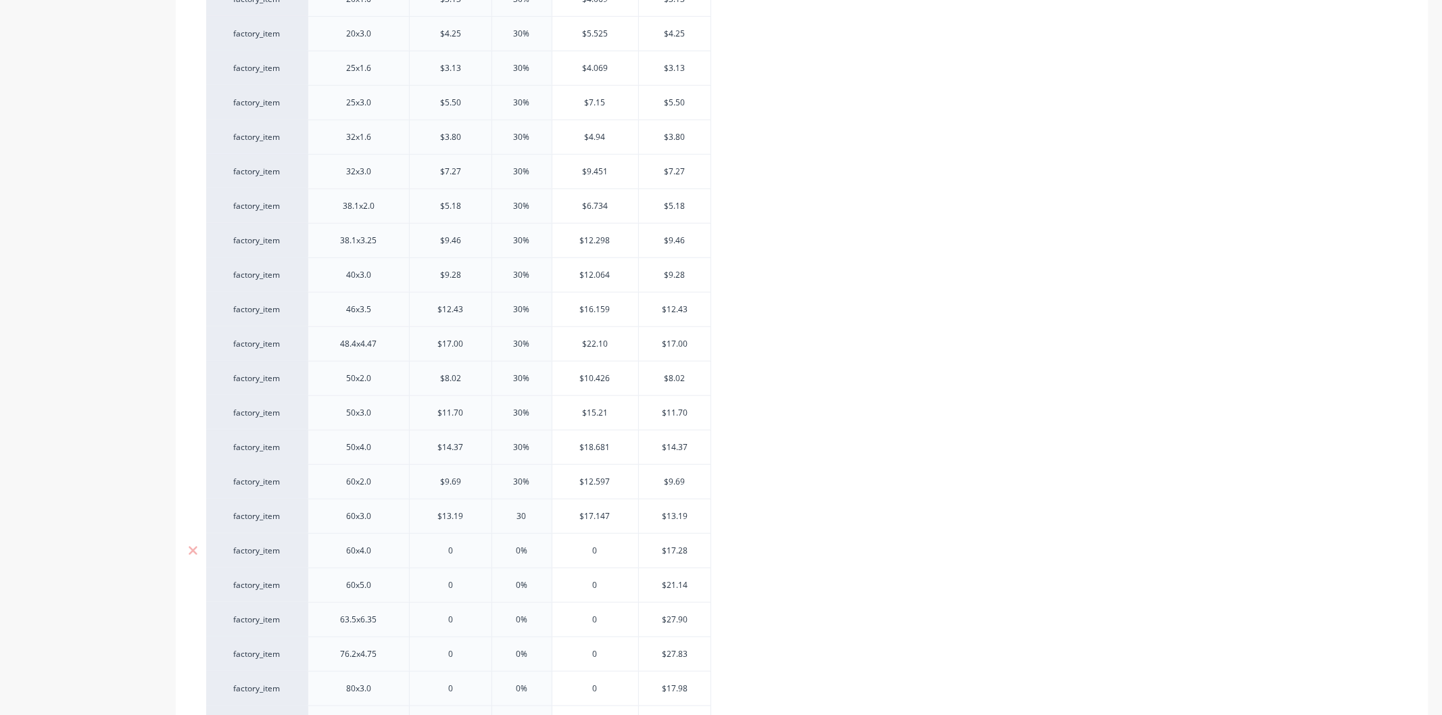
click at [465, 553] on input "0" at bounding box center [451, 551] width 82 height 12
click at [531, 550] on input "0%" at bounding box center [522, 551] width 68 height 12
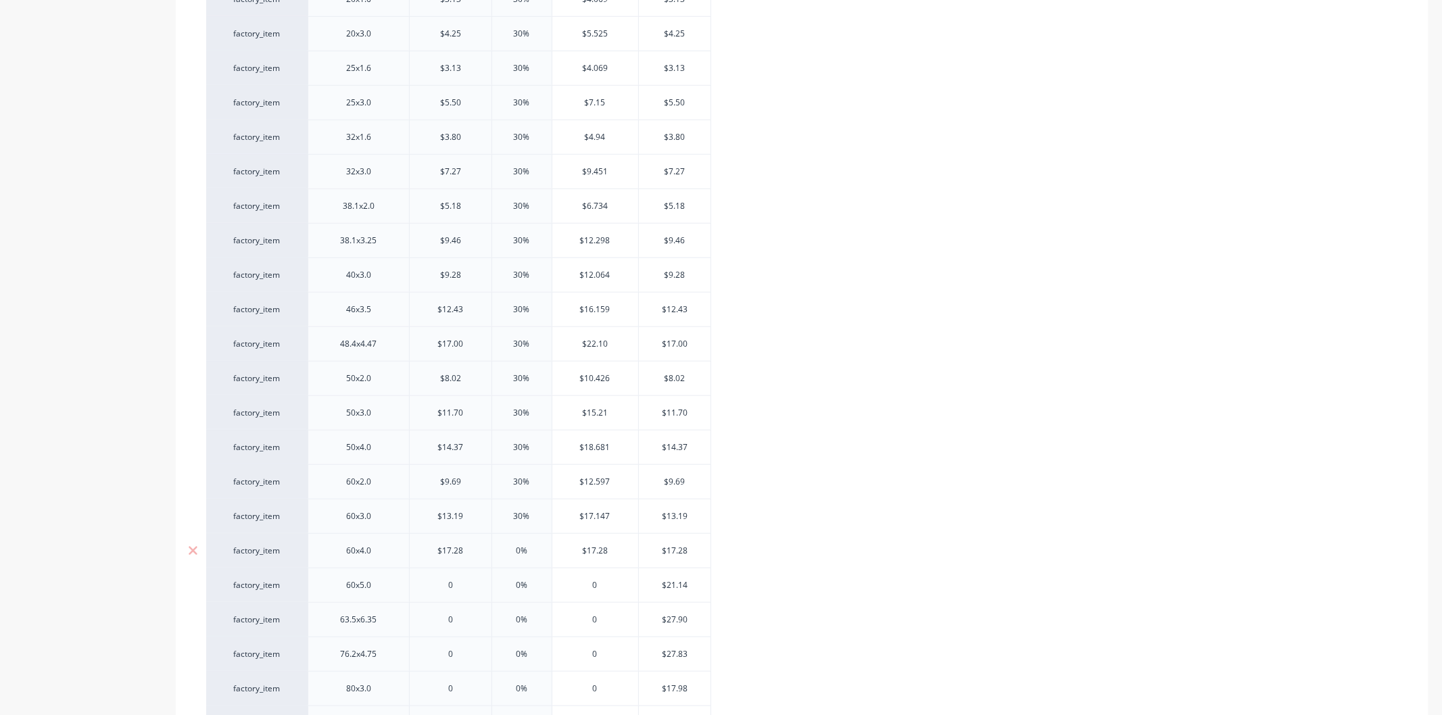
click at [531, 550] on input "0%" at bounding box center [522, 551] width 68 height 12
click at [455, 583] on input "0" at bounding box center [451, 585] width 82 height 12
click at [526, 582] on input "0%" at bounding box center [522, 585] width 68 height 12
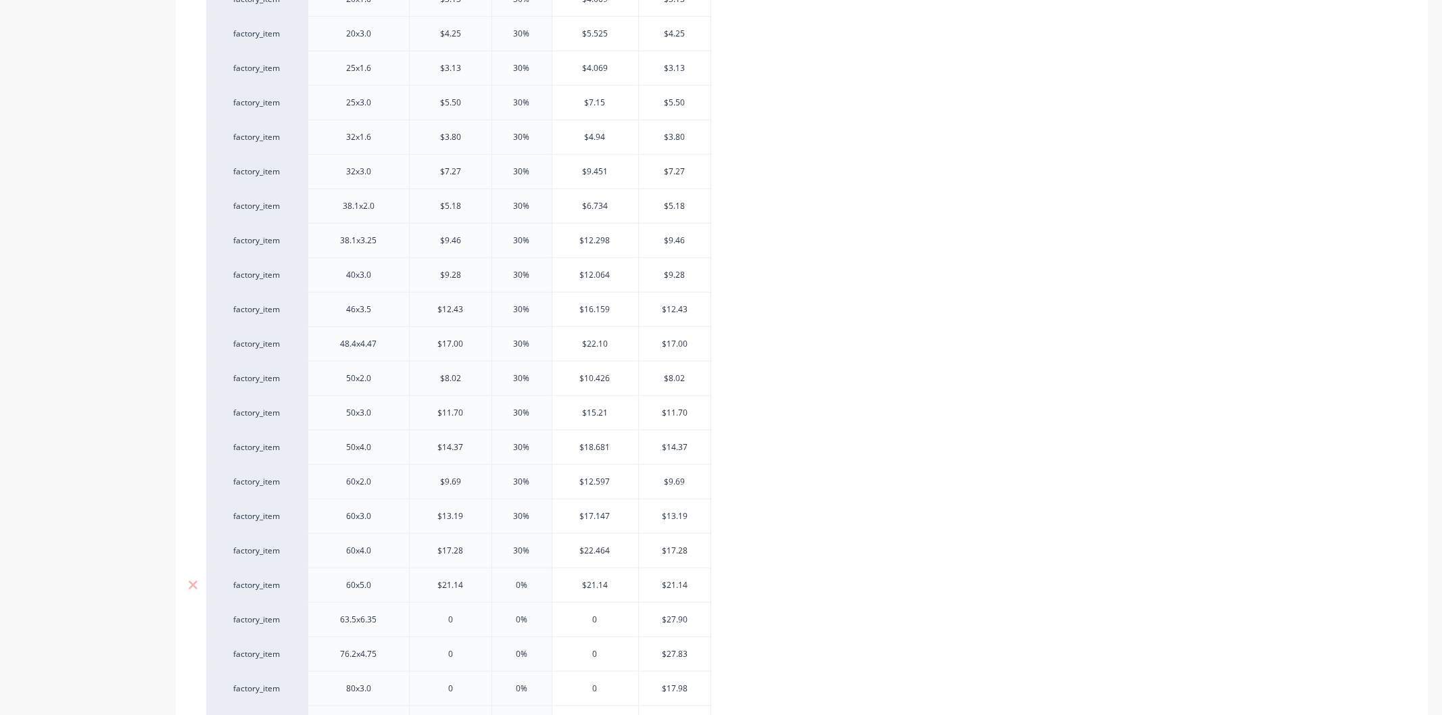
click at [526, 582] on input "0%" at bounding box center [522, 585] width 68 height 12
click at [460, 621] on input "0" at bounding box center [451, 620] width 82 height 12
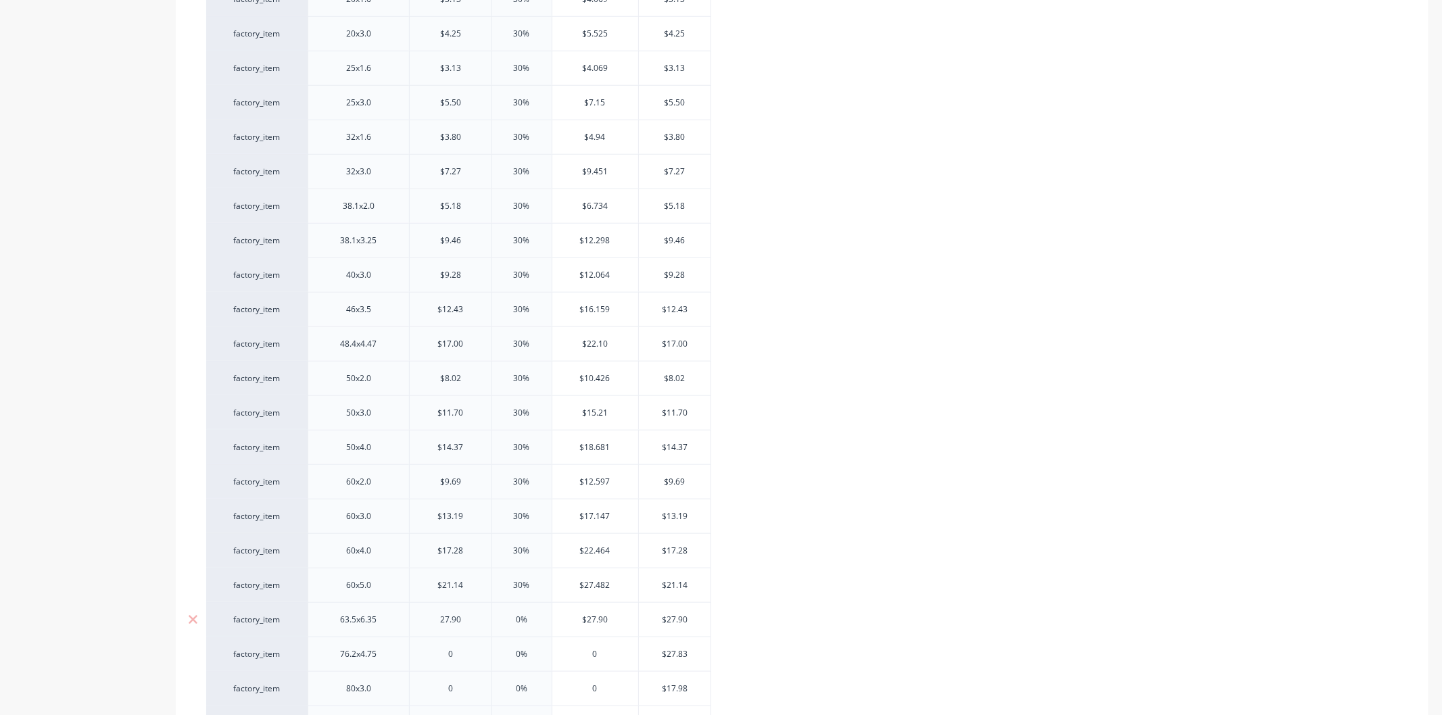
click at [531, 619] on input "0%" at bounding box center [522, 620] width 68 height 12
click at [456, 656] on input "0" at bounding box center [451, 654] width 82 height 12
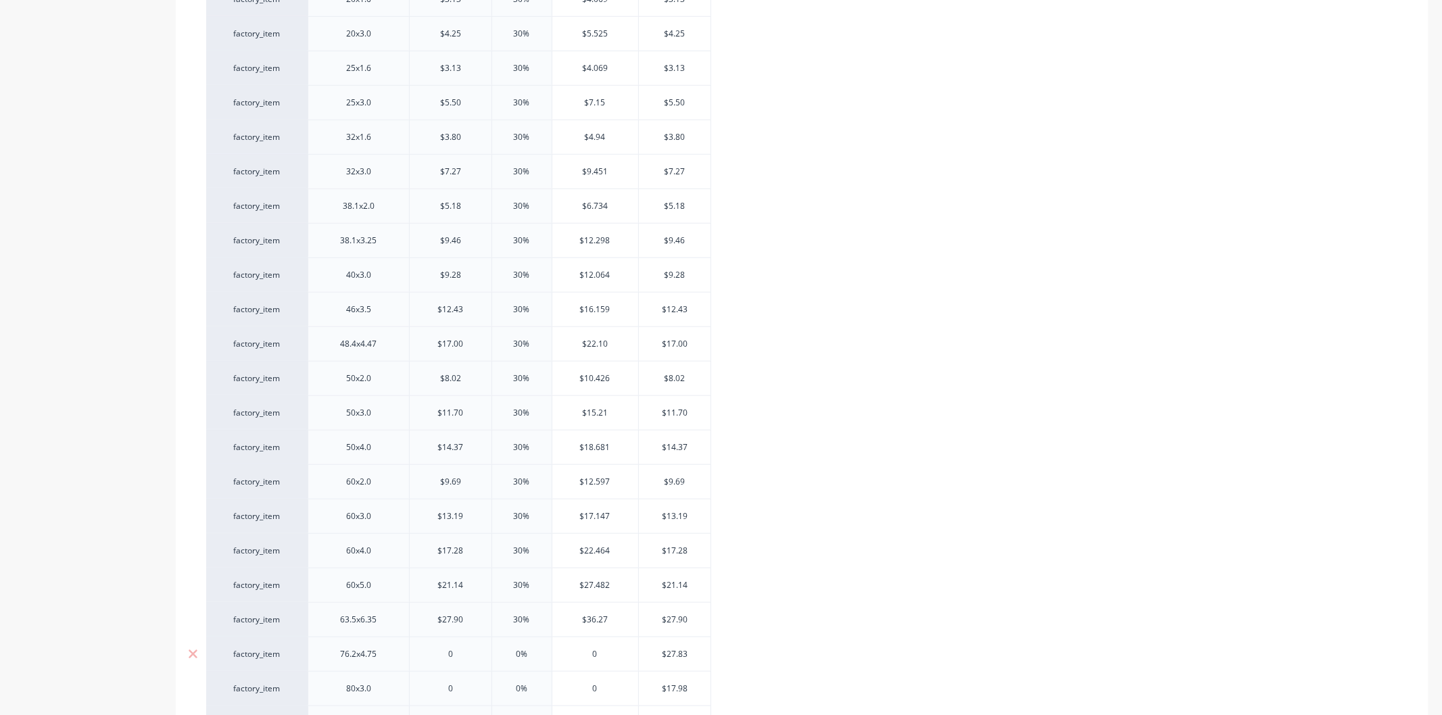
click at [456, 656] on input "0" at bounding box center [451, 654] width 82 height 12
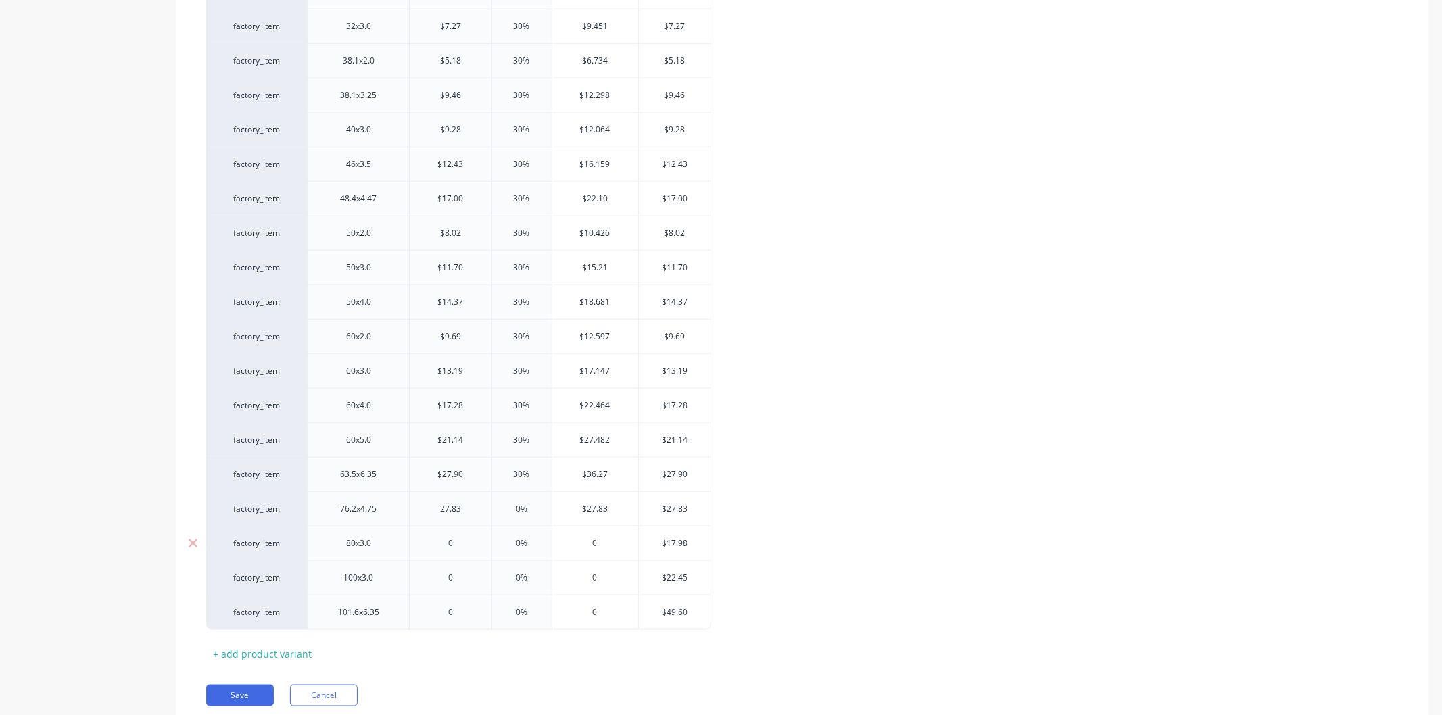
scroll to position [1276, 0]
click at [530, 507] on input "0%" at bounding box center [522, 504] width 68 height 12
click at [467, 538] on input "0" at bounding box center [451, 539] width 82 height 12
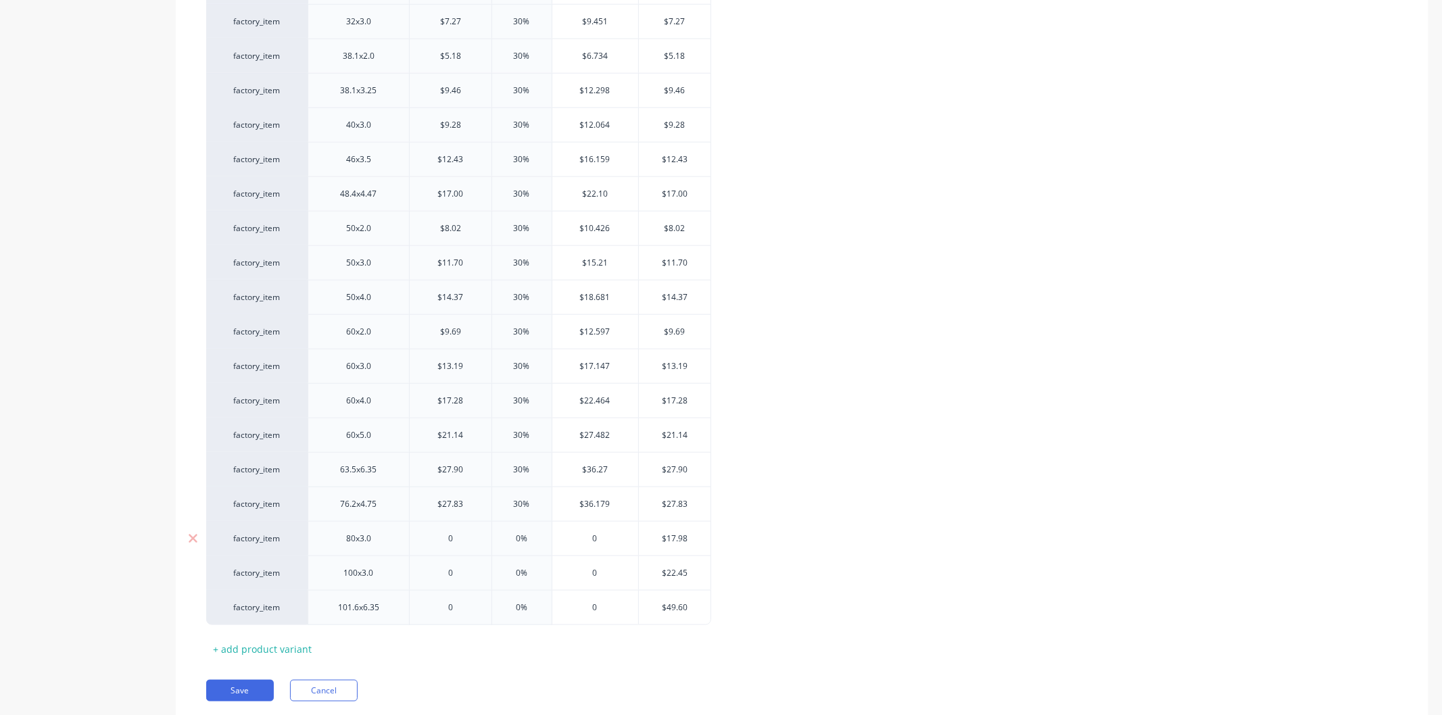
click at [467, 538] on input "0" at bounding box center [451, 539] width 82 height 12
click at [527, 535] on input "0%" at bounding box center [522, 539] width 68 height 12
click at [466, 573] on input "0" at bounding box center [451, 573] width 82 height 12
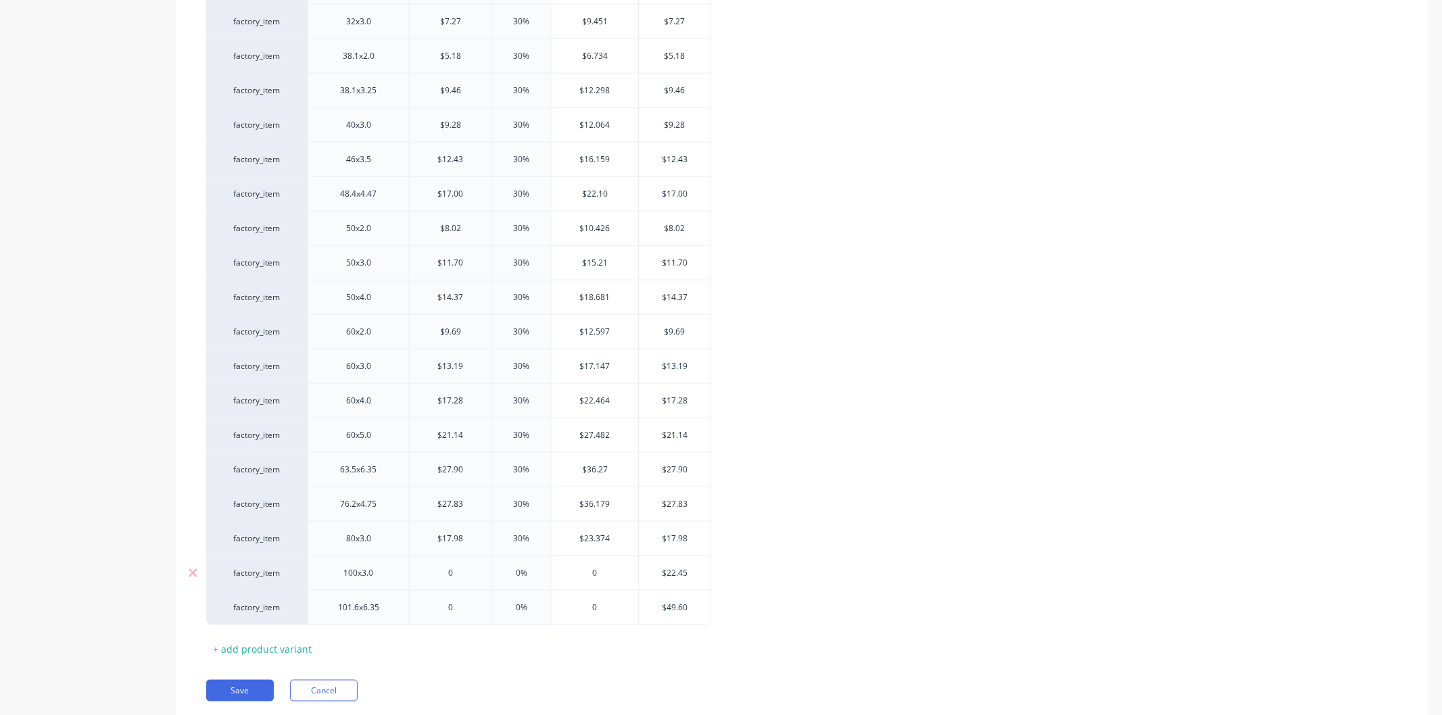
click at [466, 573] on input "0" at bounding box center [451, 573] width 82 height 12
click at [531, 572] on input "0%" at bounding box center [522, 573] width 68 height 12
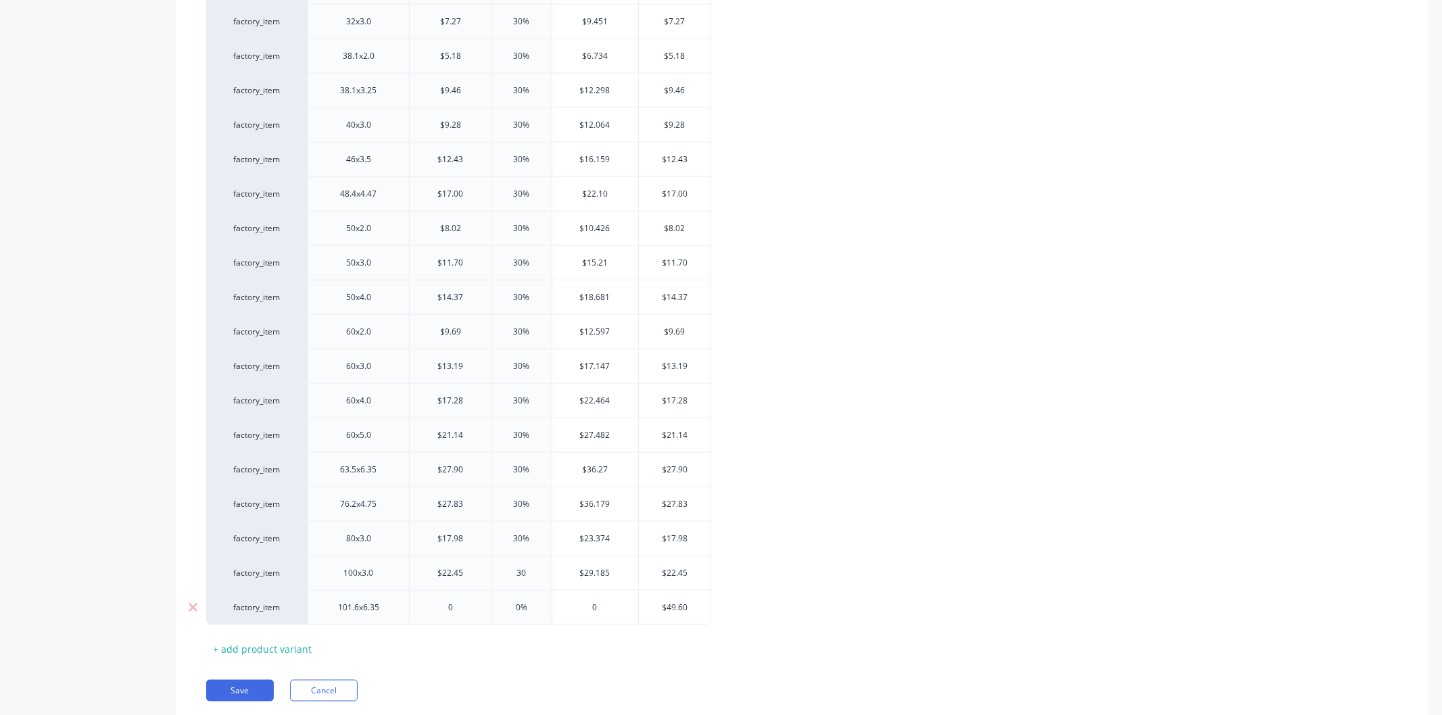
click at [462, 606] on input "0" at bounding box center [451, 608] width 82 height 12
click at [529, 610] on input "0%" at bounding box center [522, 608] width 68 height 12
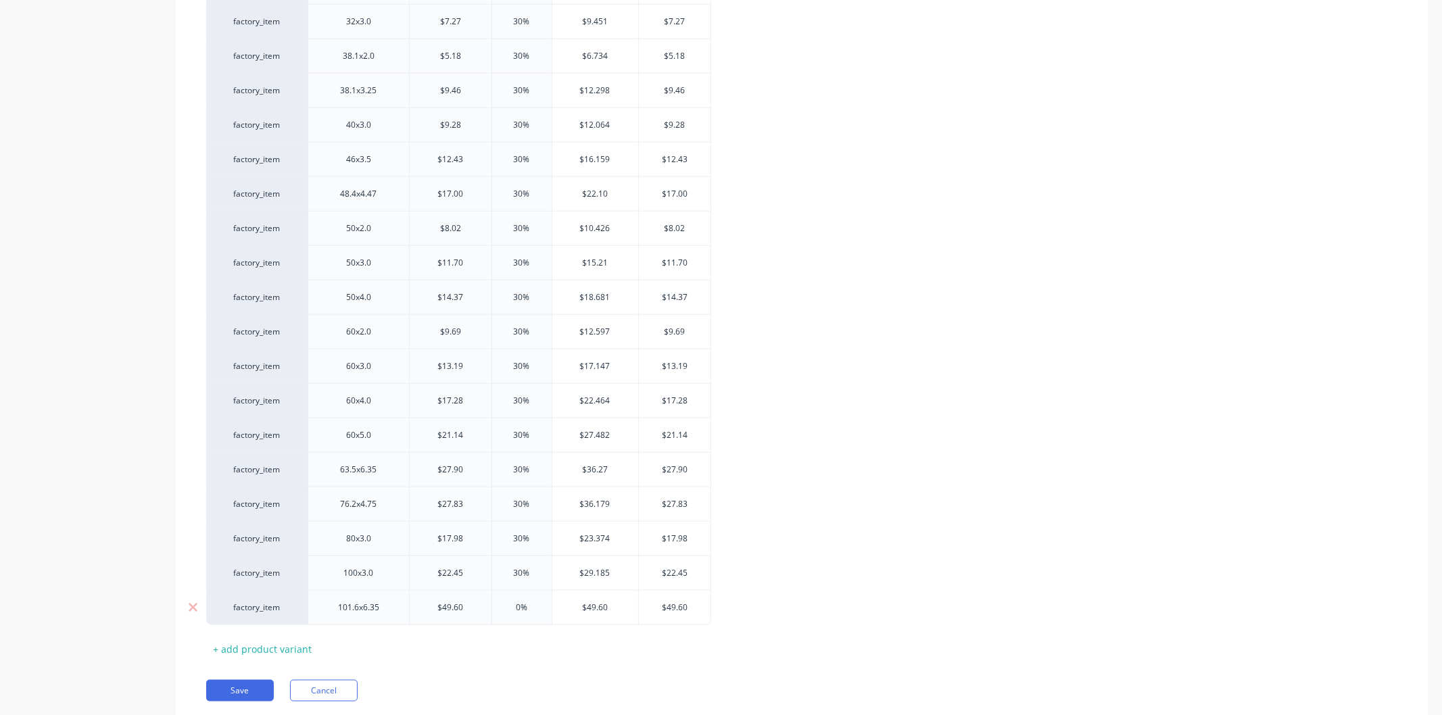
click at [529, 610] on input "0%" at bounding box center [522, 608] width 68 height 12
click at [487, 657] on div "Xero Item # Description Cost Markup Price Standard factory_item 10x1.2 $0.88 0.…" at bounding box center [802, 144] width 1192 height 1031
click at [233, 688] on button "Save" at bounding box center [240, 691] width 68 height 22
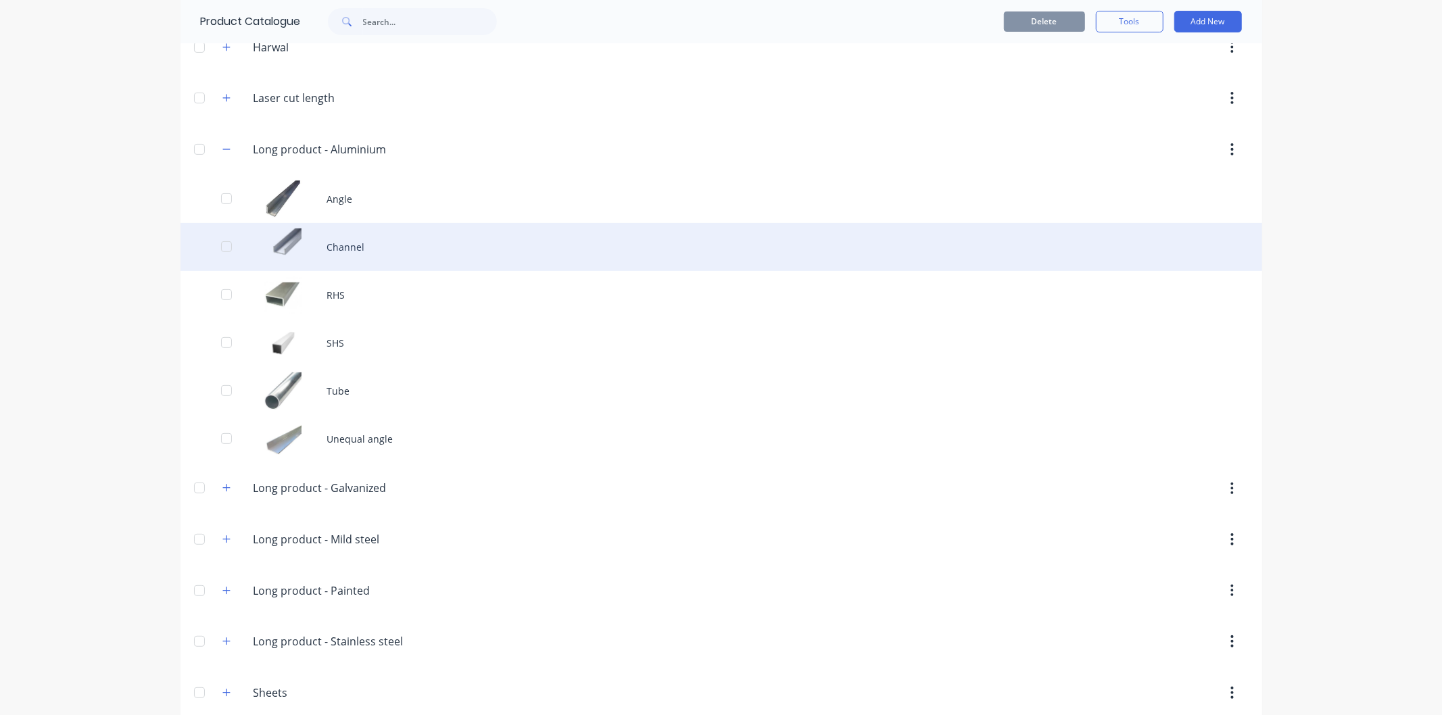
scroll to position [300, 0]
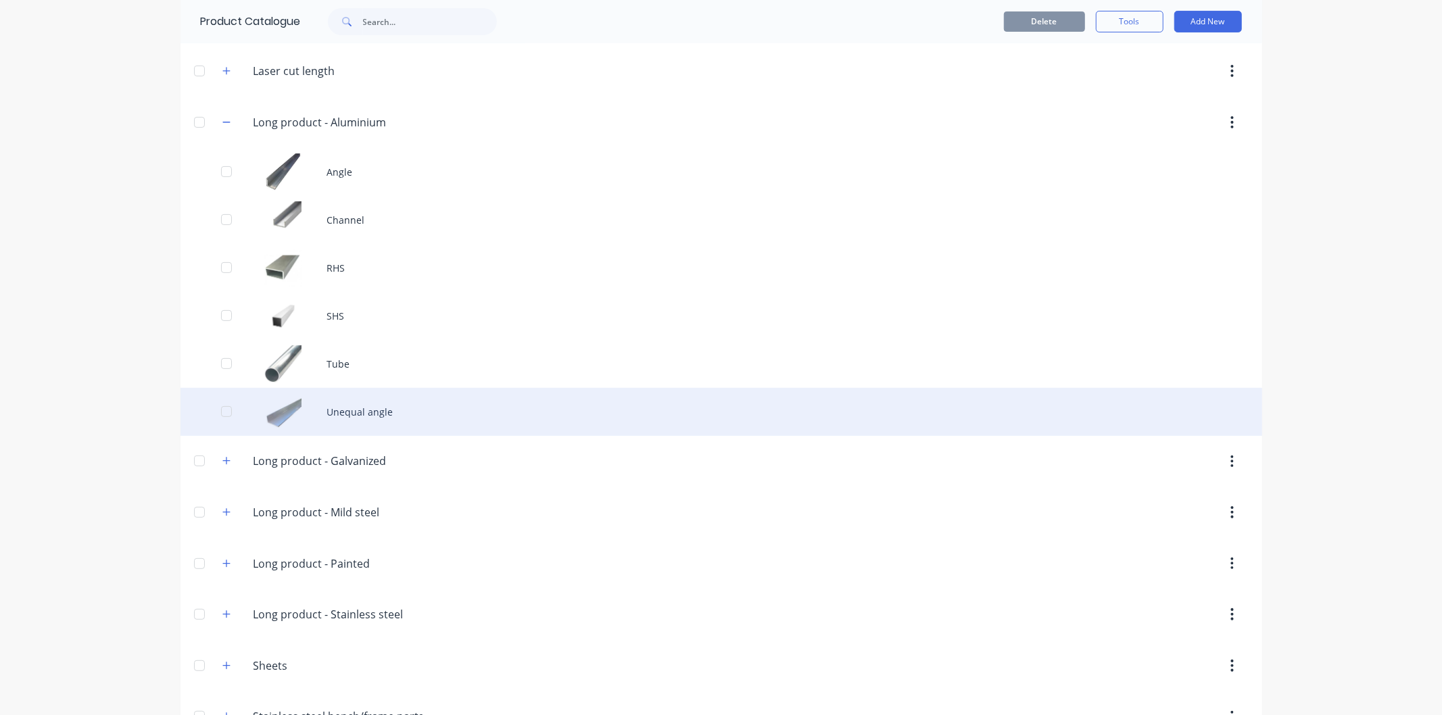
click at [355, 404] on div "Unequal angle" at bounding box center [721, 412] width 1082 height 48
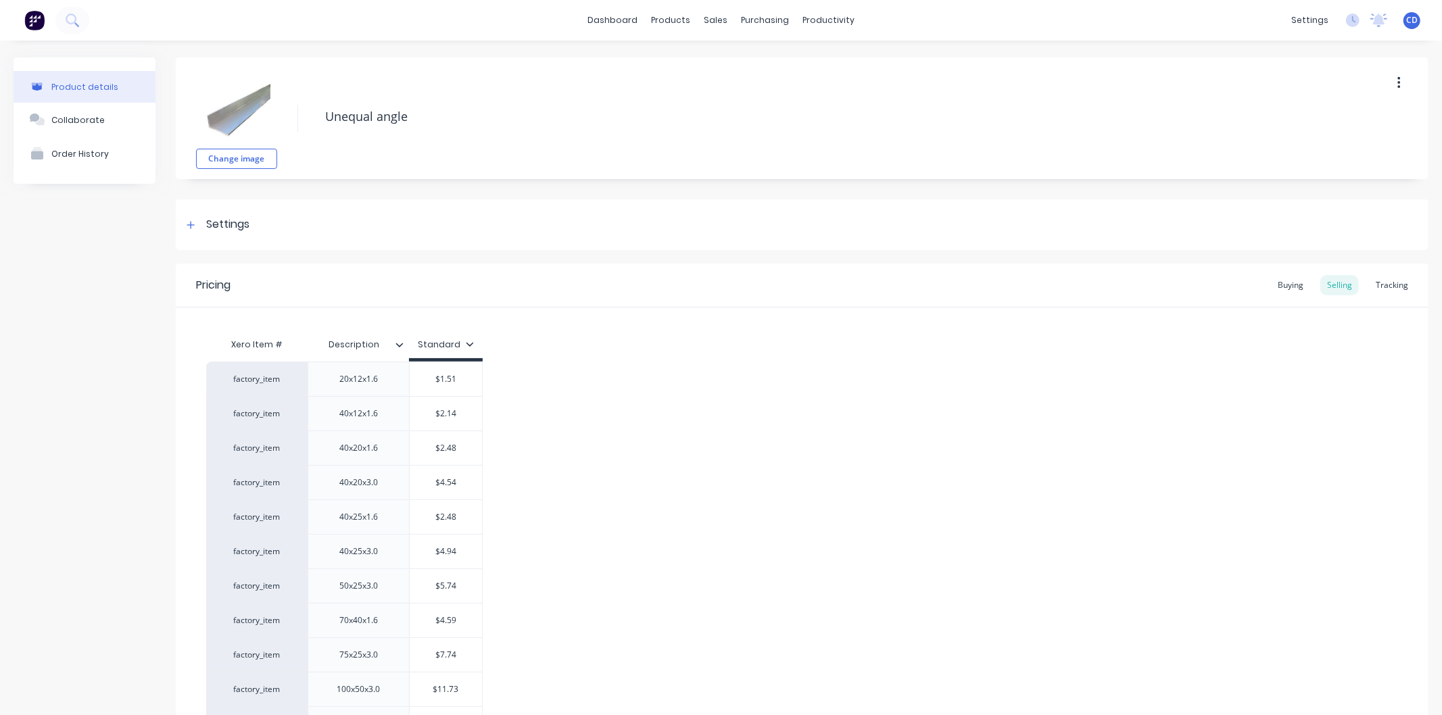
scroll to position [195, 0]
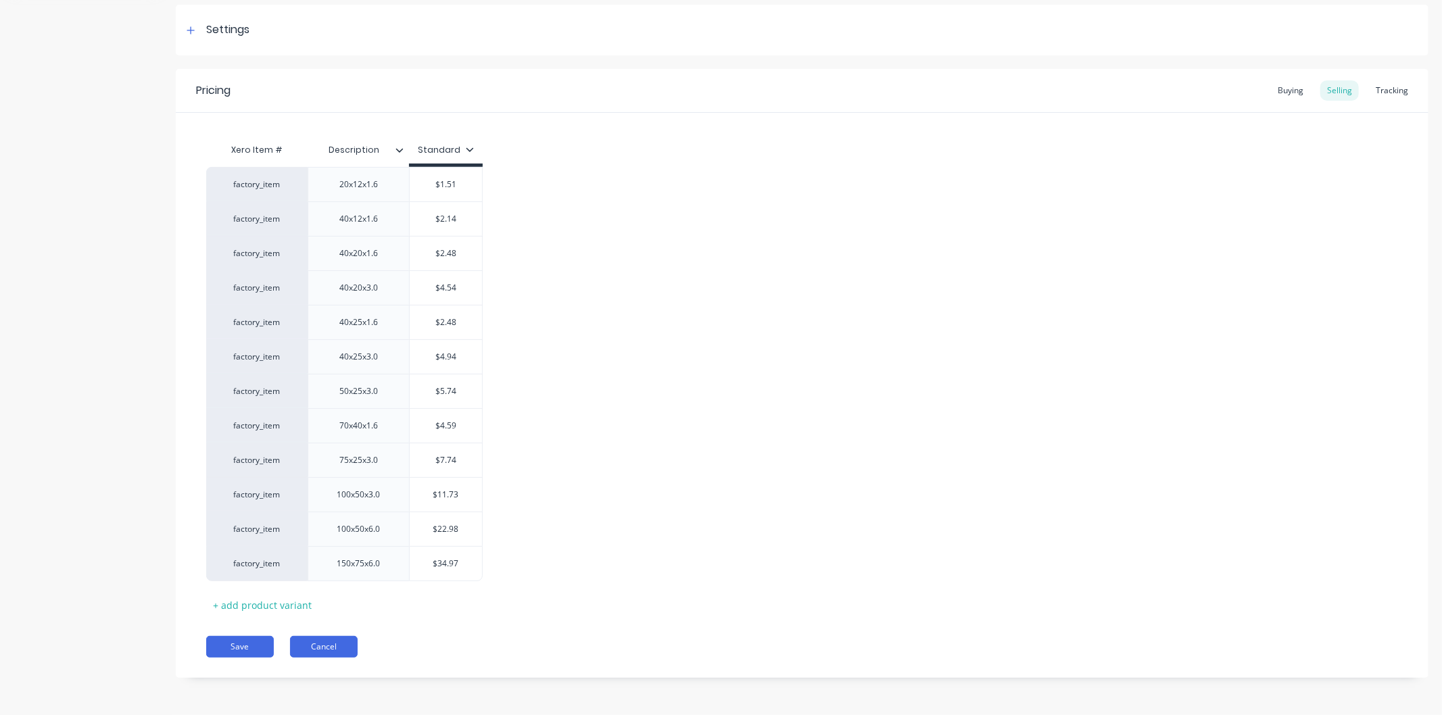
click at [319, 649] on button "Cancel" at bounding box center [324, 647] width 68 height 22
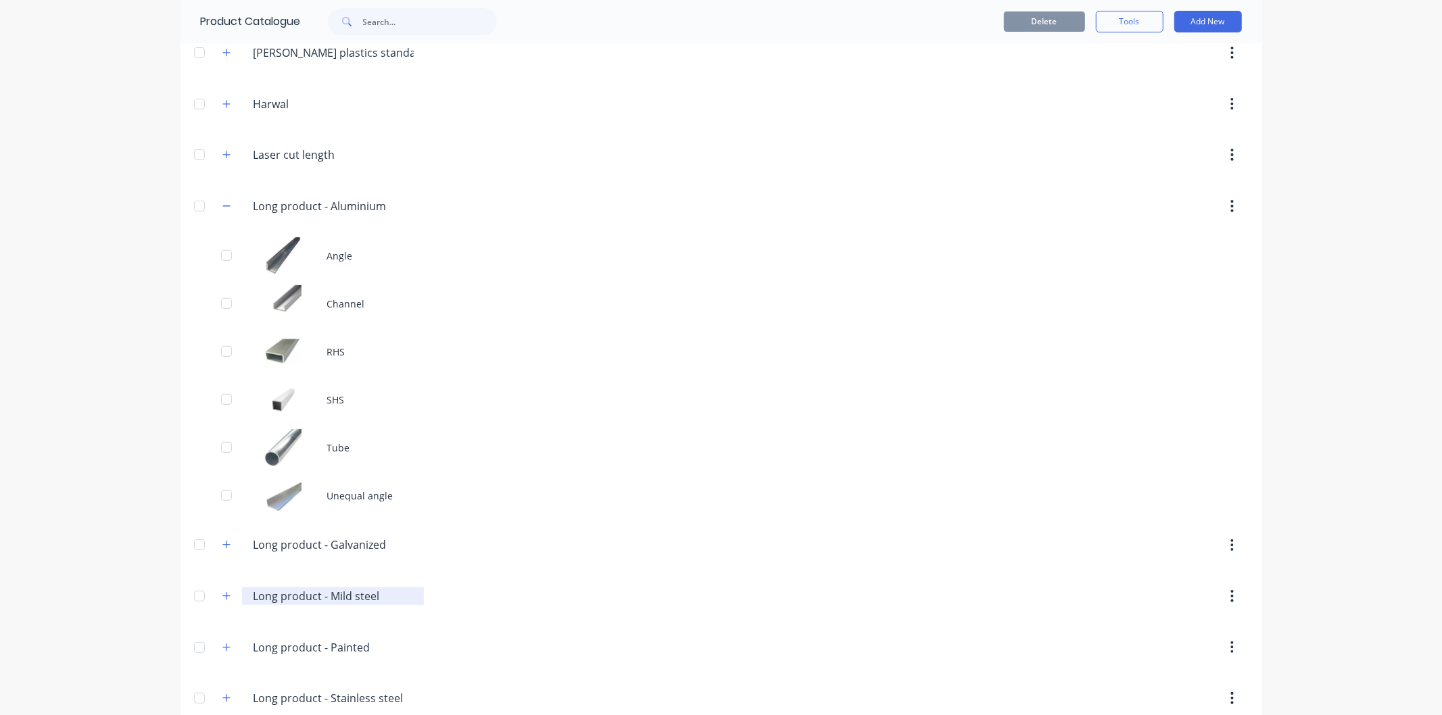
scroll to position [225, 0]
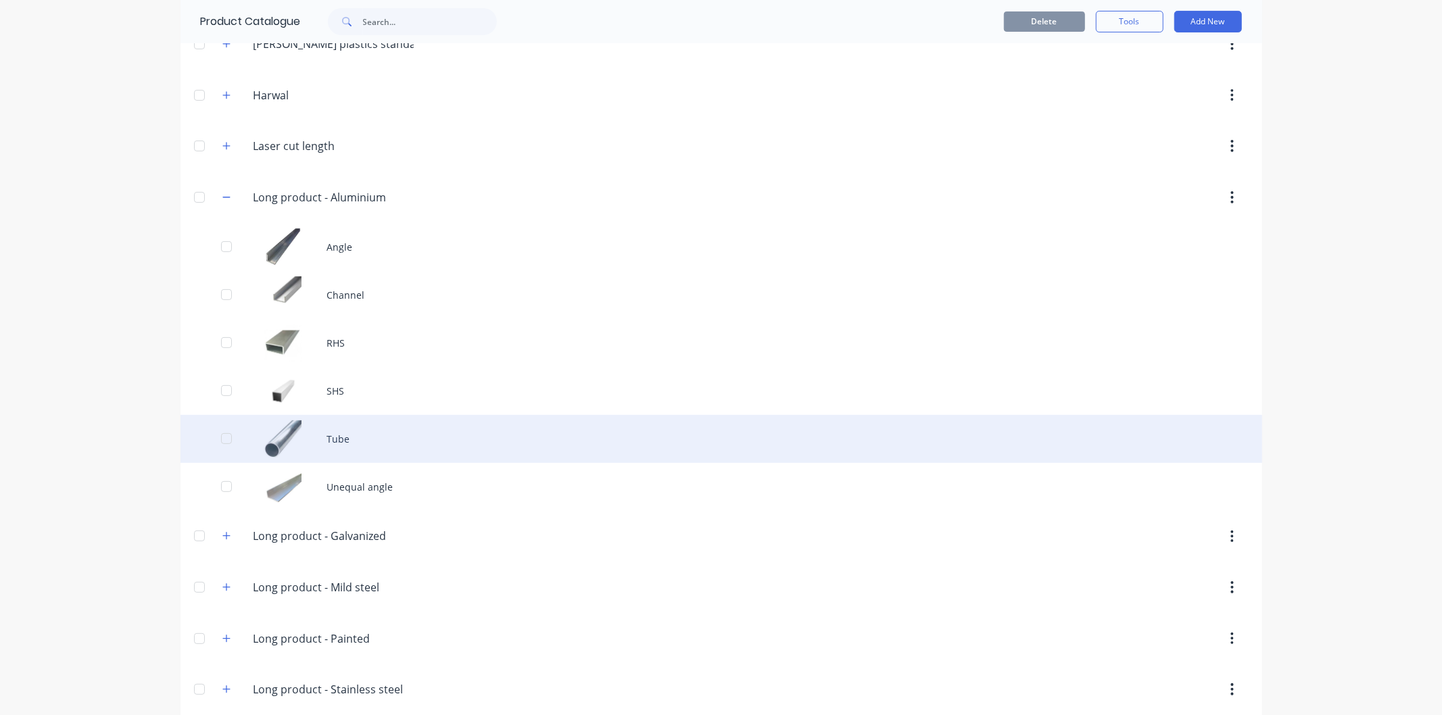
click at [343, 450] on div "Tube" at bounding box center [721, 439] width 1082 height 48
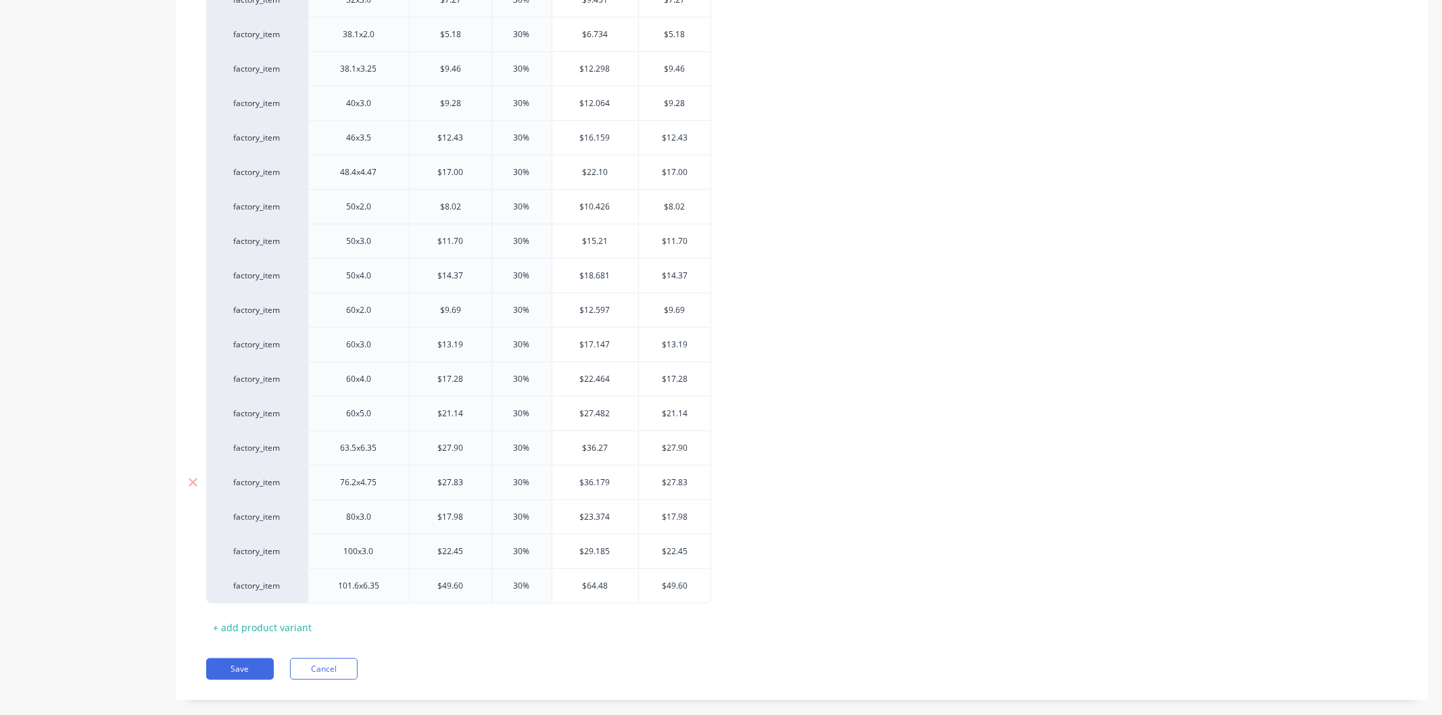
scroll to position [748, 0]
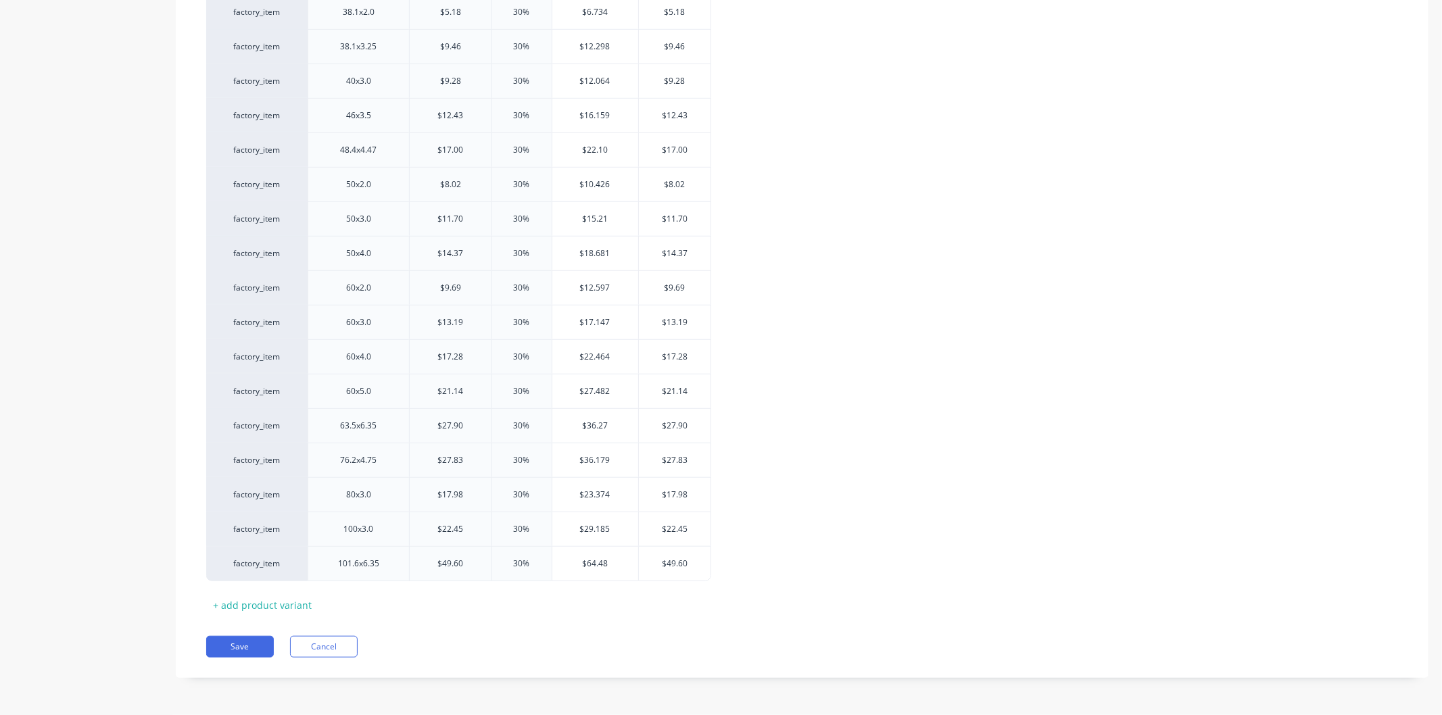
click at [318, 661] on div "Pricing Buying Selling Tracking Xero Item # Description Cost Markup Price Stand…" at bounding box center [802, 97] width 1253 height 1161
click at [320, 646] on button "Cancel" at bounding box center [324, 647] width 68 height 22
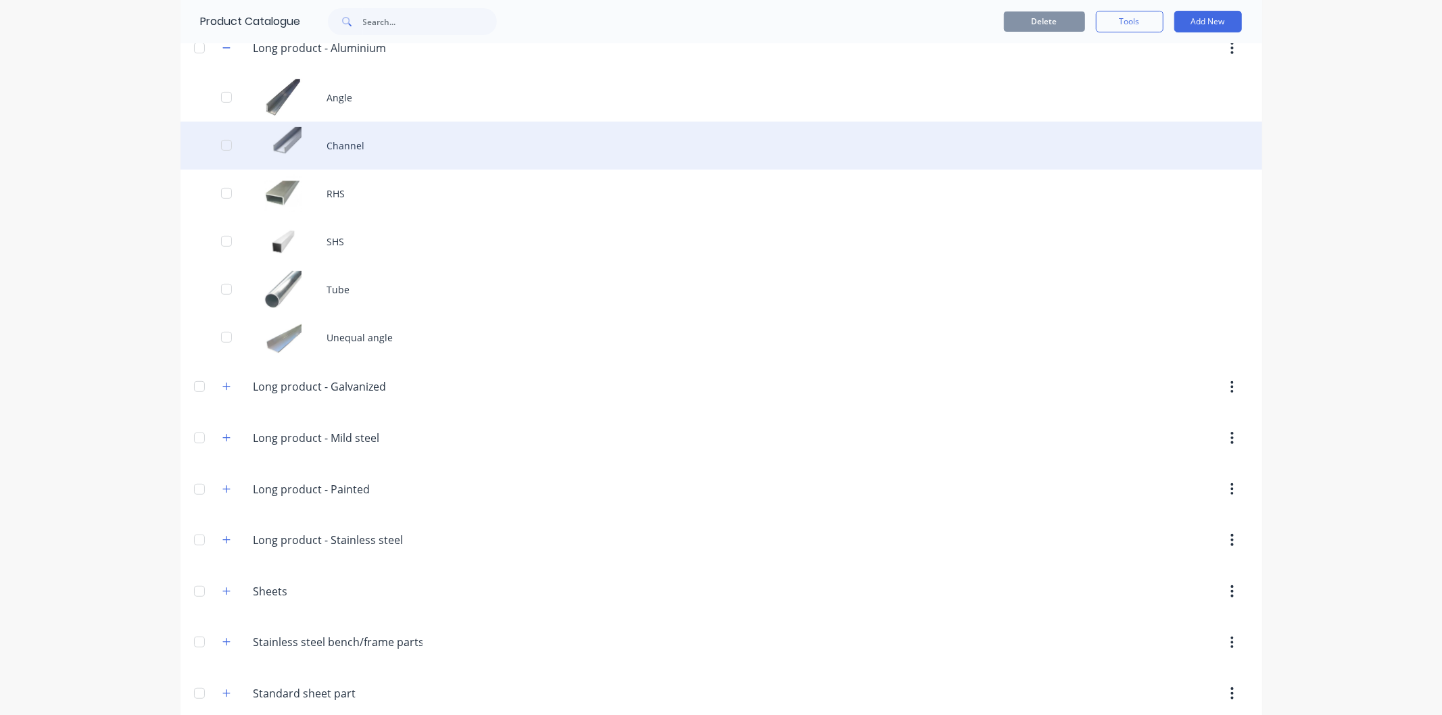
scroll to position [375, 0]
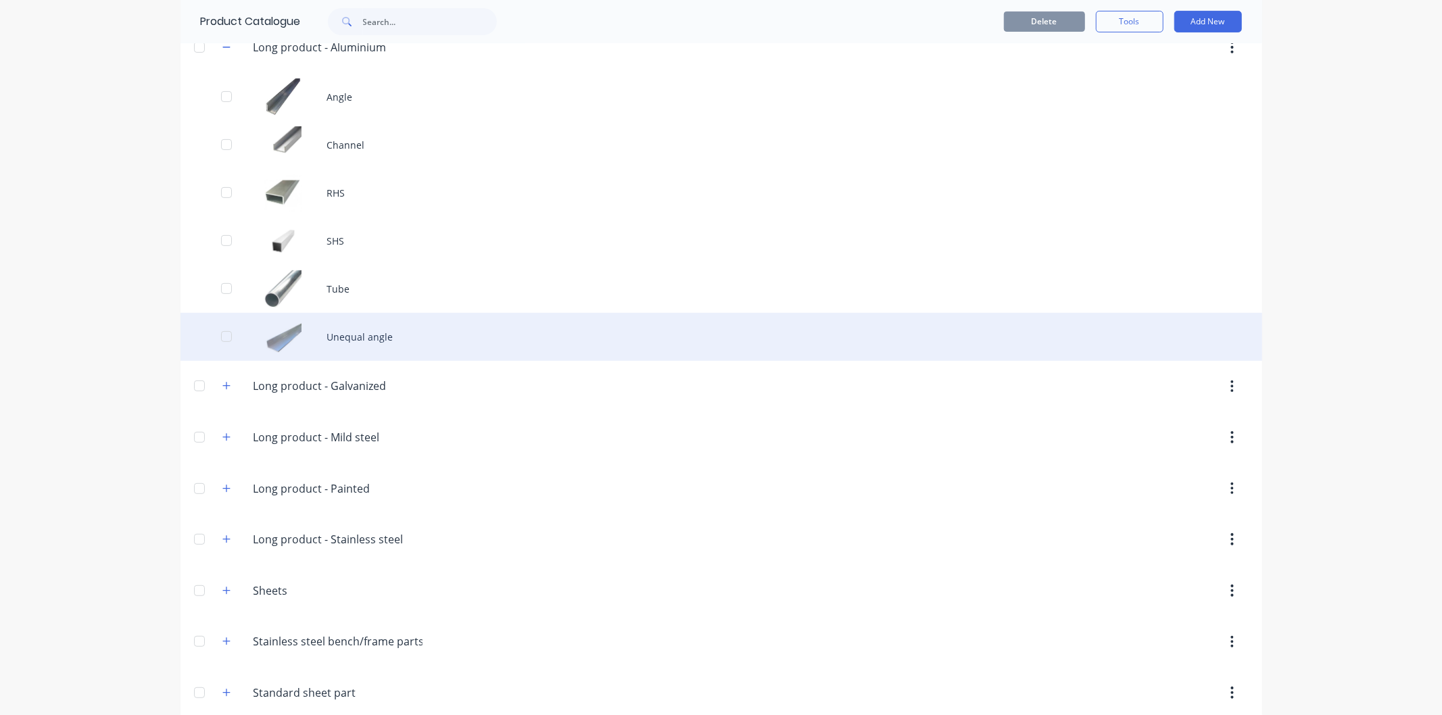
click at [338, 341] on div "Unequal angle" at bounding box center [721, 337] width 1082 height 48
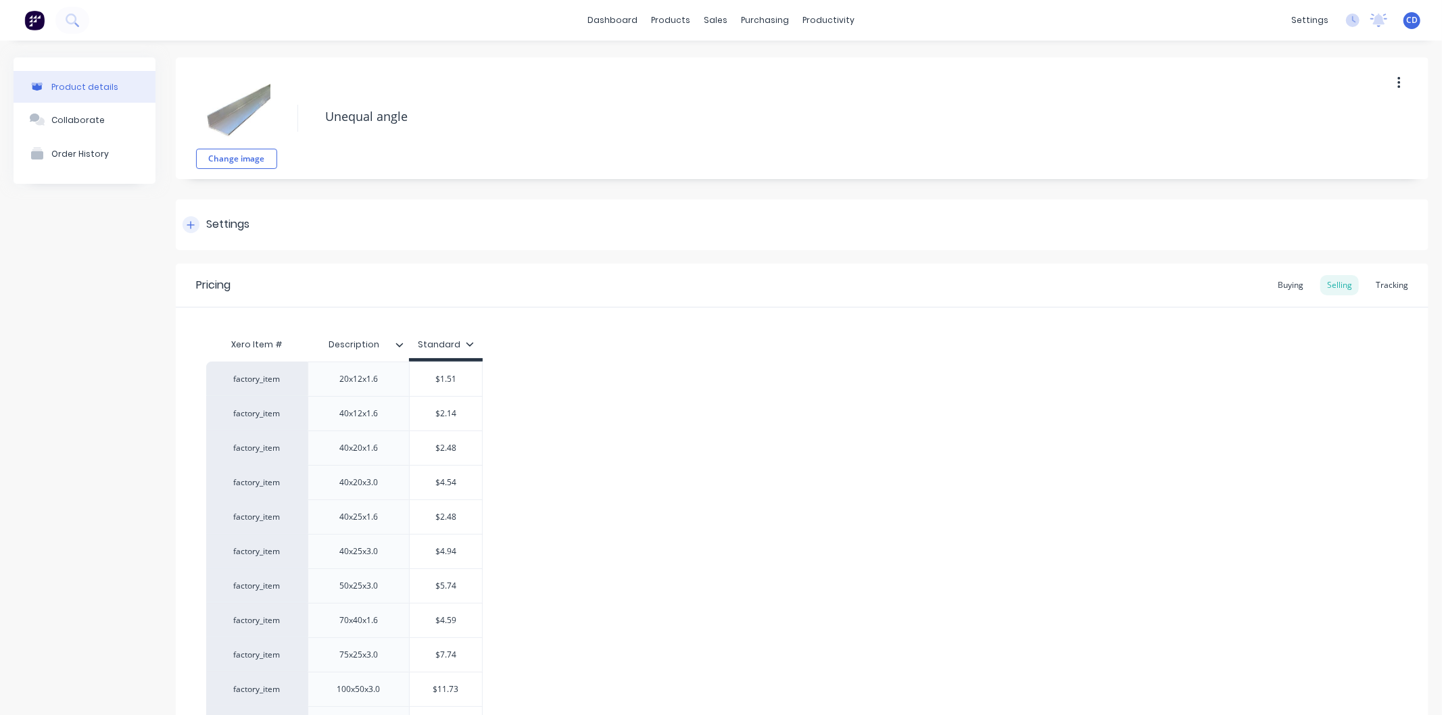
click at [189, 220] on icon at bounding box center [191, 224] width 8 height 9
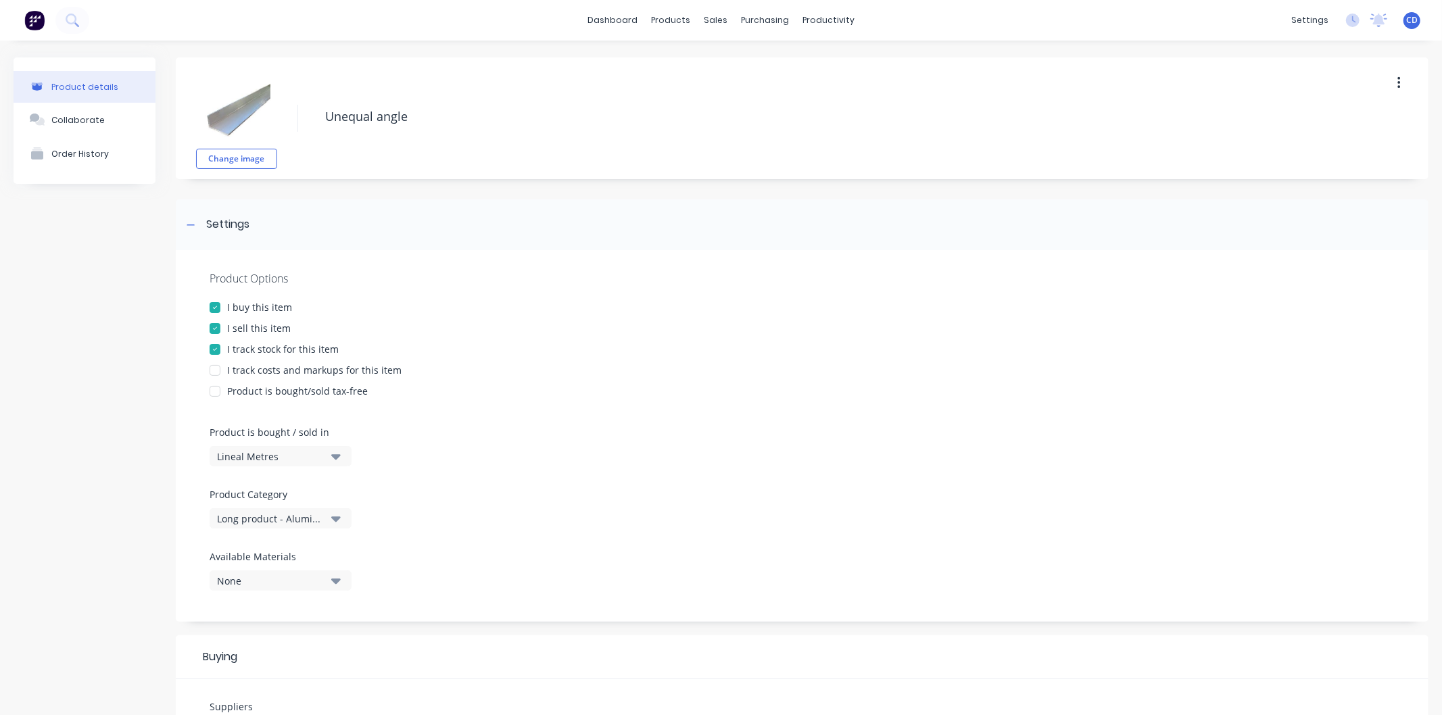
click at [216, 369] on div at bounding box center [214, 370] width 27 height 27
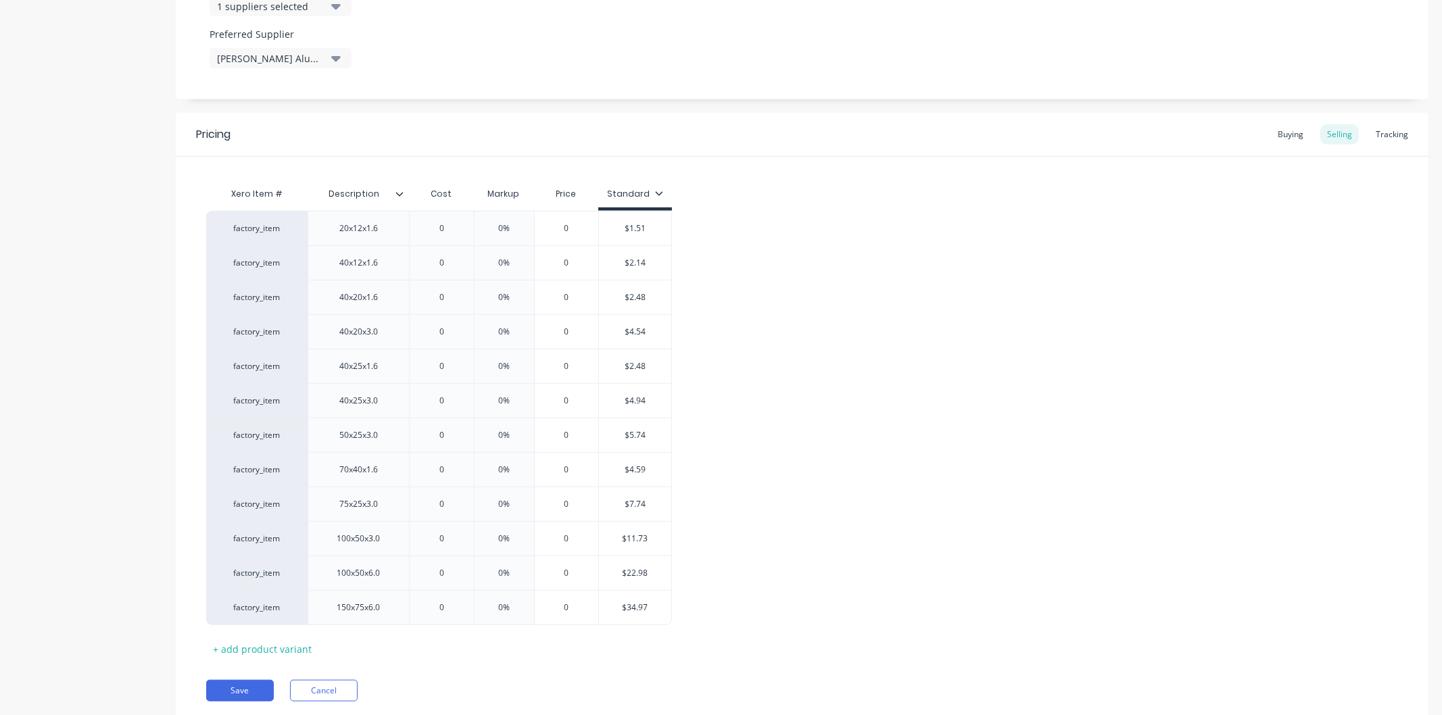
scroll to position [751, 0]
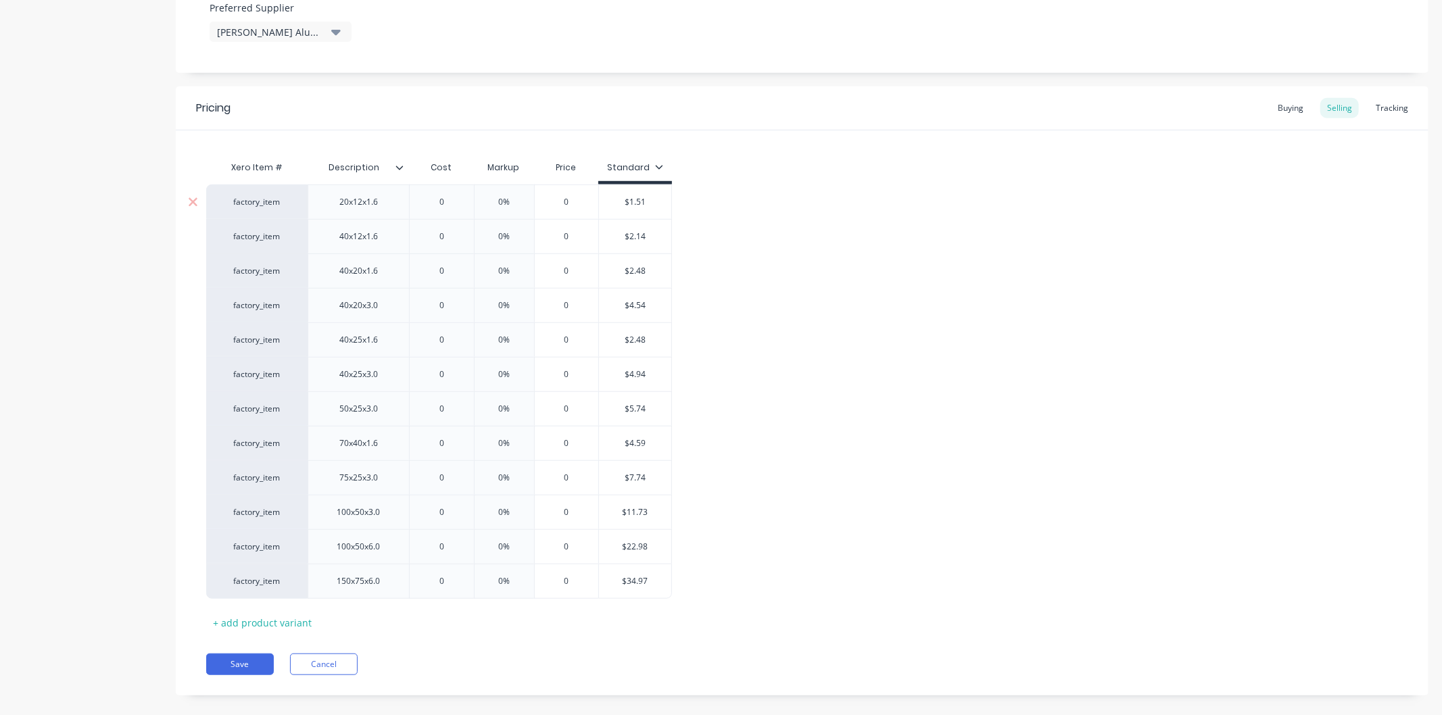
click at [448, 196] on input "0" at bounding box center [442, 202] width 68 height 12
click at [528, 205] on input "0%" at bounding box center [517, 202] width 68 height 12
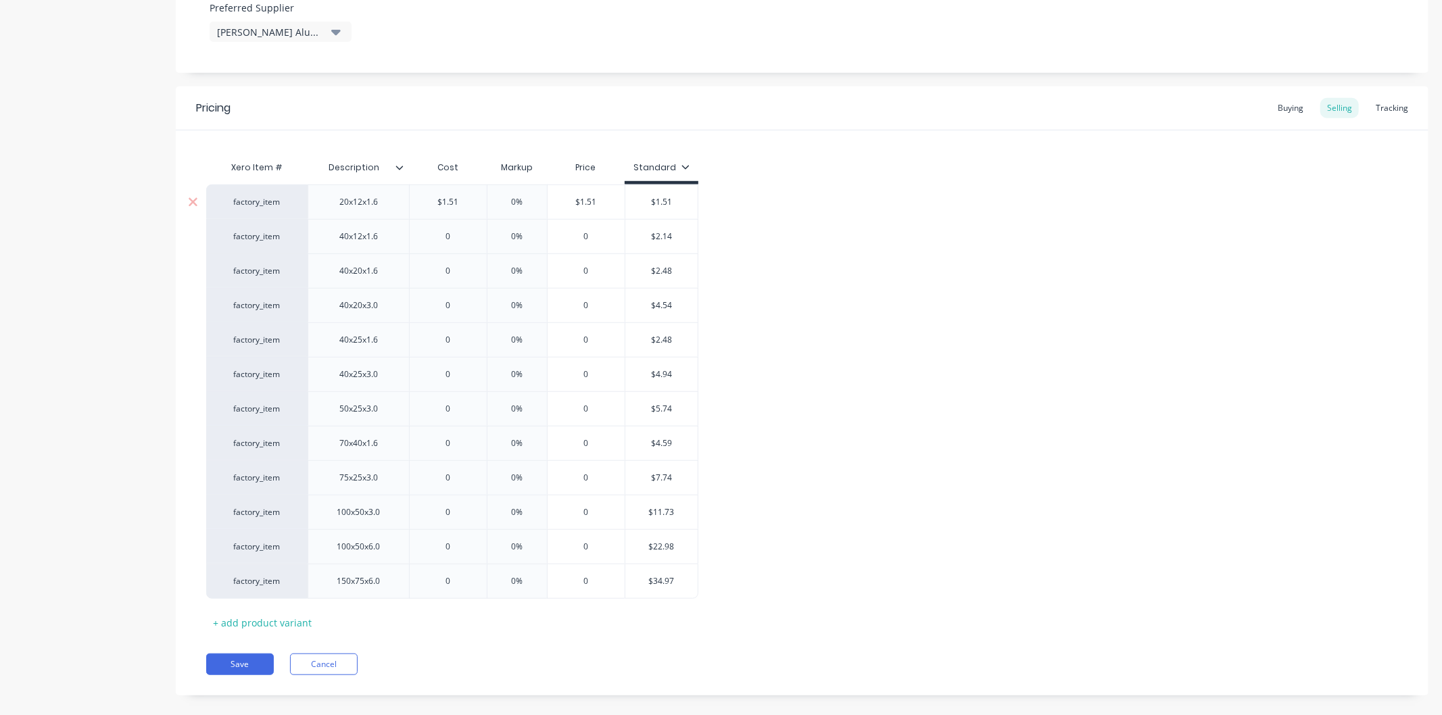
click at [528, 205] on input "0%" at bounding box center [517, 202] width 68 height 12
click at [464, 240] on input "0" at bounding box center [448, 237] width 77 height 12
click at [519, 237] on input "0%" at bounding box center [517, 237] width 68 height 12
click at [524, 237] on input "0%" at bounding box center [517, 237] width 68 height 12
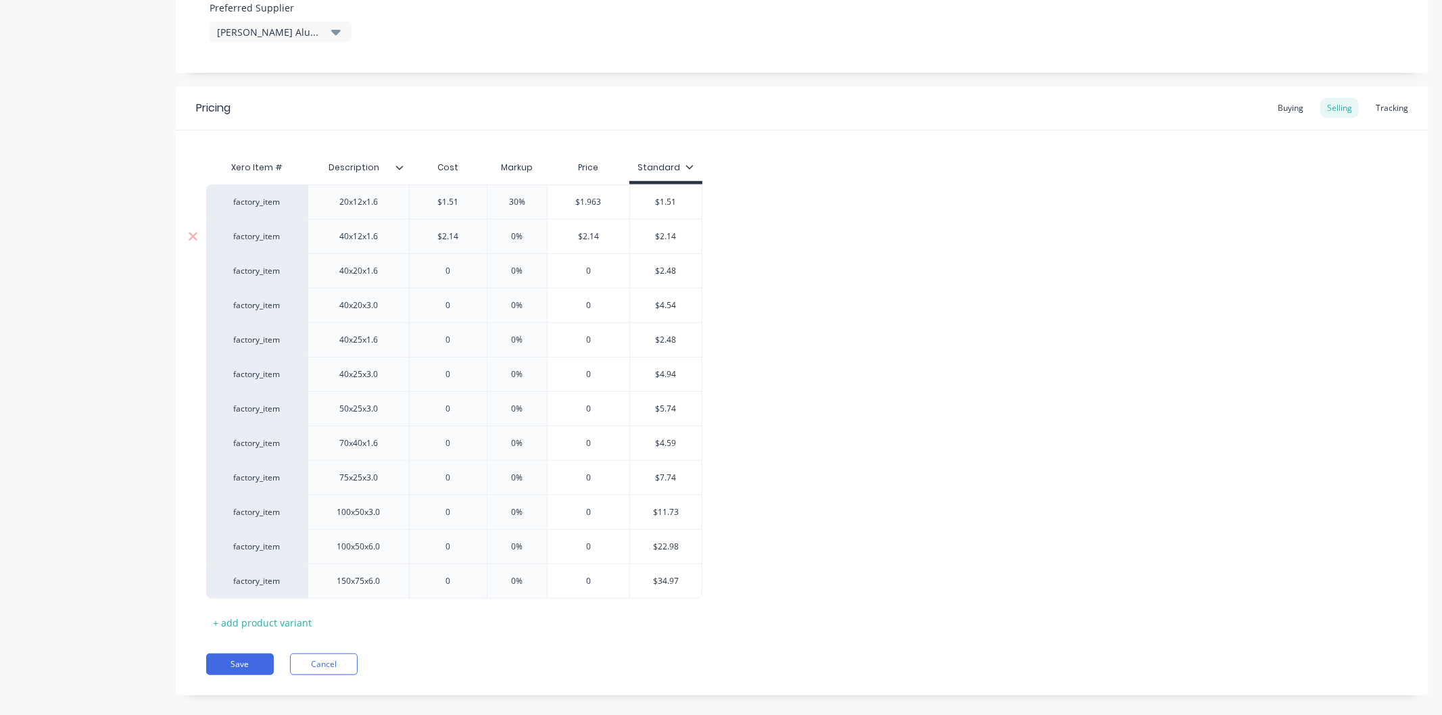
click at [524, 237] on input "0%" at bounding box center [517, 237] width 68 height 12
click at [452, 269] on input "0" at bounding box center [448, 271] width 77 height 12
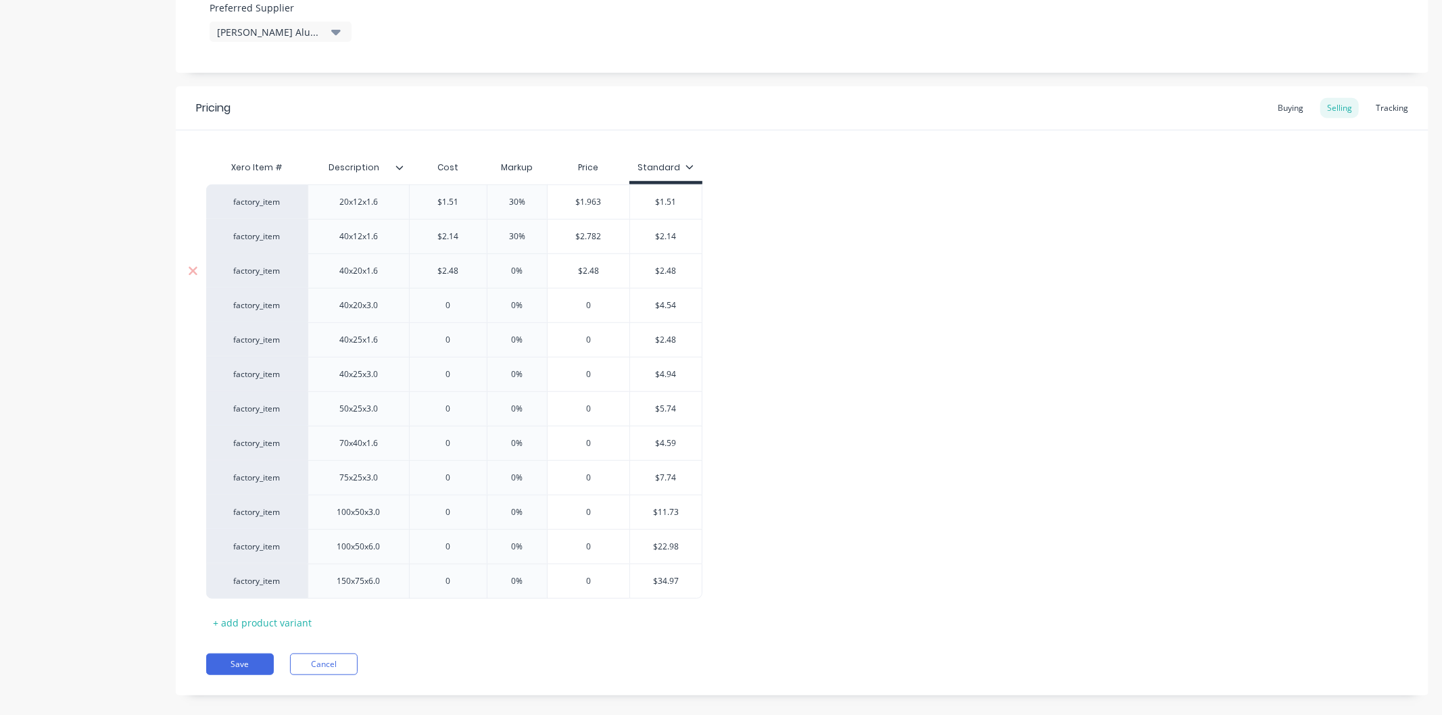
click at [528, 272] on input "0%" at bounding box center [517, 271] width 68 height 12
click at [461, 305] on input "0" at bounding box center [448, 305] width 77 height 12
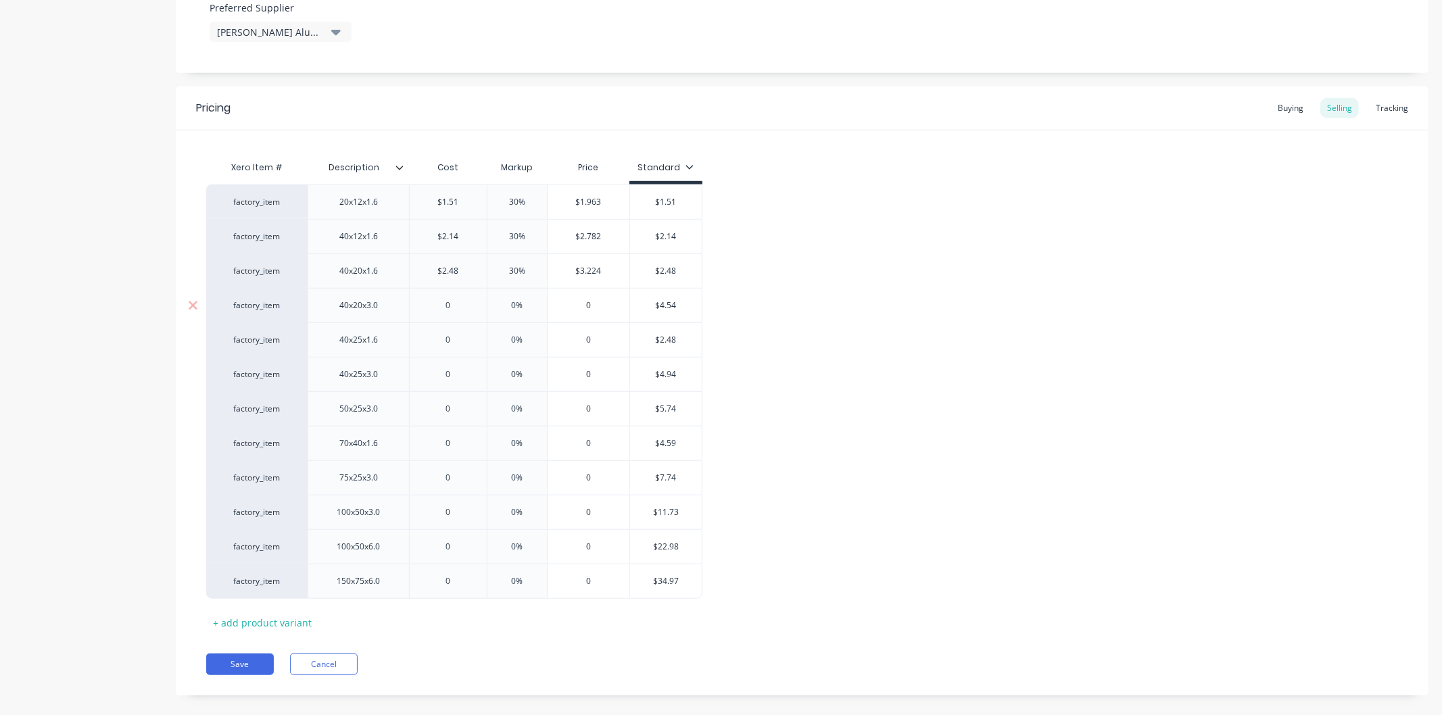
click at [461, 305] on input "0" at bounding box center [448, 305] width 77 height 12
click at [525, 305] on input "0%" at bounding box center [517, 305] width 68 height 12
click at [455, 336] on input "0" at bounding box center [448, 340] width 77 height 12
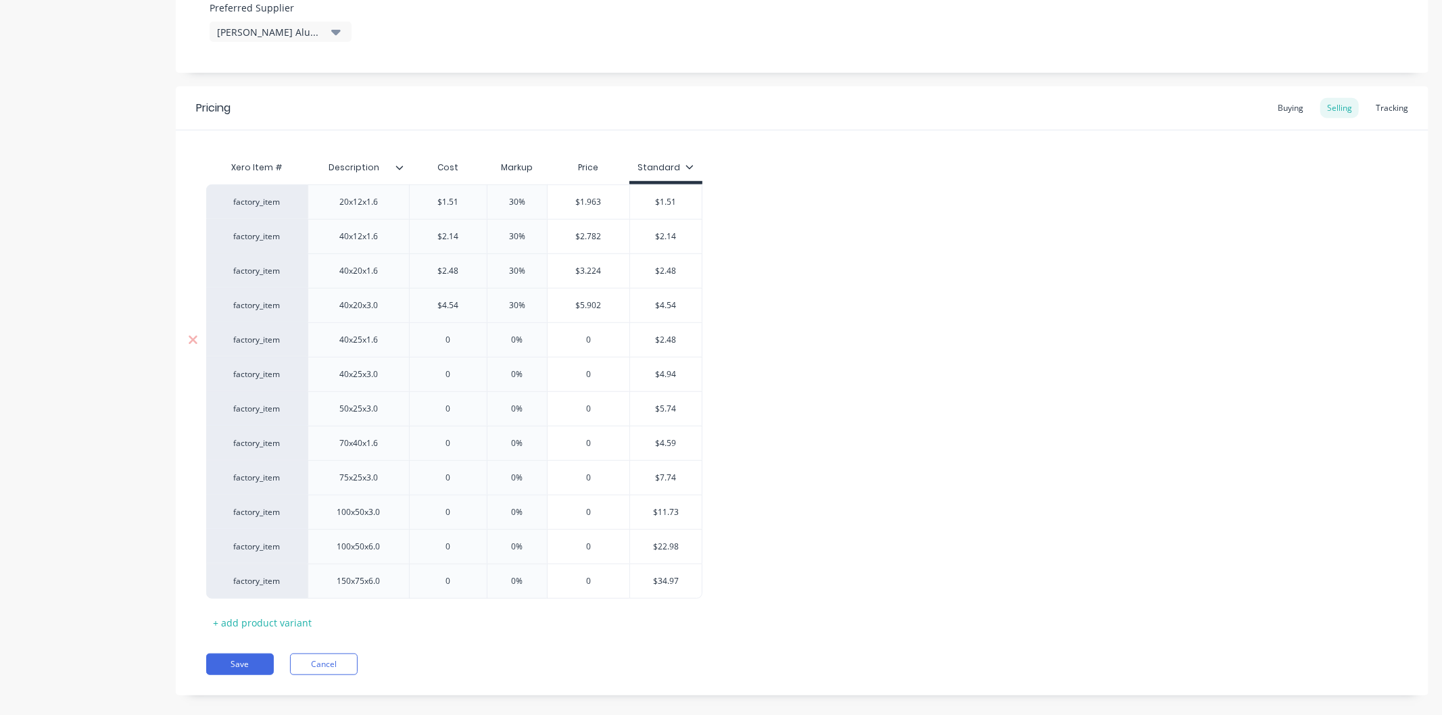
click at [455, 336] on input "0" at bounding box center [448, 340] width 77 height 12
click at [525, 335] on input "0%" at bounding box center [517, 340] width 68 height 12
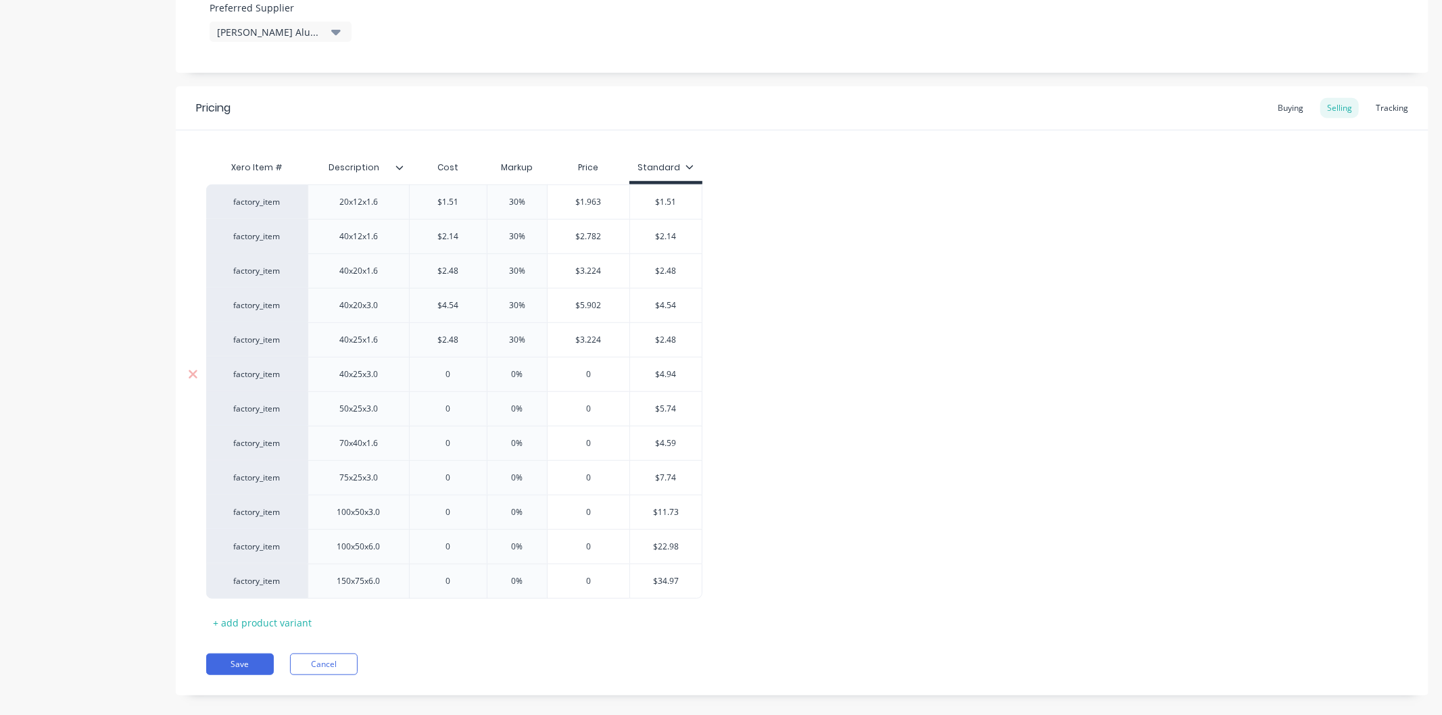
click at [450, 377] on input "0" at bounding box center [448, 374] width 77 height 12
click at [526, 375] on input "0%" at bounding box center [517, 374] width 68 height 12
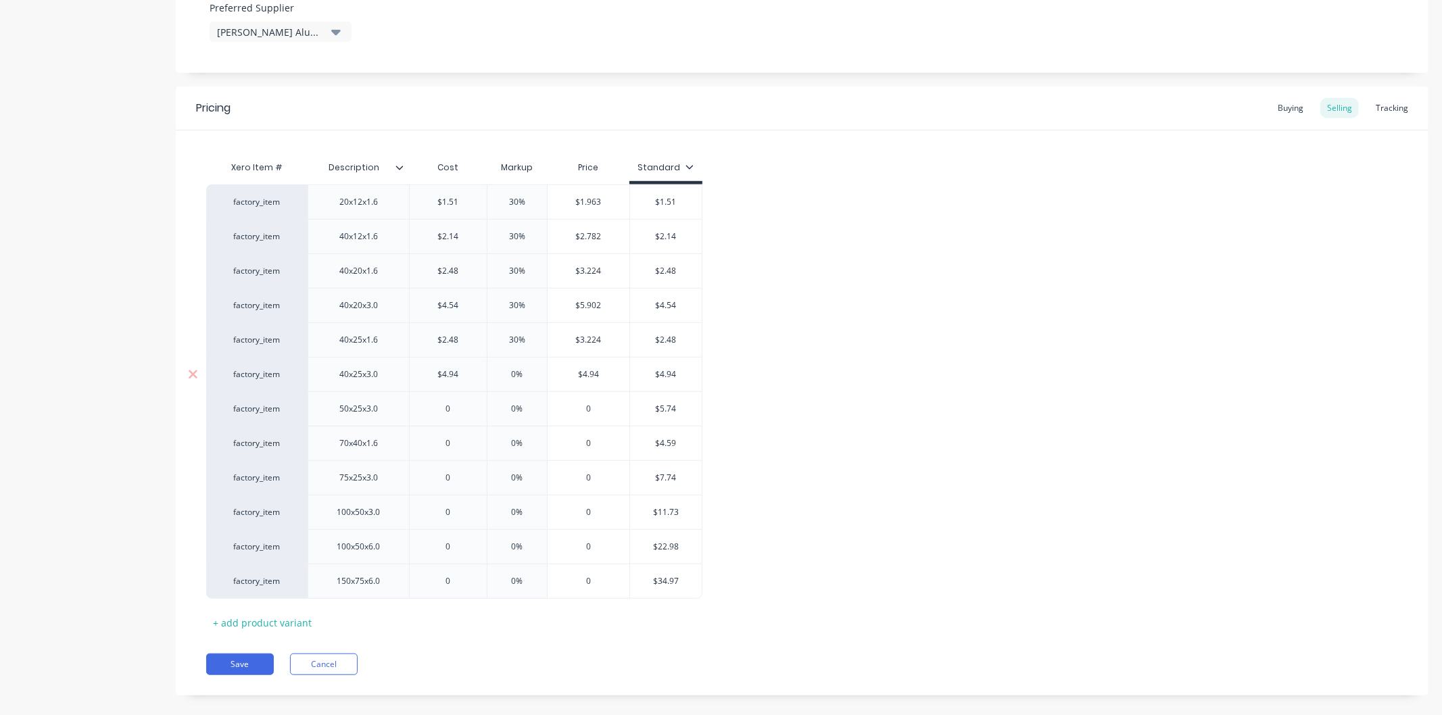
click at [526, 375] on input "0%" at bounding box center [517, 374] width 68 height 12
click at [460, 410] on input "0" at bounding box center [448, 409] width 77 height 12
click at [528, 406] on input "0%" at bounding box center [517, 409] width 68 height 12
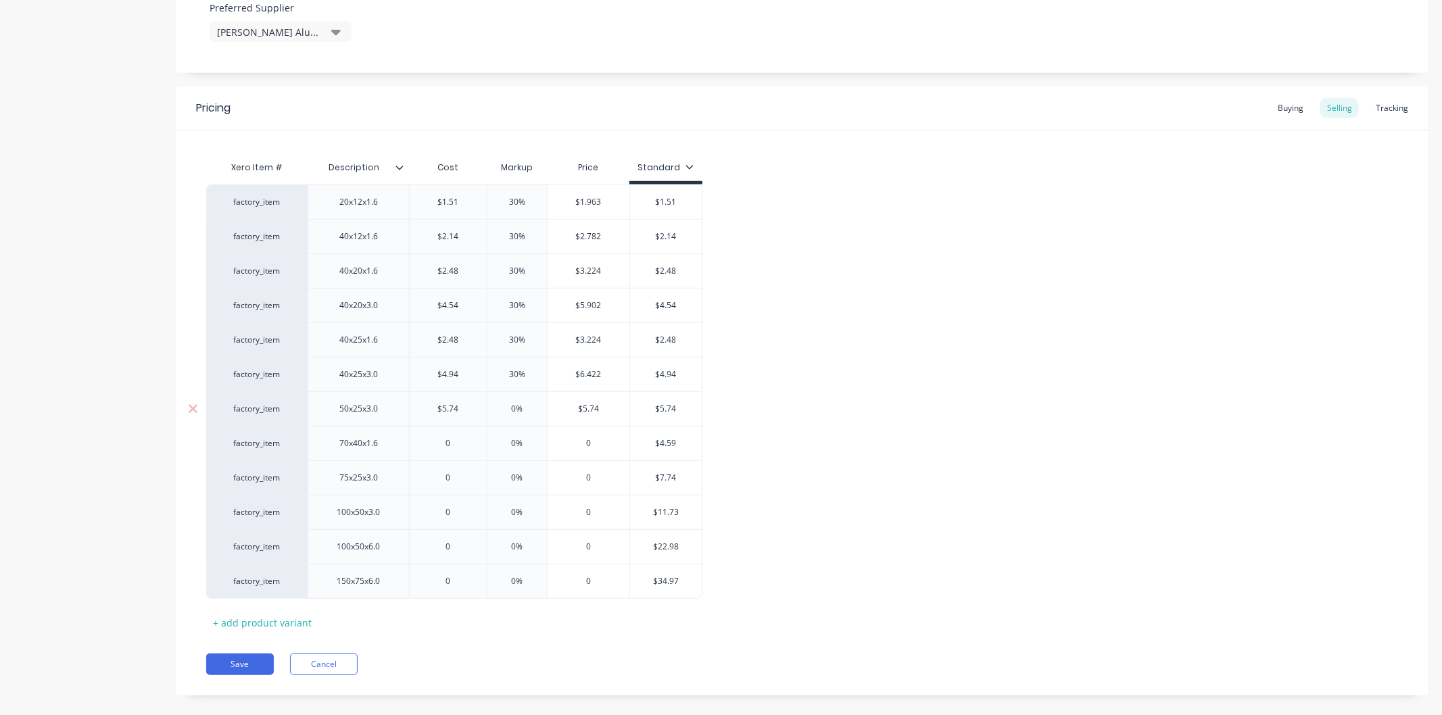
click at [528, 406] on input "0%" at bounding box center [517, 409] width 68 height 12
click at [458, 446] on input "0" at bounding box center [448, 443] width 77 height 12
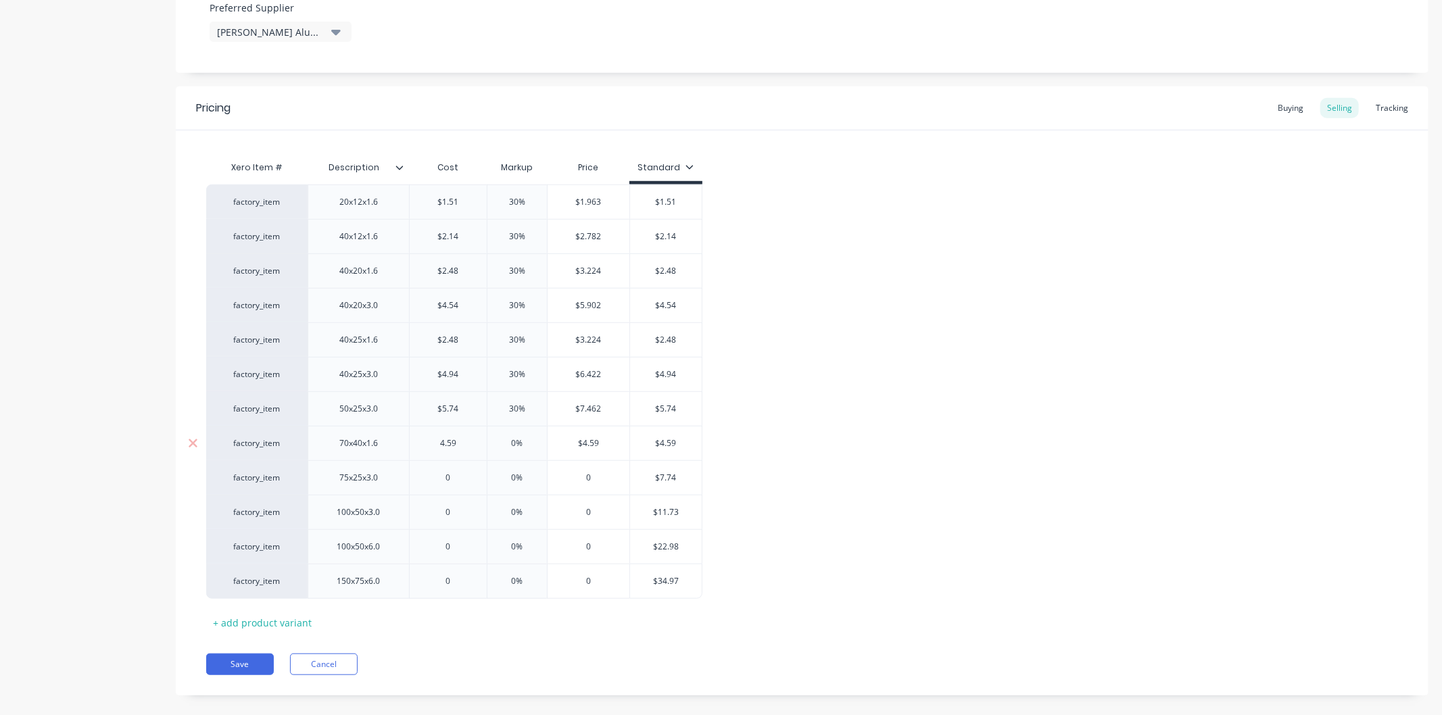
click at [525, 442] on input "0%" at bounding box center [517, 443] width 68 height 12
click at [458, 478] on input "0" at bounding box center [448, 478] width 77 height 12
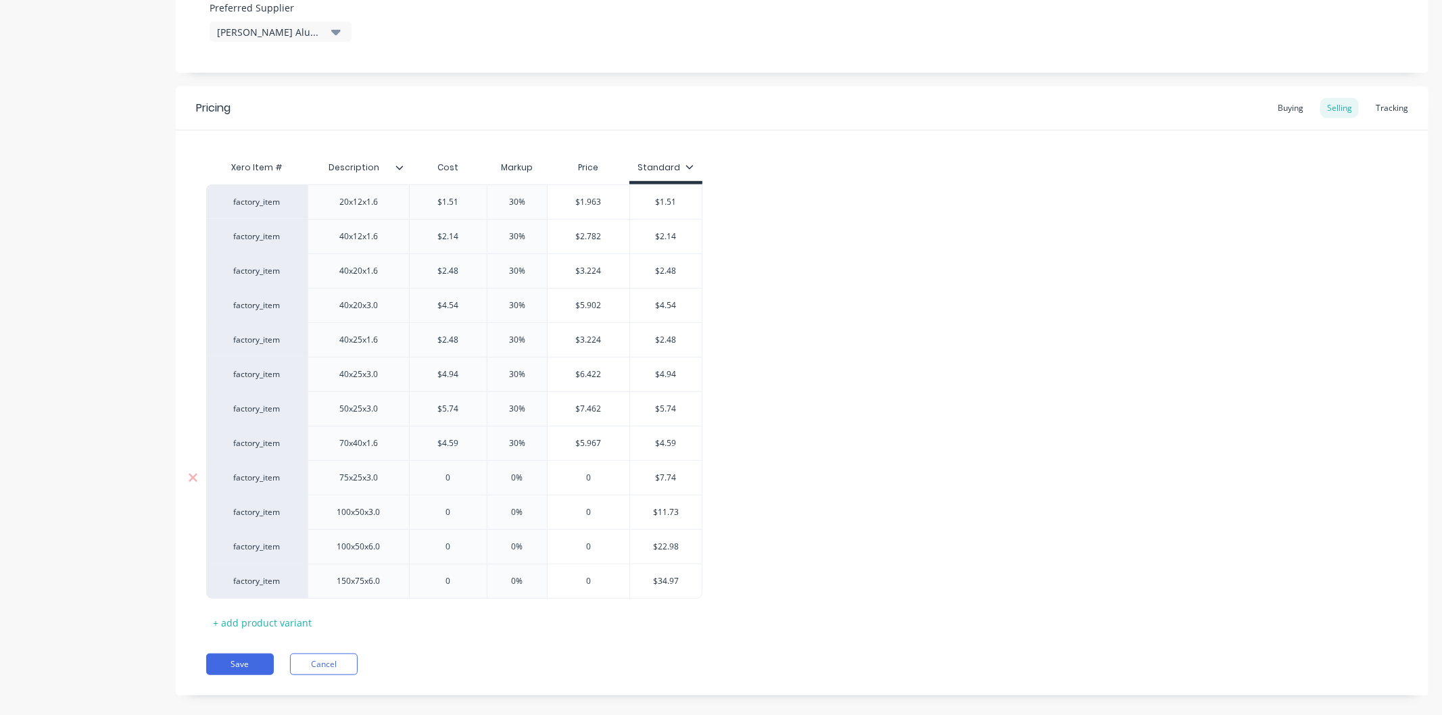
click at [458, 478] on input "0" at bounding box center [448, 478] width 77 height 12
click at [526, 478] on input "0%" at bounding box center [517, 478] width 68 height 12
click at [460, 512] on input "0" at bounding box center [448, 512] width 77 height 12
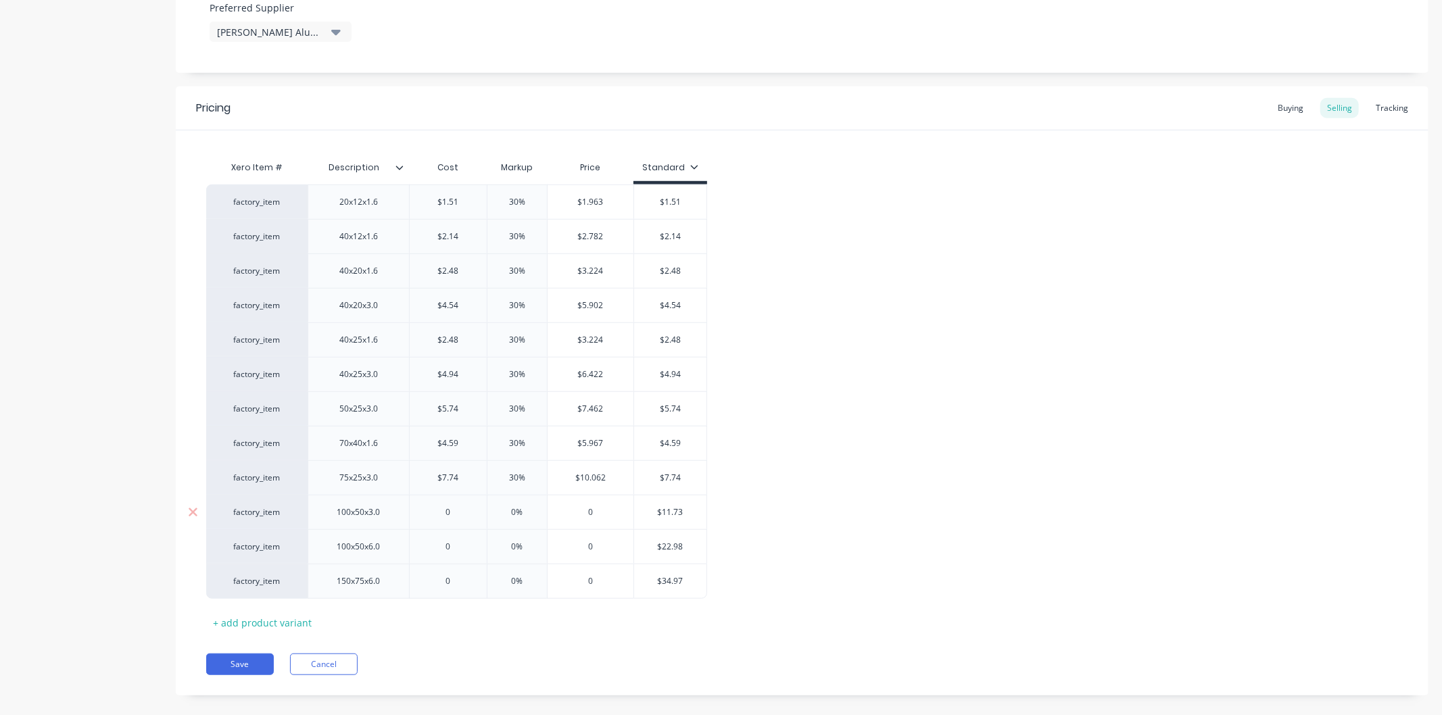
click at [460, 512] on input "0" at bounding box center [448, 512] width 77 height 12
click at [528, 510] on input "0%" at bounding box center [522, 512] width 68 height 12
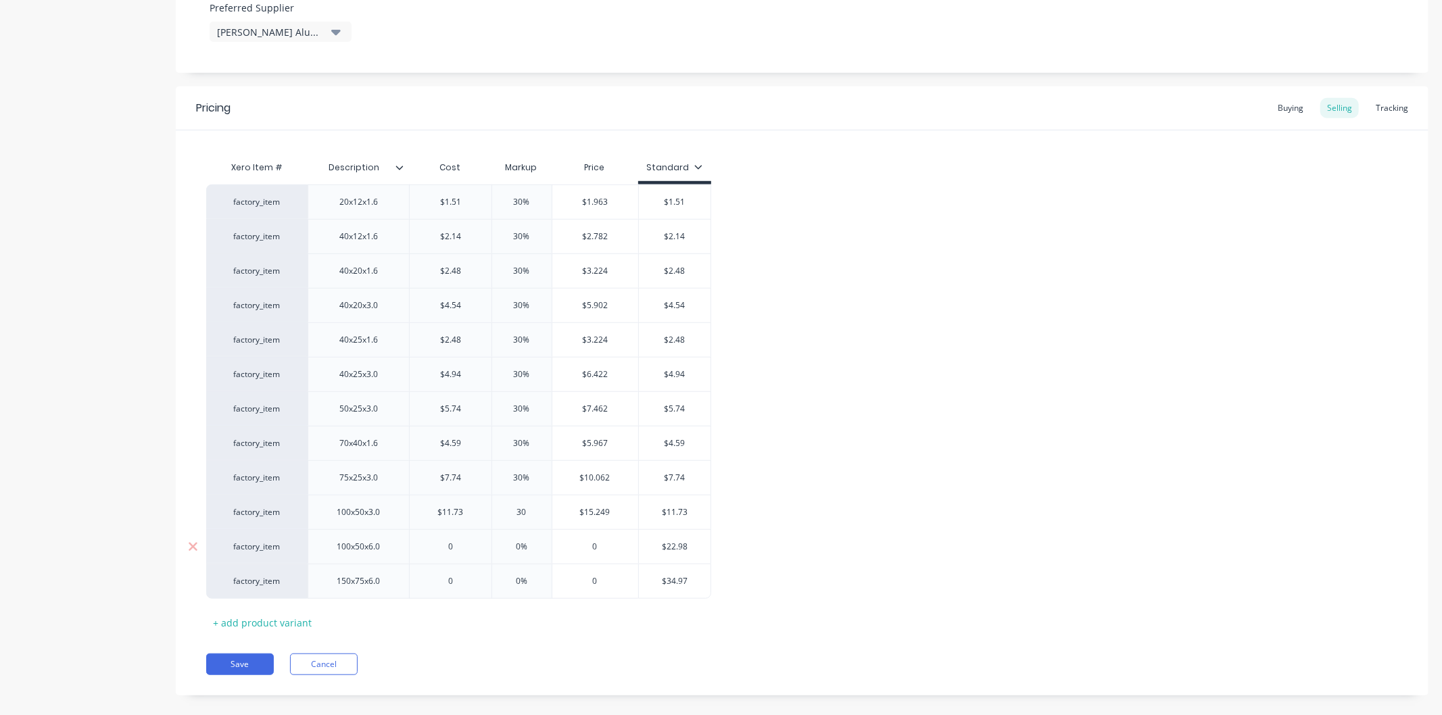
click at [460, 550] on input "0" at bounding box center [451, 547] width 82 height 12
click at [529, 541] on input "0%" at bounding box center [522, 547] width 68 height 12
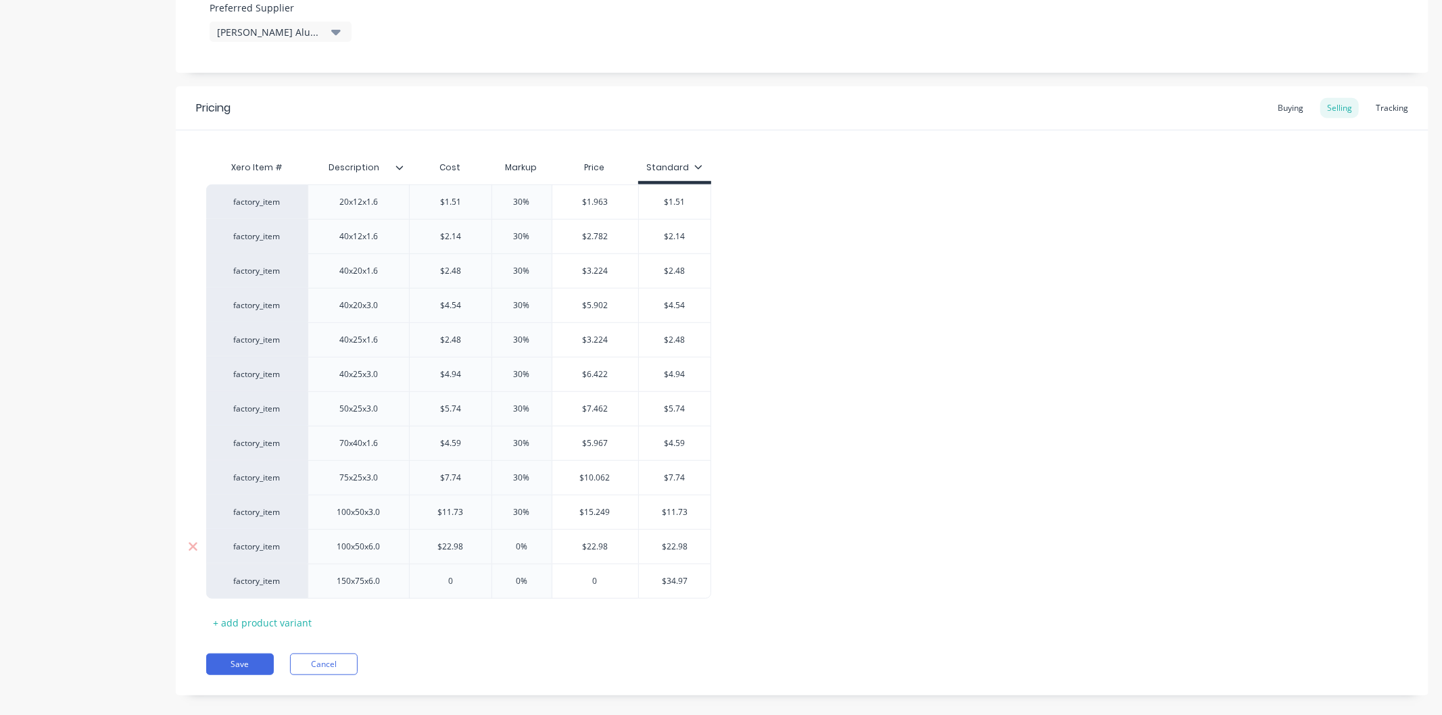
click at [529, 541] on input "0%" at bounding box center [522, 547] width 68 height 12
click at [453, 581] on input "0" at bounding box center [451, 581] width 82 height 12
click at [529, 582] on input "0%" at bounding box center [522, 581] width 68 height 12
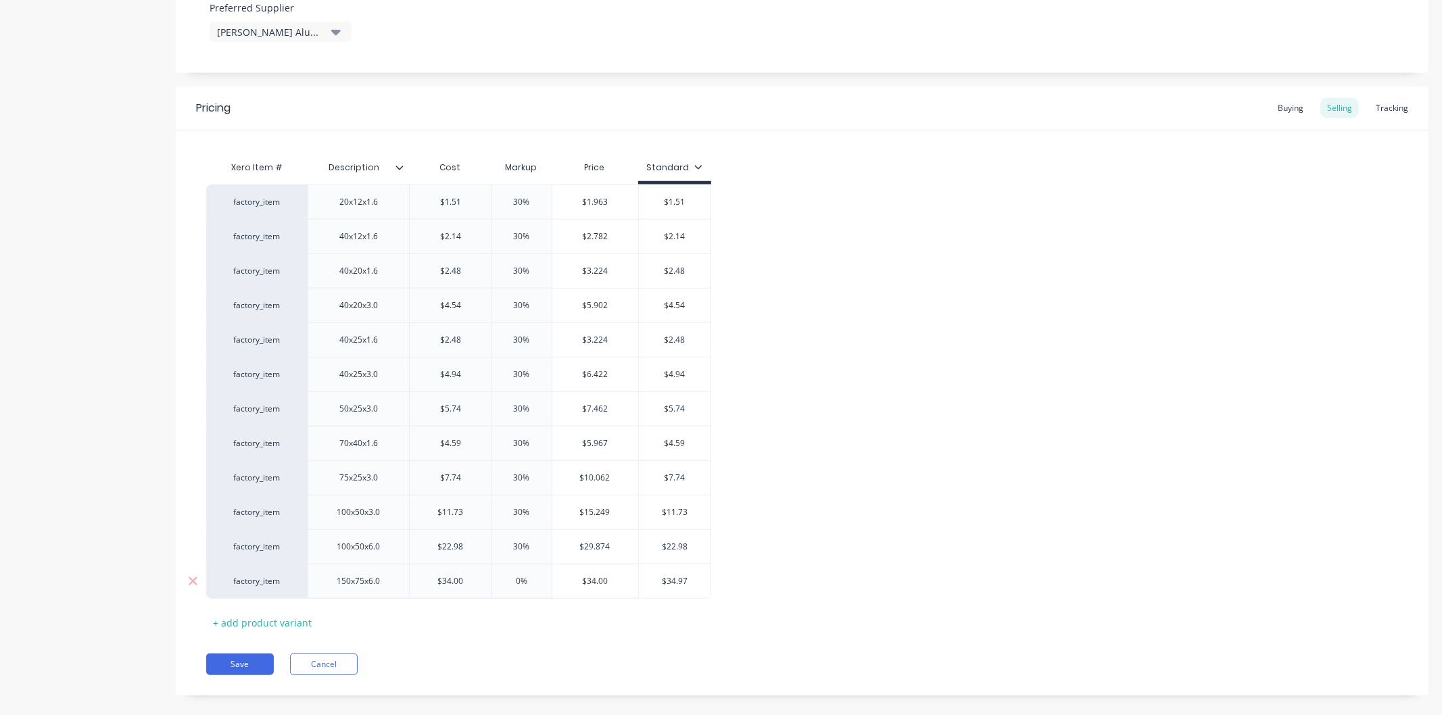
click at [529, 582] on input "0%" at bounding box center [522, 581] width 68 height 12
click at [508, 652] on div "Pricing Buying Selling Tracking Xero Item # Description Cost Markup Price Stand…" at bounding box center [802, 391] width 1253 height 609
click at [462, 582] on input "$34.00" at bounding box center [451, 581] width 82 height 12
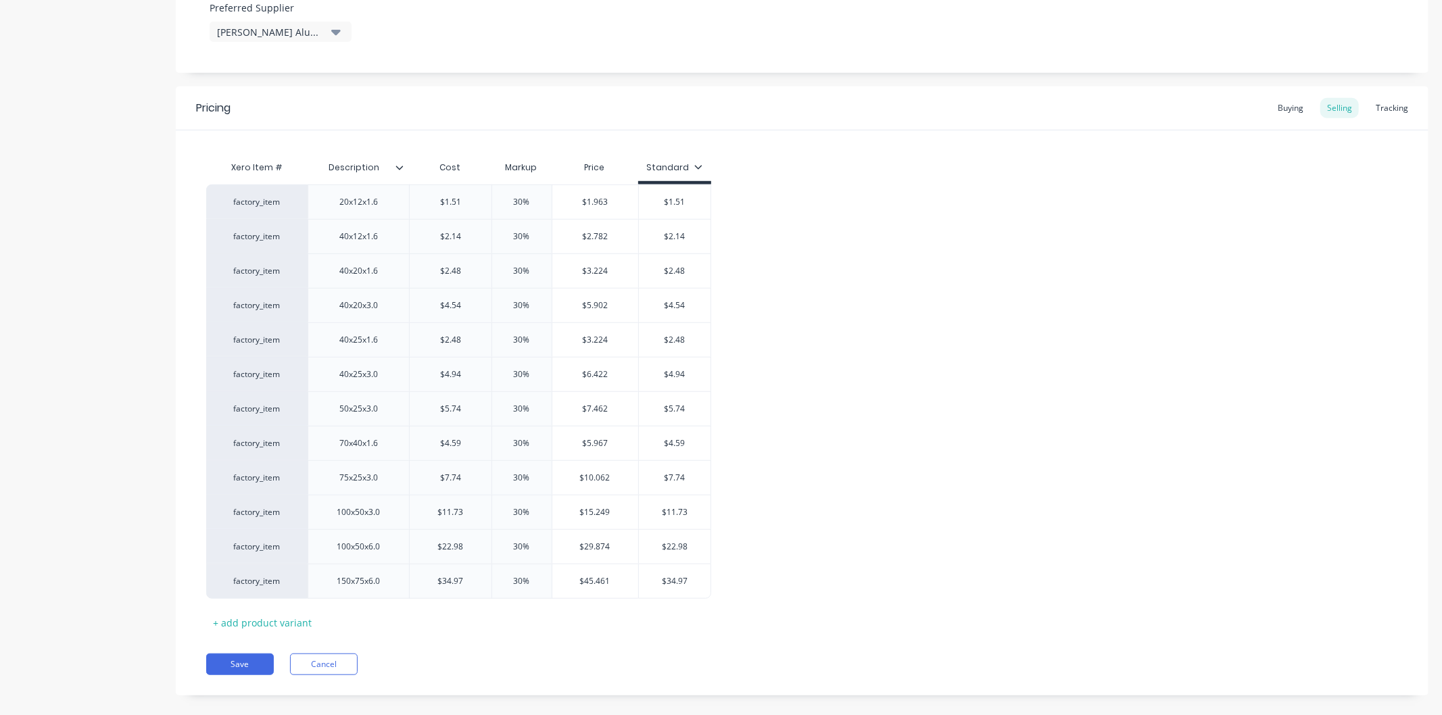
click at [456, 643] on div "Pricing Buying Selling Tracking Xero Item # Description Cost Markup Price Stand…" at bounding box center [802, 391] width 1253 height 609
click at [246, 673] on button "Save" at bounding box center [240, 665] width 68 height 22
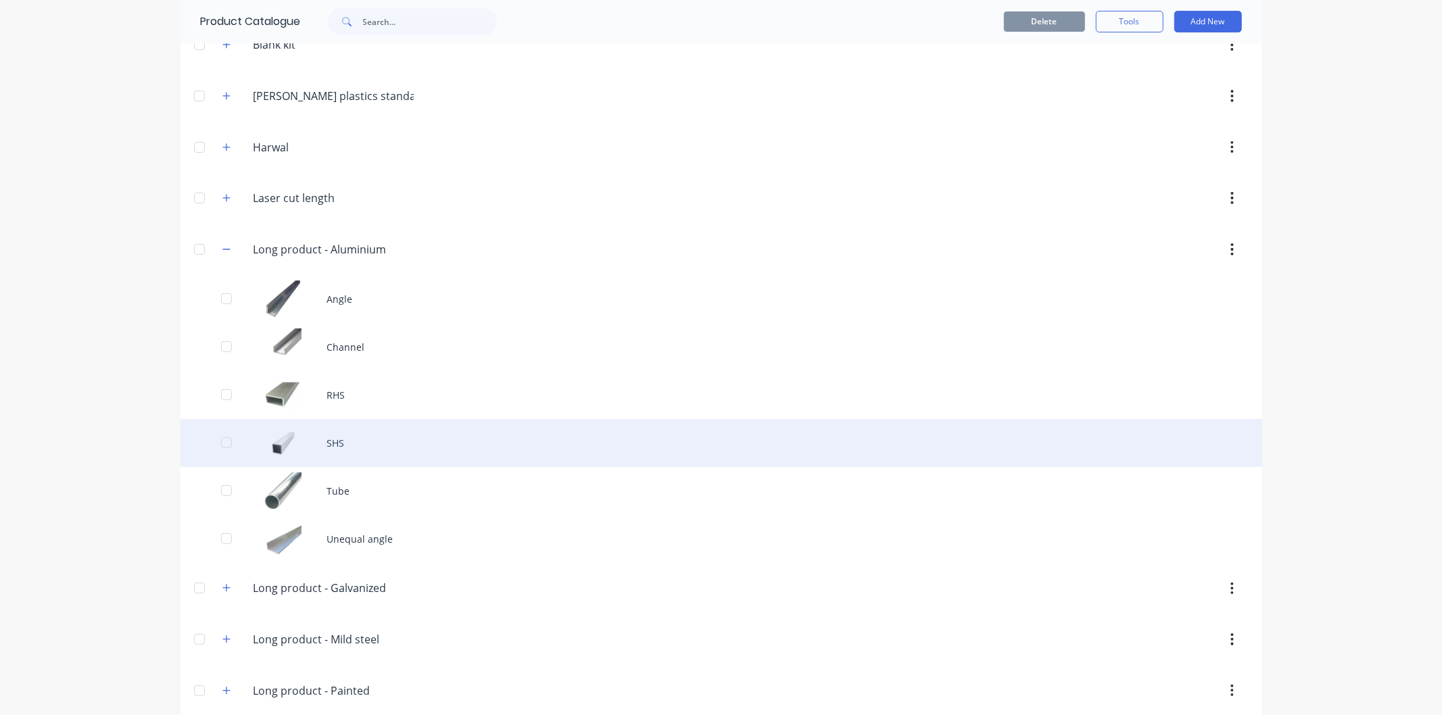
scroll to position [225, 0]
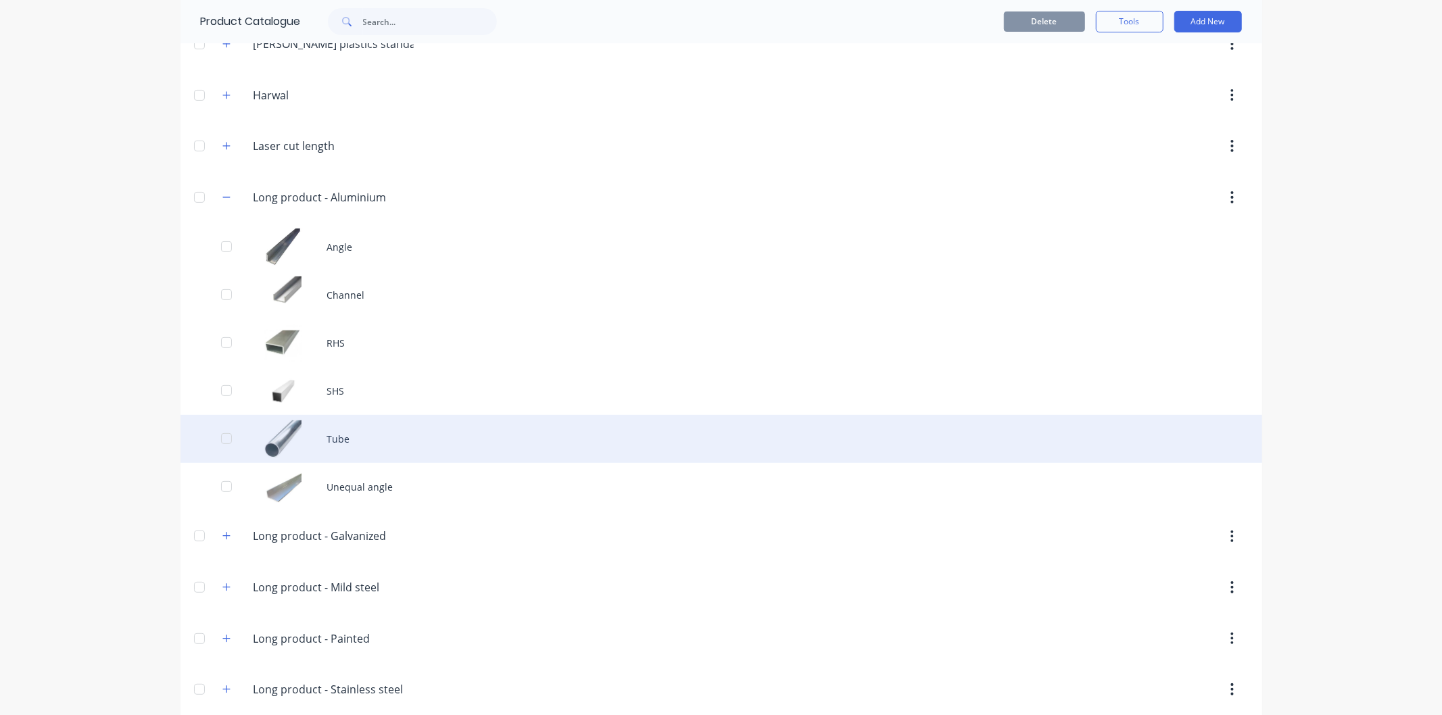
click at [352, 429] on div "Tube" at bounding box center [721, 439] width 1082 height 48
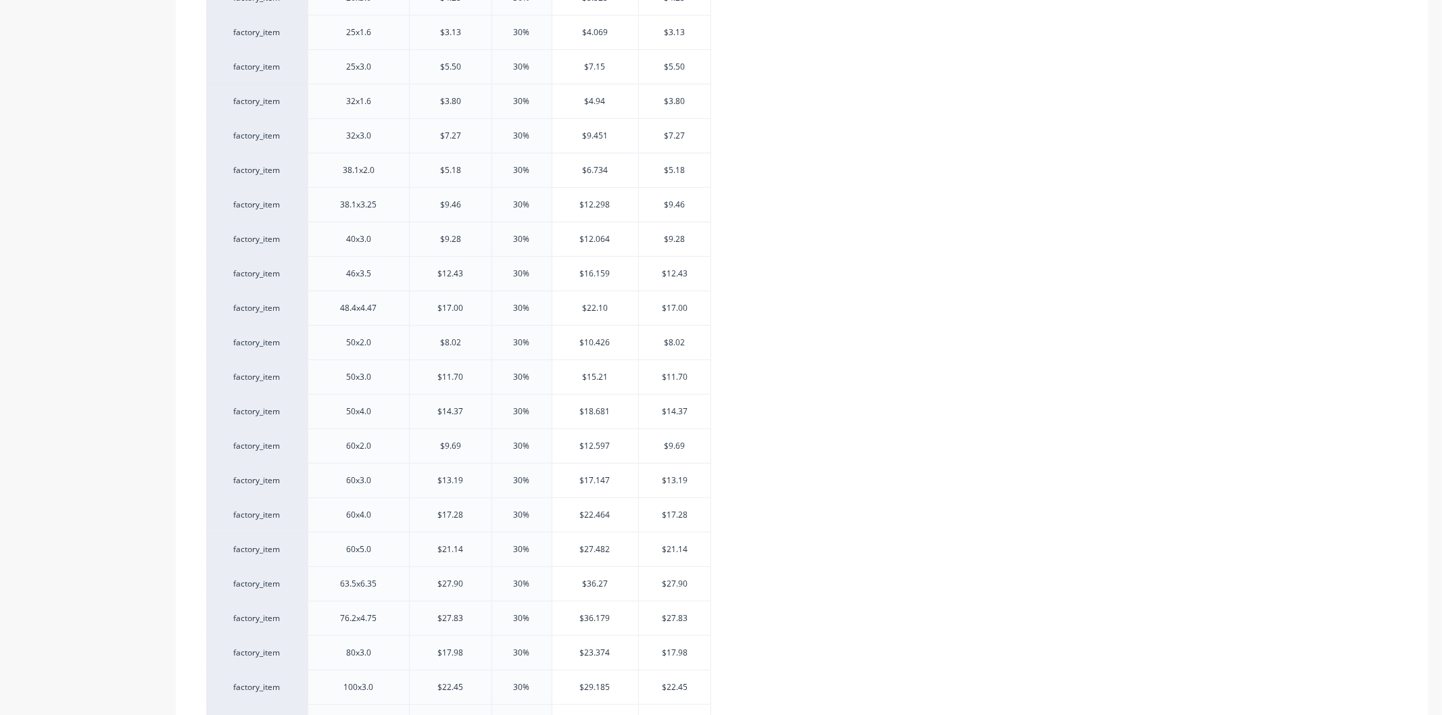
scroll to position [748, 0]
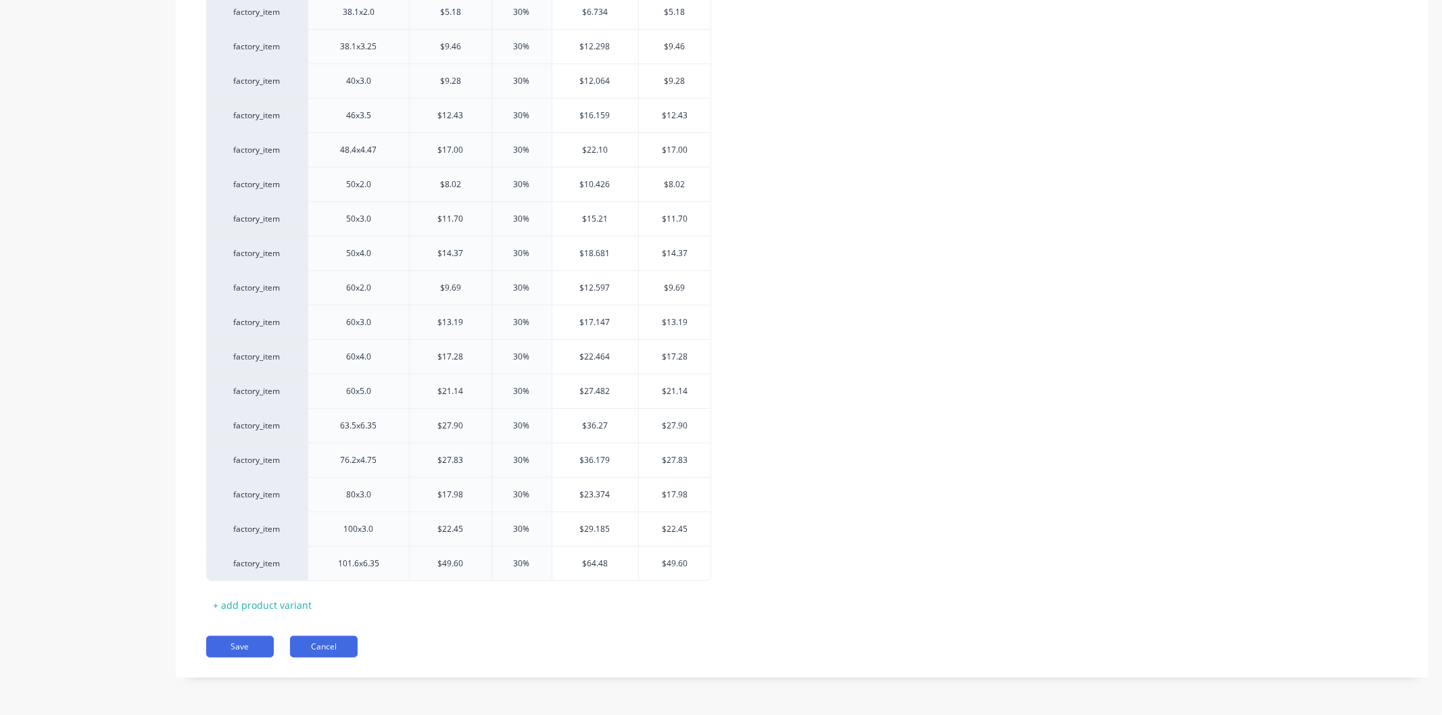
click at [331, 652] on button "Cancel" at bounding box center [324, 647] width 68 height 22
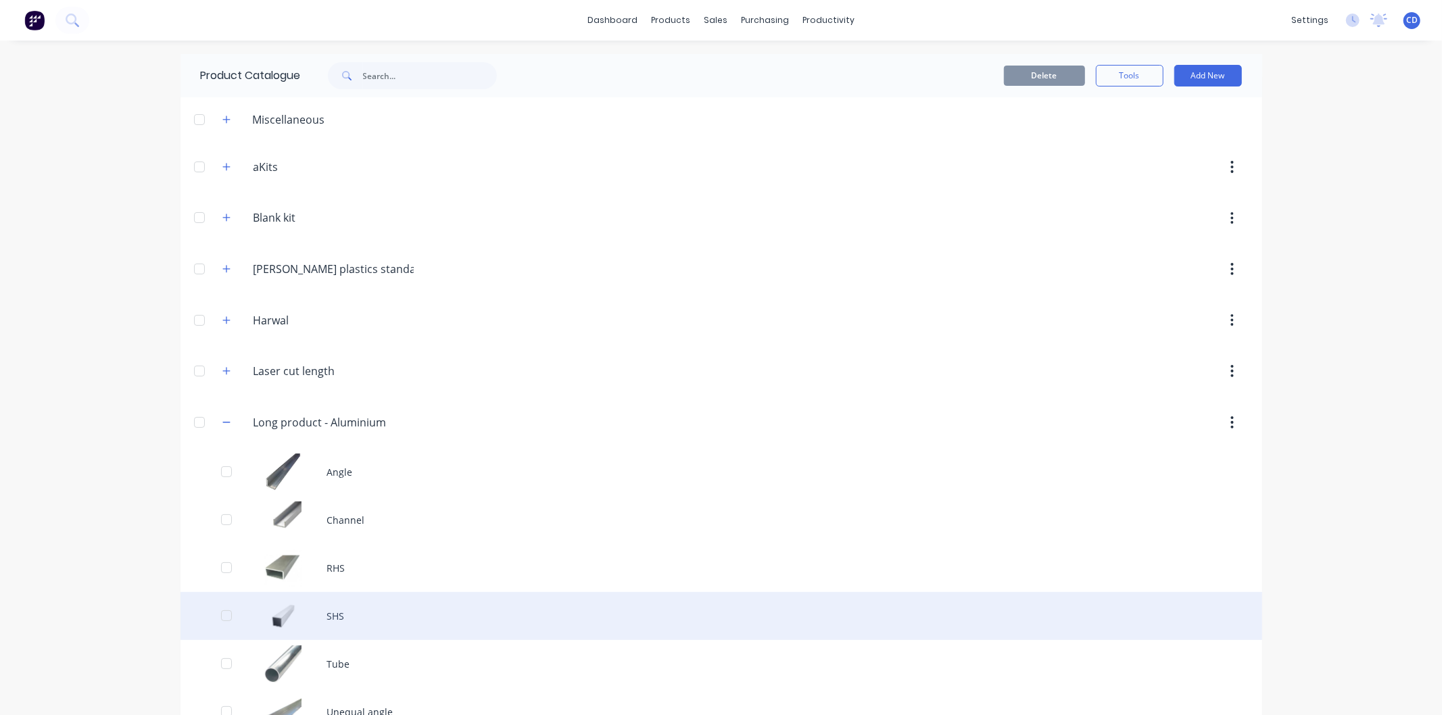
click at [356, 612] on div "SHS" at bounding box center [721, 616] width 1082 height 48
